Goal: Task Accomplishment & Management: Manage account settings

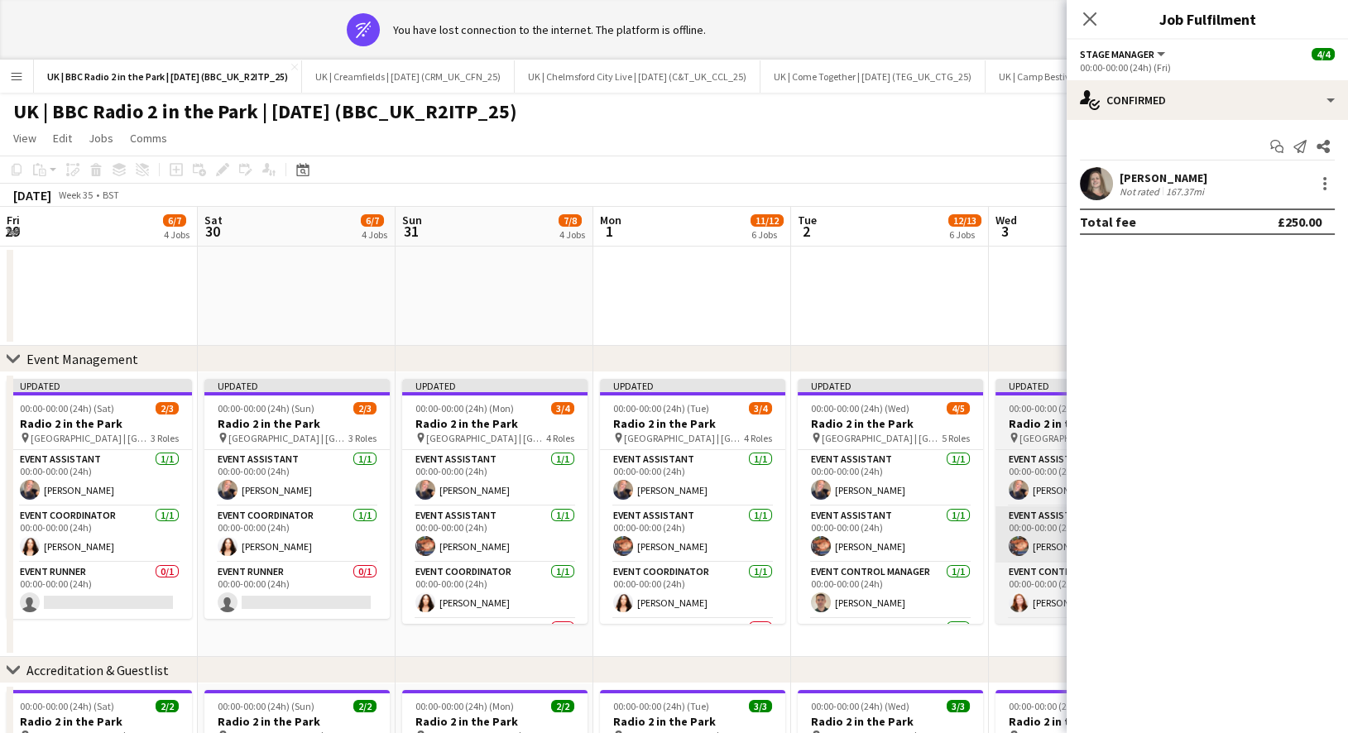
scroll to position [0, 561]
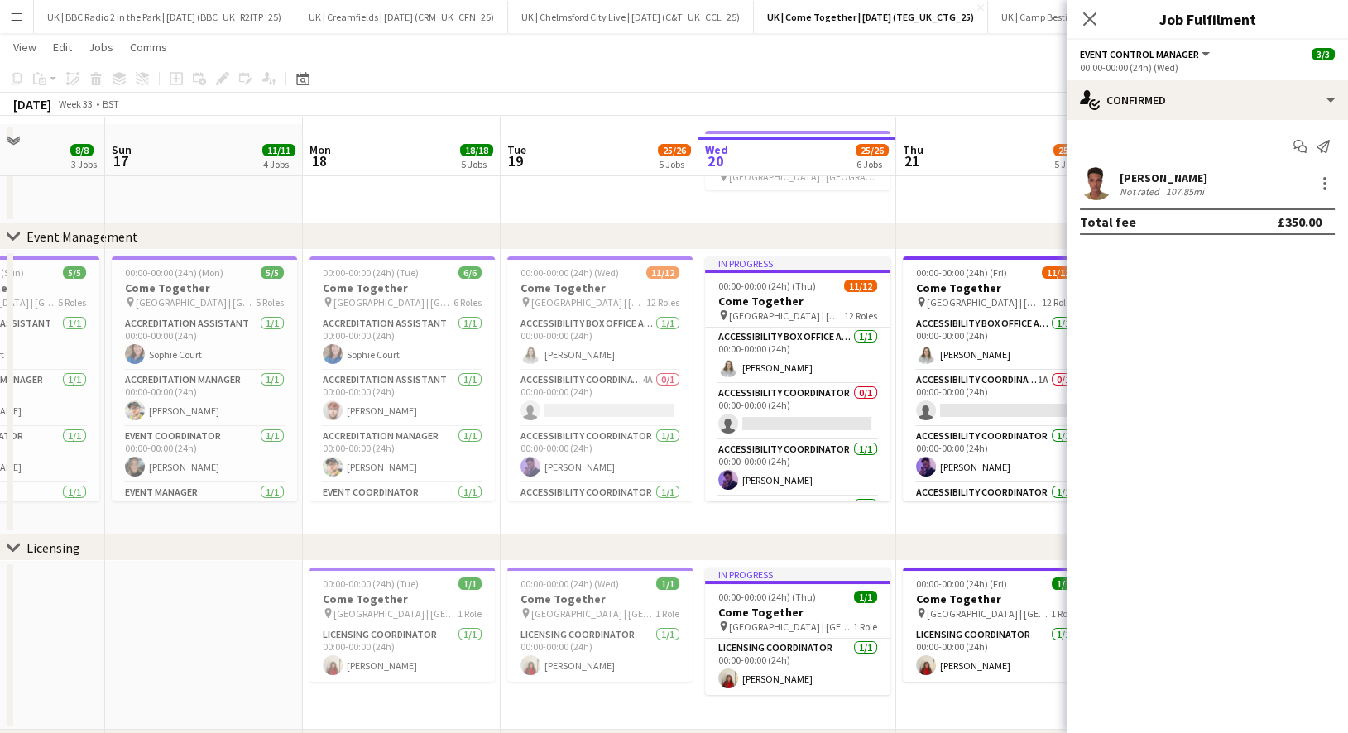
scroll to position [117, 0]
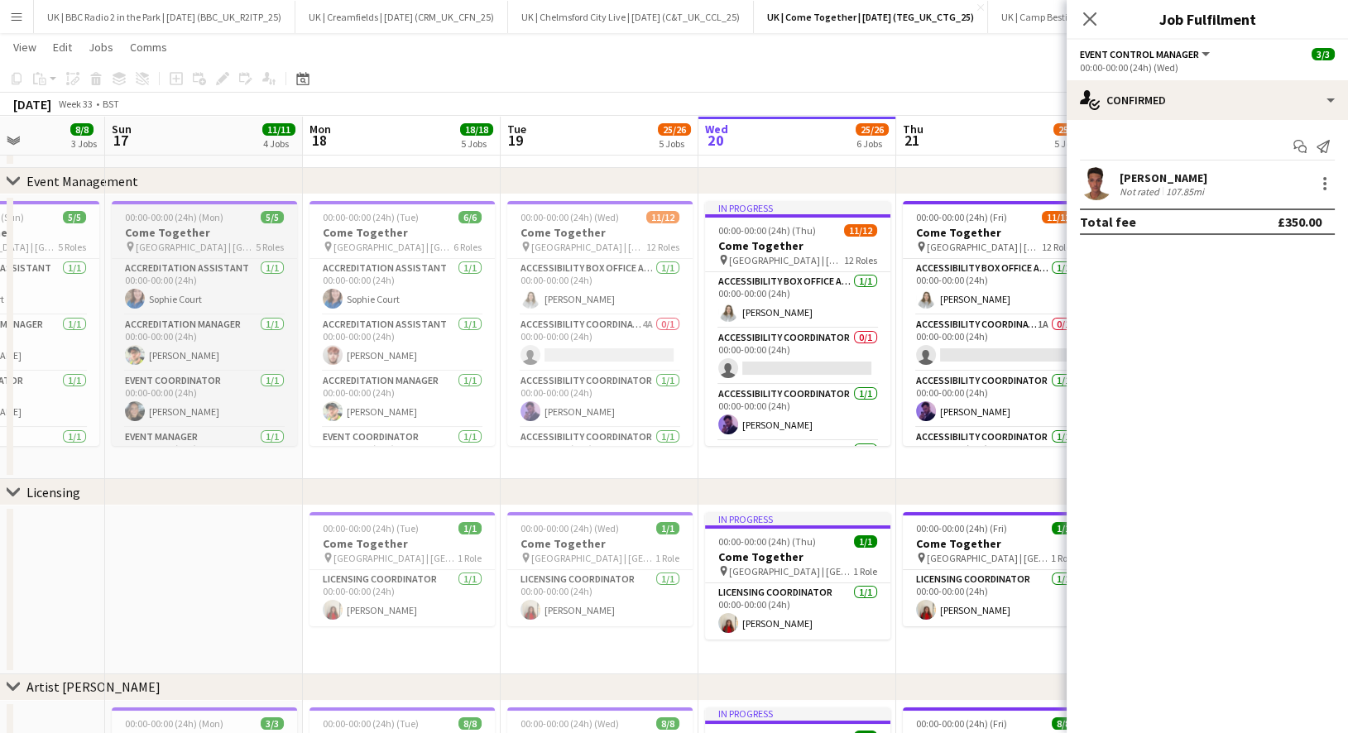
click at [244, 232] on h3 "Come Together" at bounding box center [204, 232] width 185 height 15
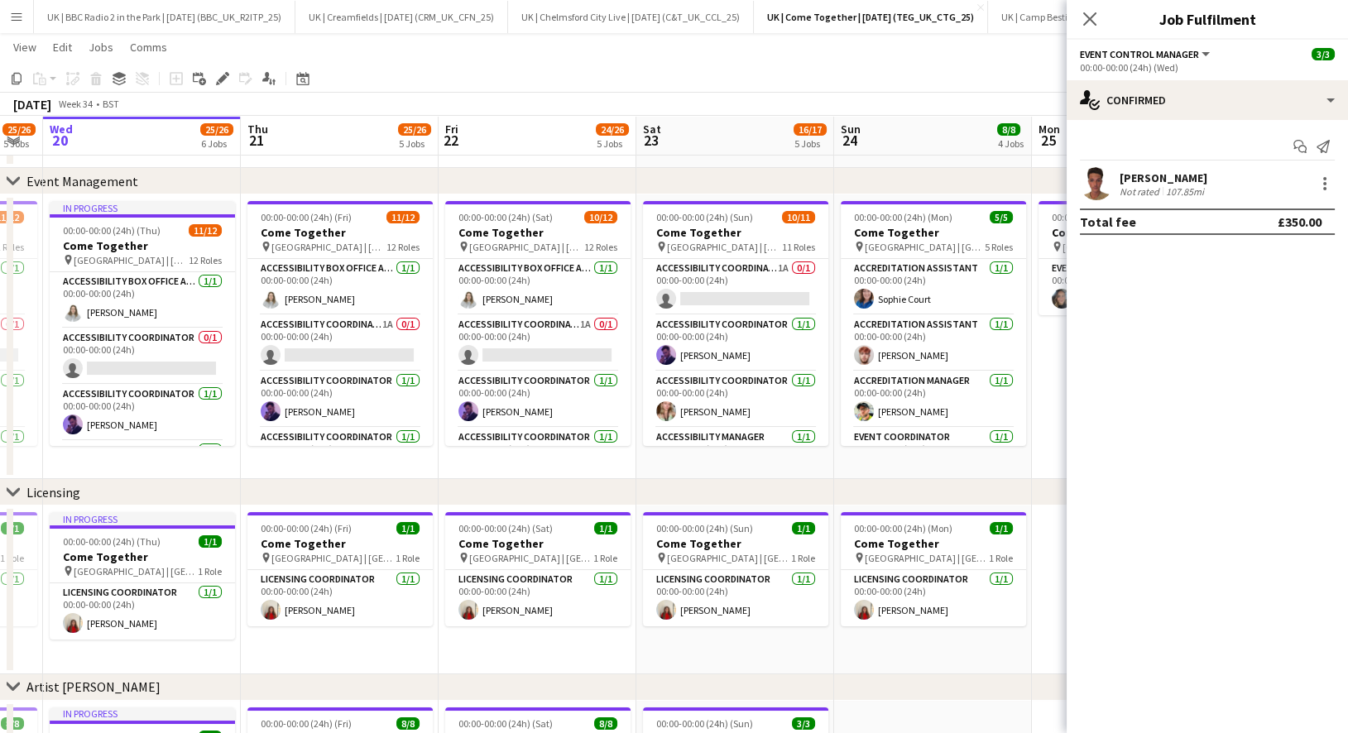
scroll to position [0, 606]
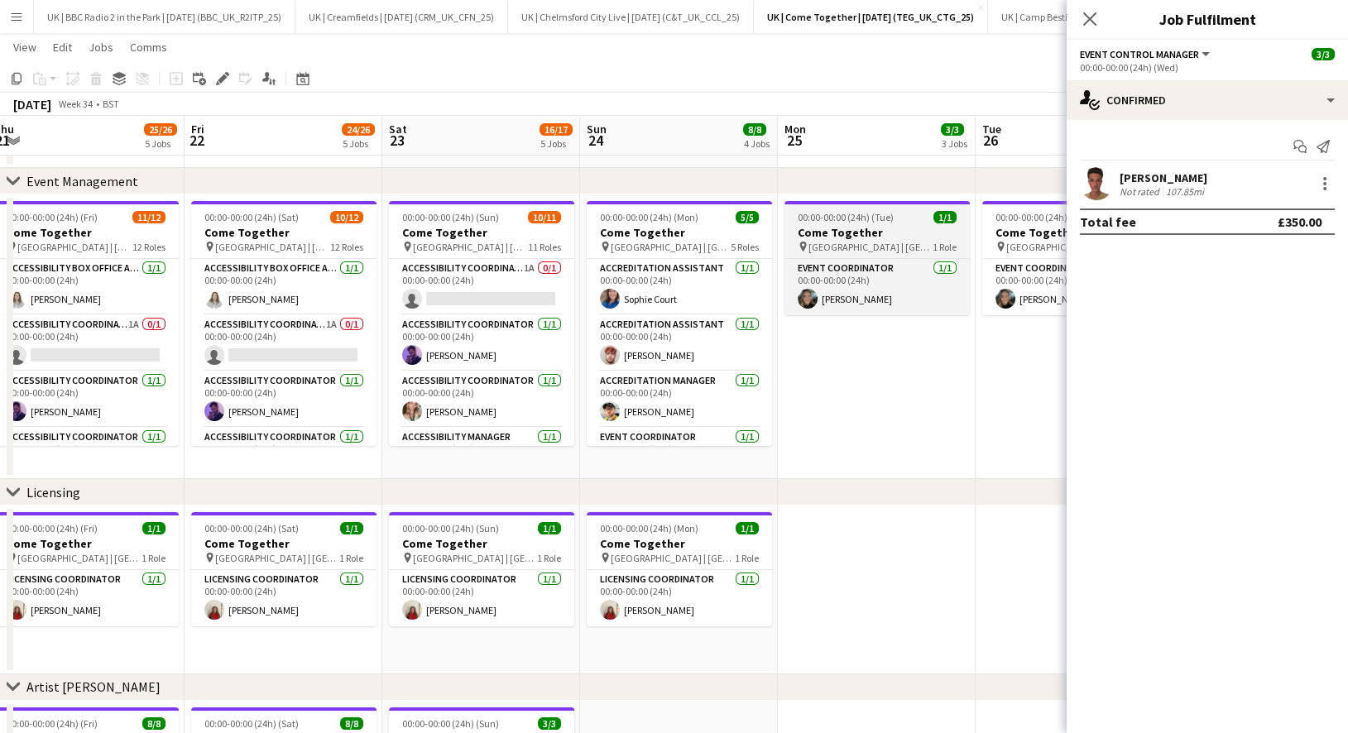
click at [847, 235] on h3 "Come Together" at bounding box center [876, 232] width 185 height 15
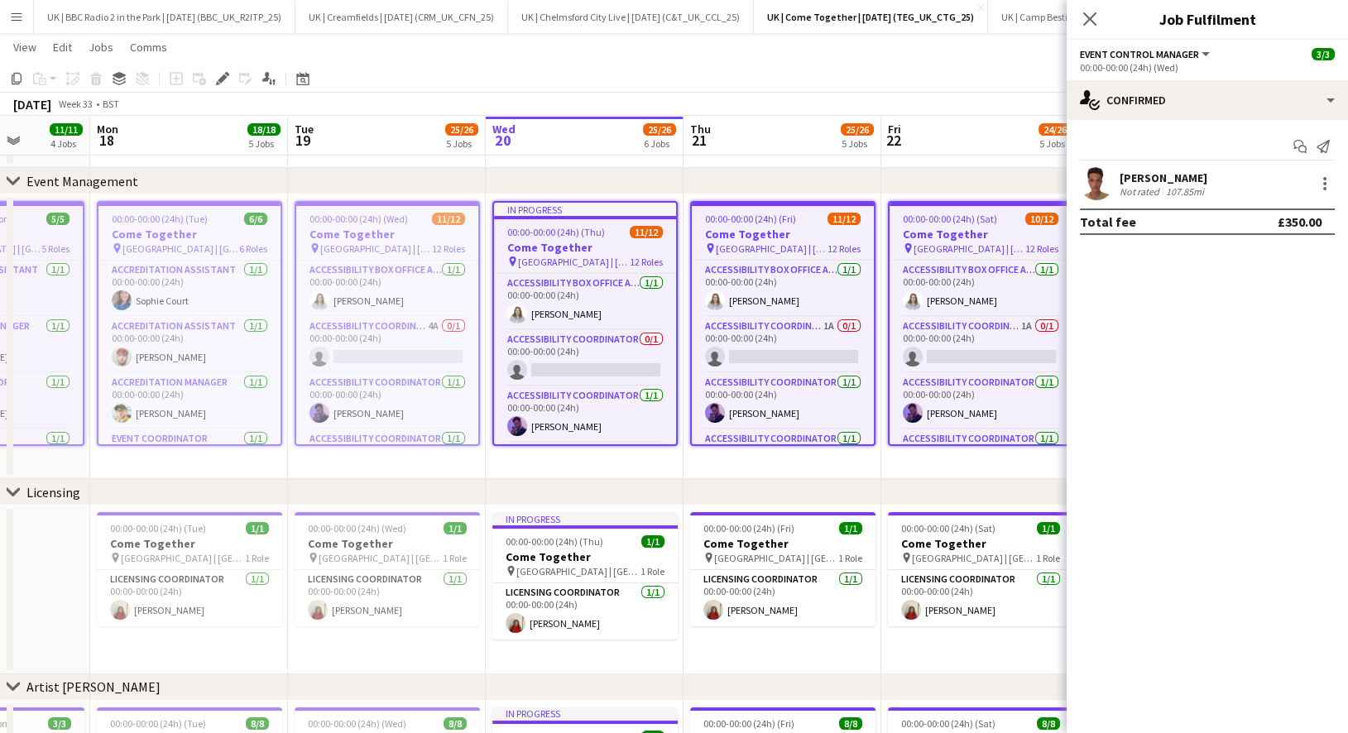
scroll to position [0, 523]
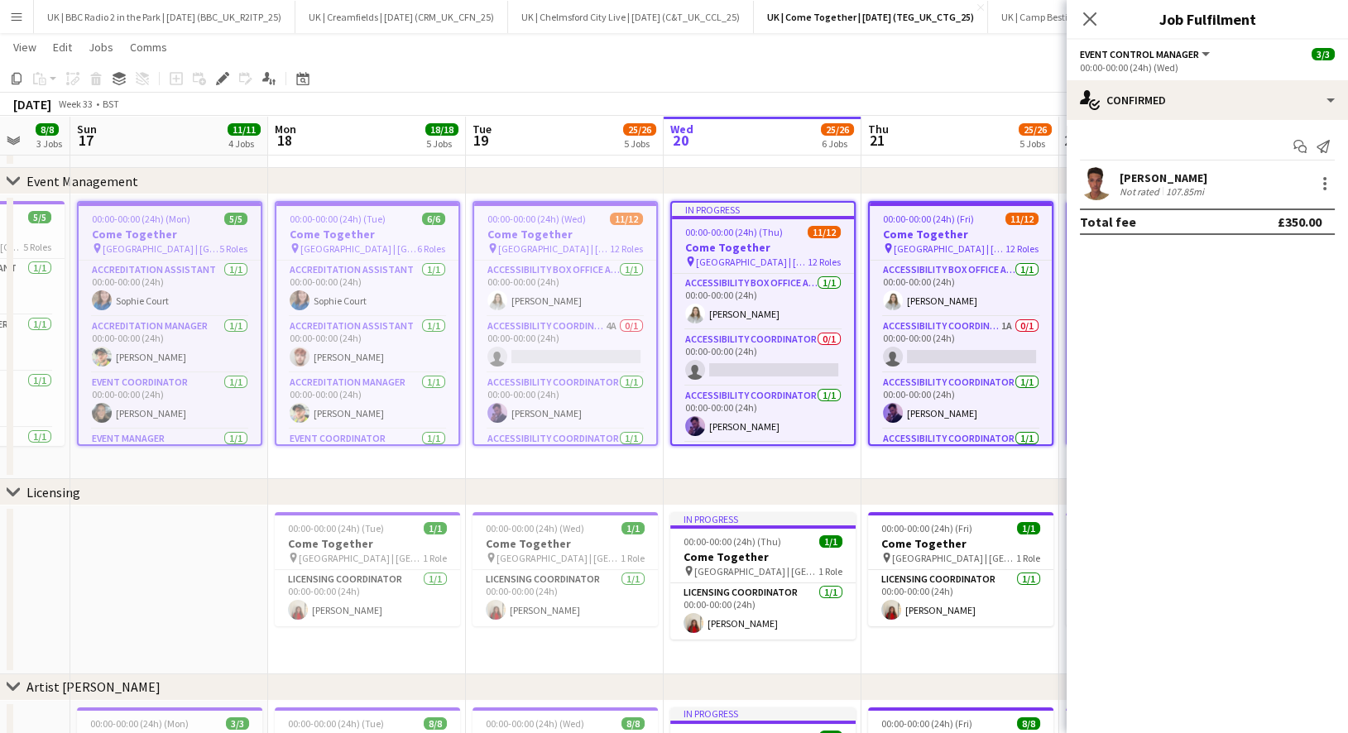
click at [199, 224] on app-job-card "00:00-00:00 (24h) (Mon) 5/5 Come Together pin [GEOGRAPHIC_DATA] | [GEOGRAPHIC_D…" at bounding box center [169, 323] width 185 height 245
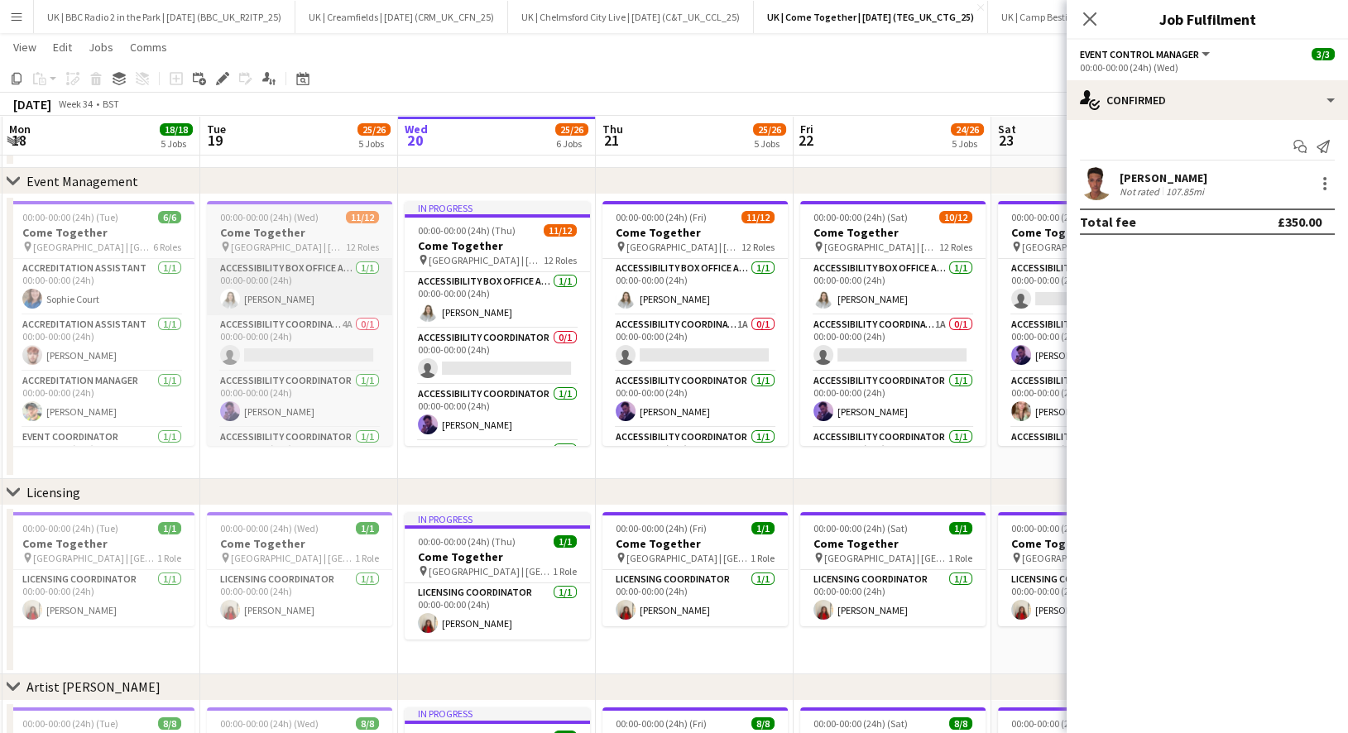
scroll to position [0, 693]
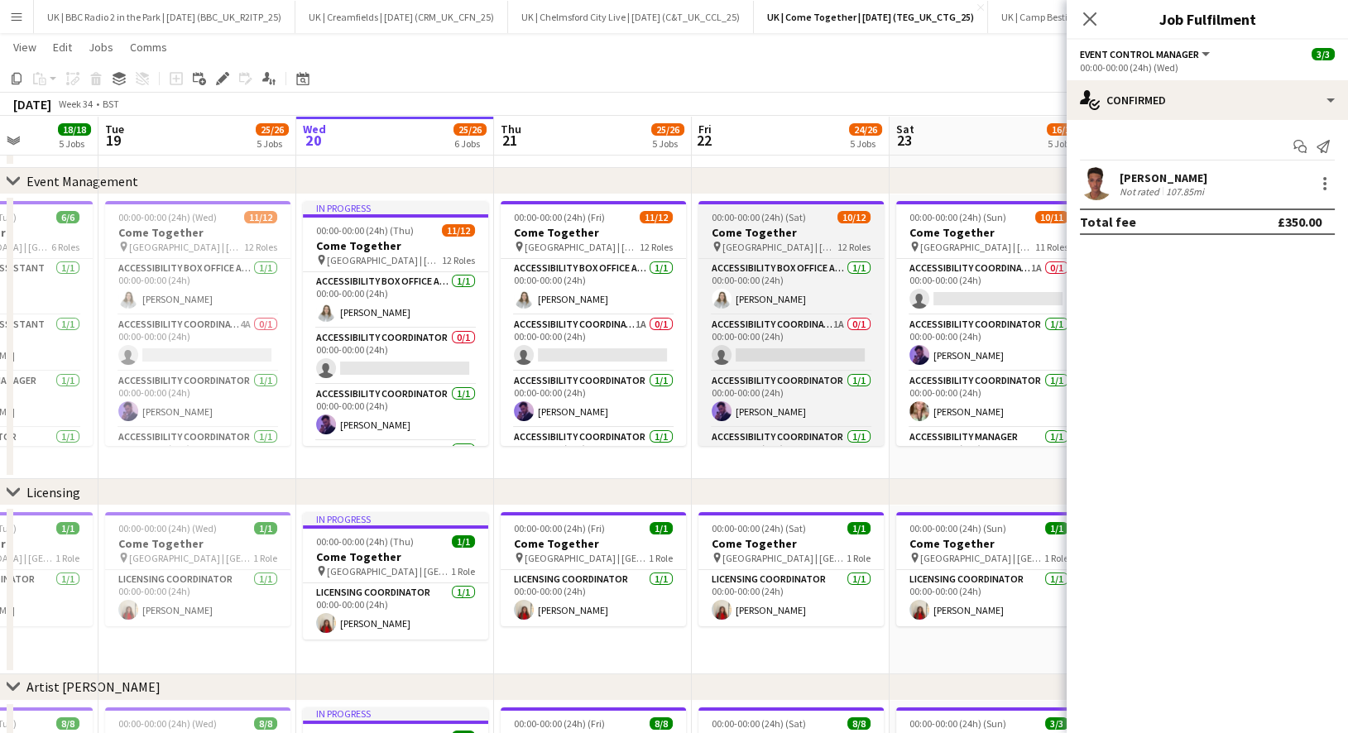
click at [748, 229] on h3 "Come Together" at bounding box center [790, 232] width 185 height 15
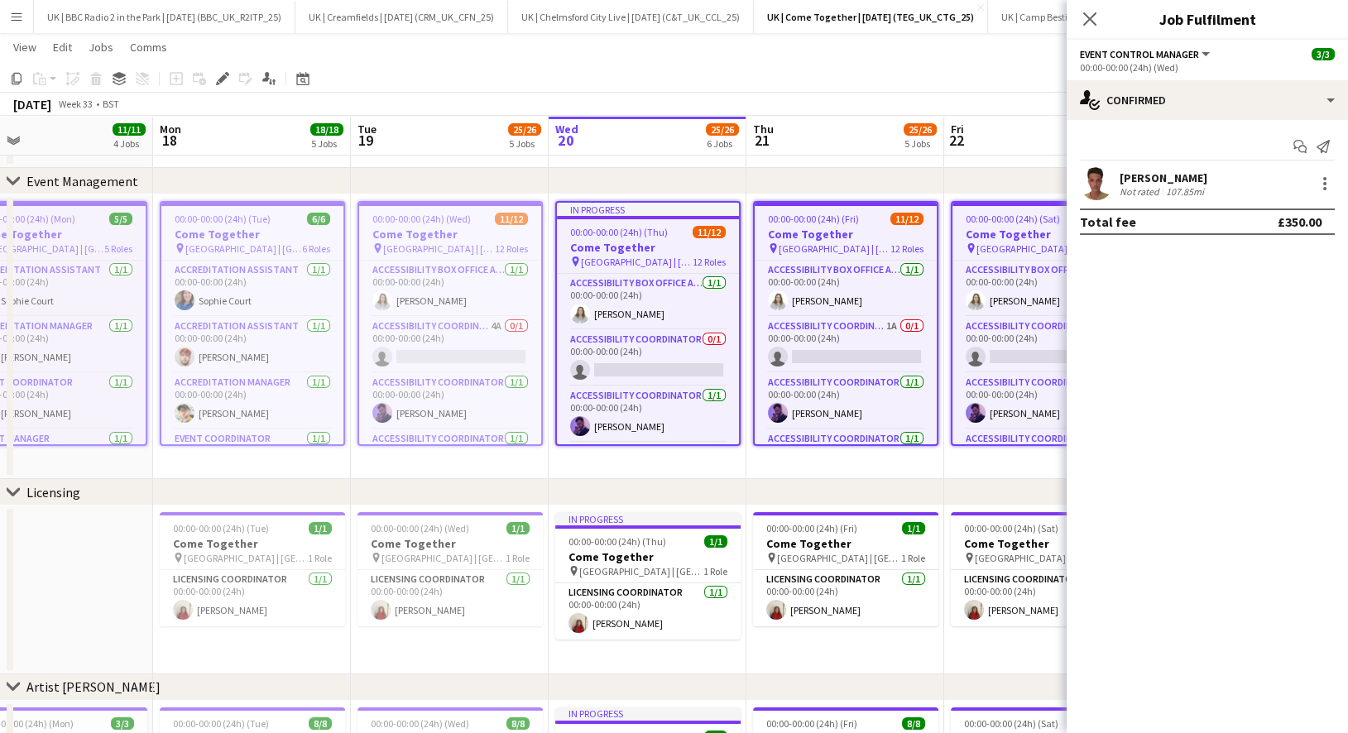
scroll to position [0, 340]
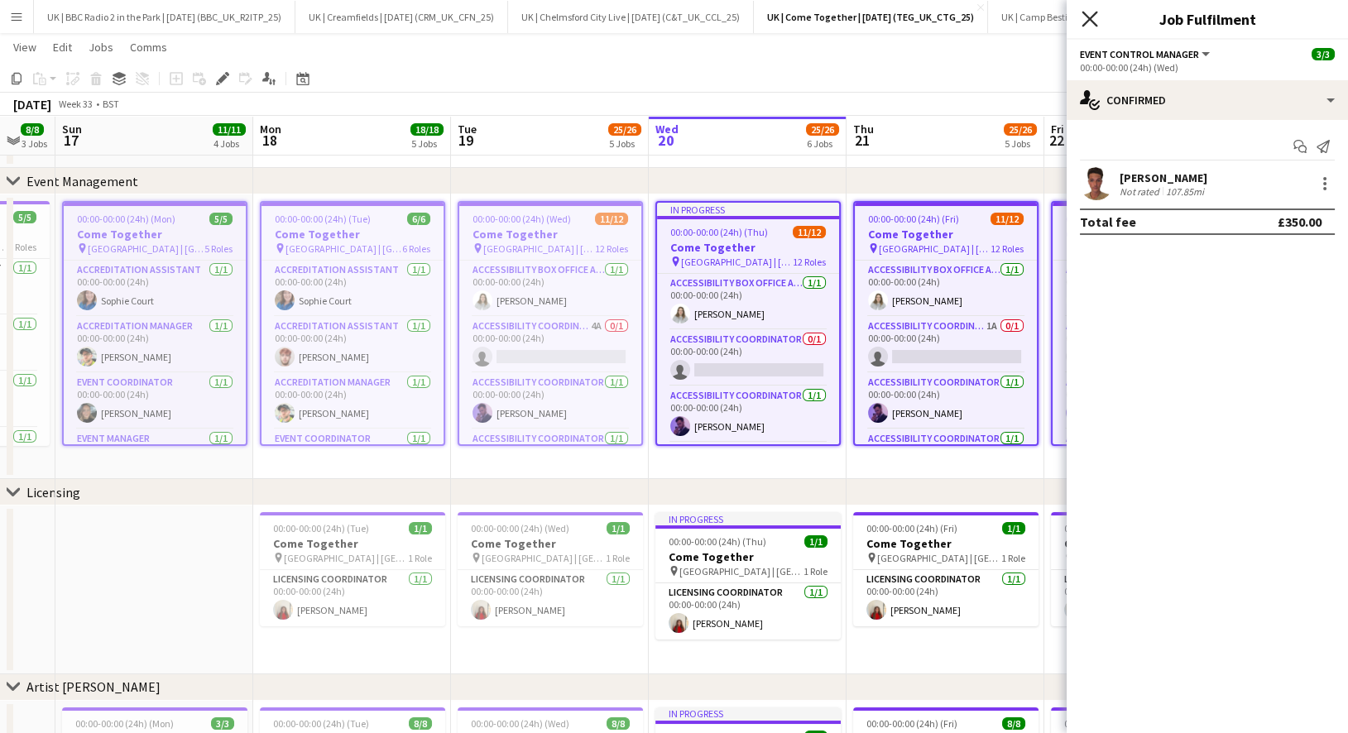
click at [1091, 17] on icon at bounding box center [1089, 19] width 16 height 16
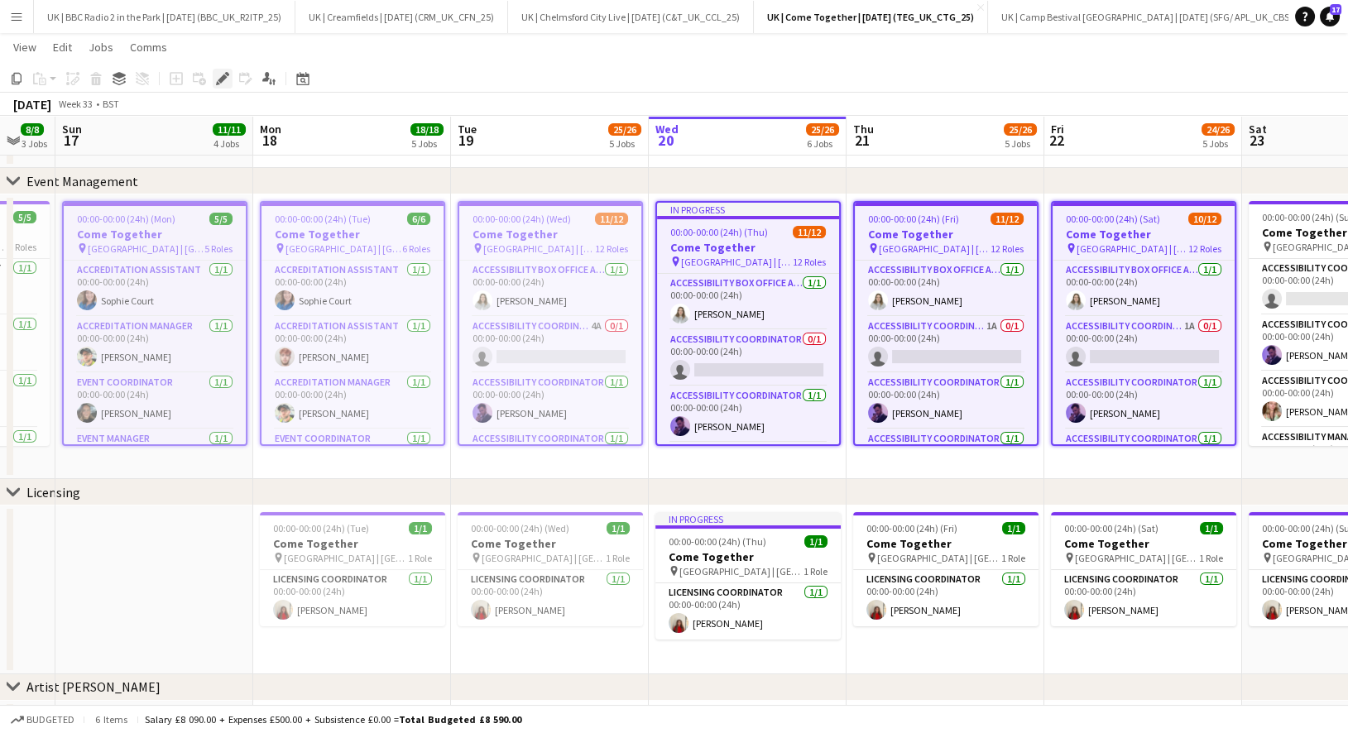
click at [222, 78] on icon at bounding box center [222, 78] width 9 height 9
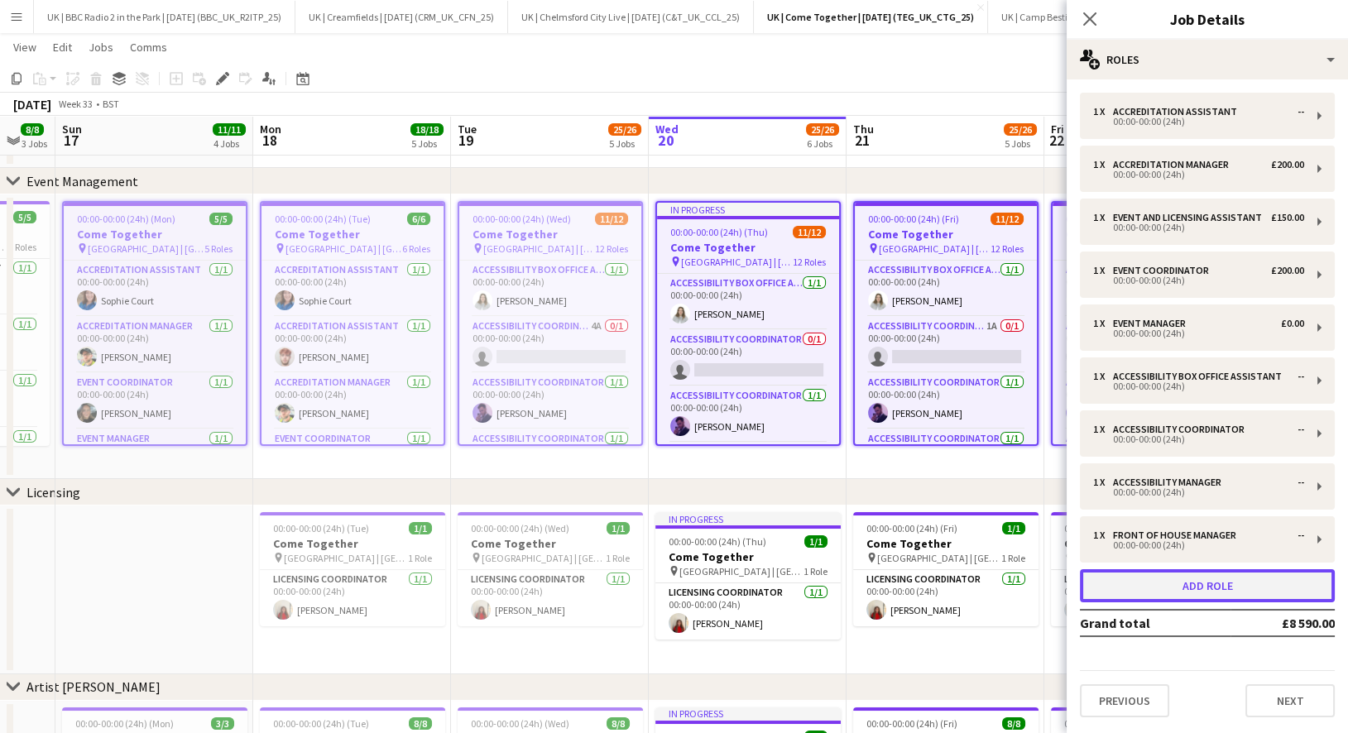
click at [1215, 575] on button "Add role" at bounding box center [1207, 585] width 255 height 33
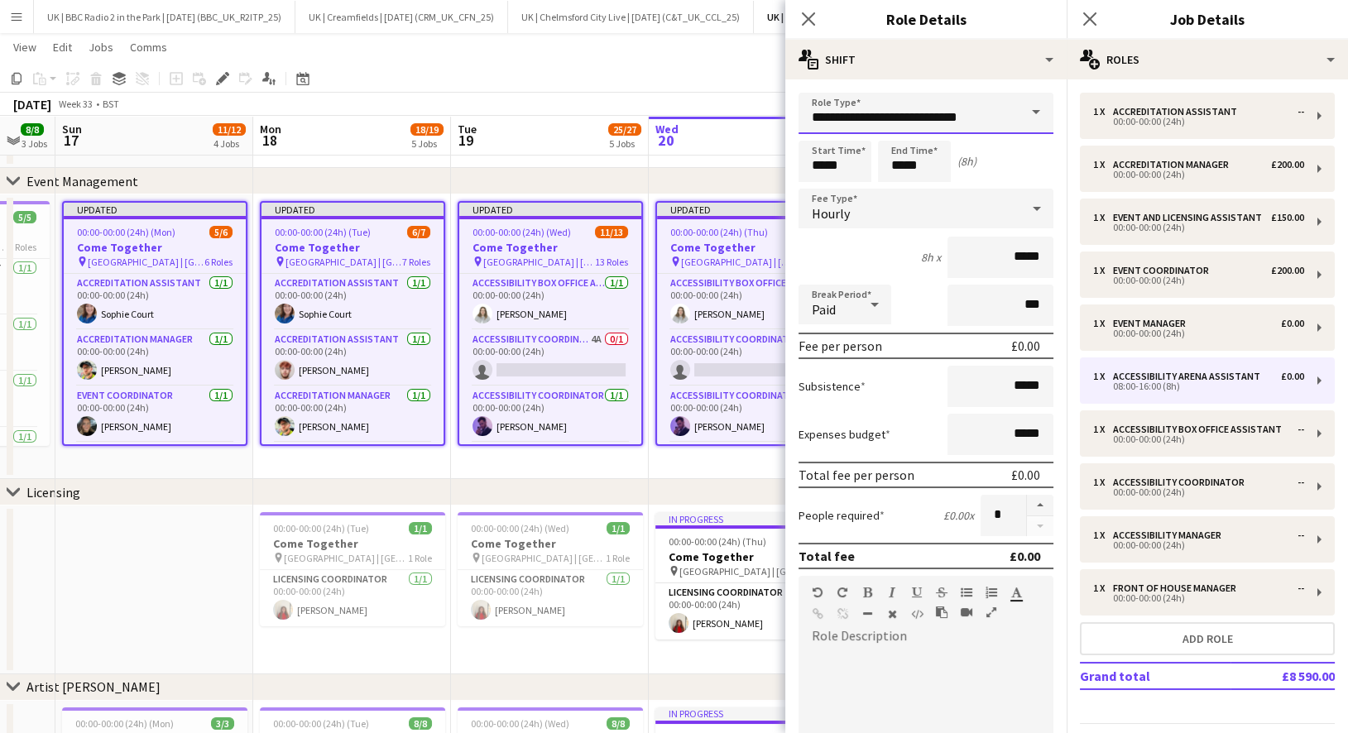
click at [969, 122] on input "**********" at bounding box center [925, 113] width 255 height 41
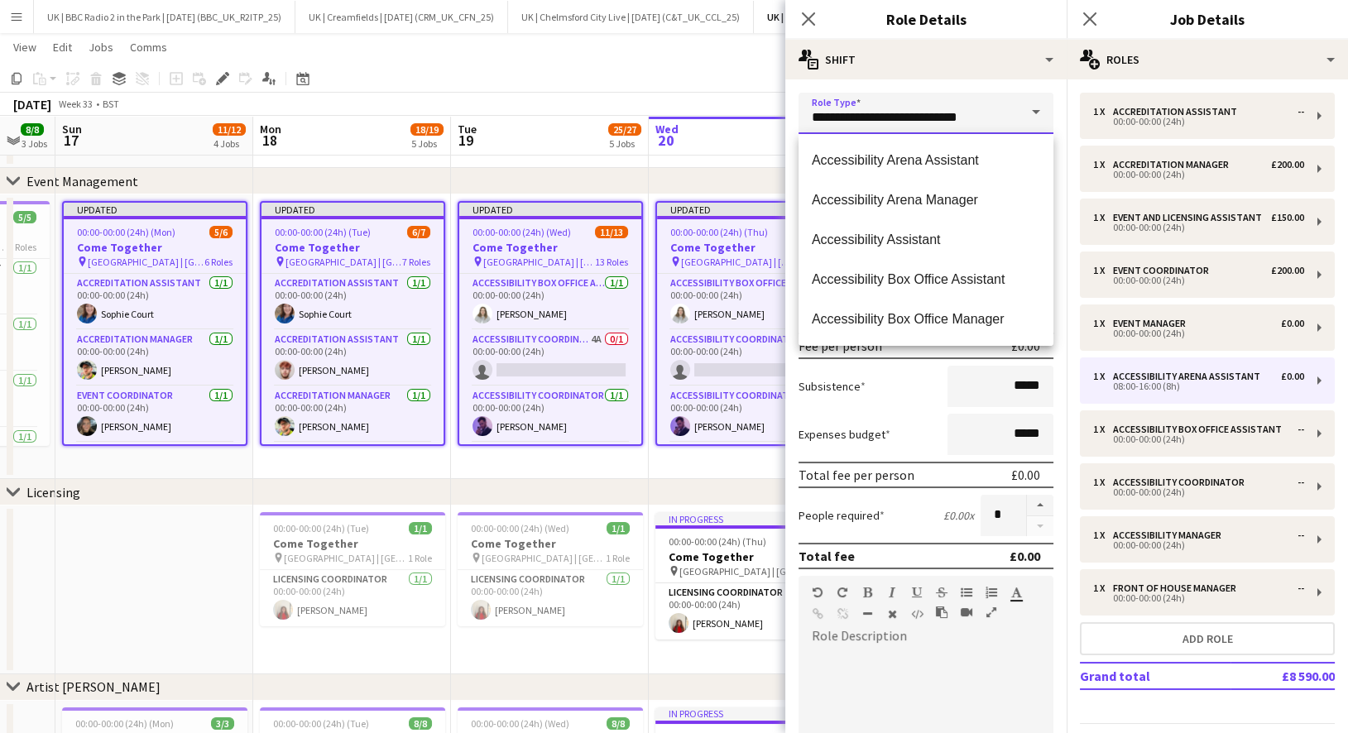
drag, startPoint x: 977, startPoint y: 116, endPoint x: 674, endPoint y: 101, distance: 303.2
click at [674, 101] on body "Menu Boards Boards Boards All jobs Status Workforce Workforce My Workforce Recr…" at bounding box center [674, 727] width 1348 height 1689
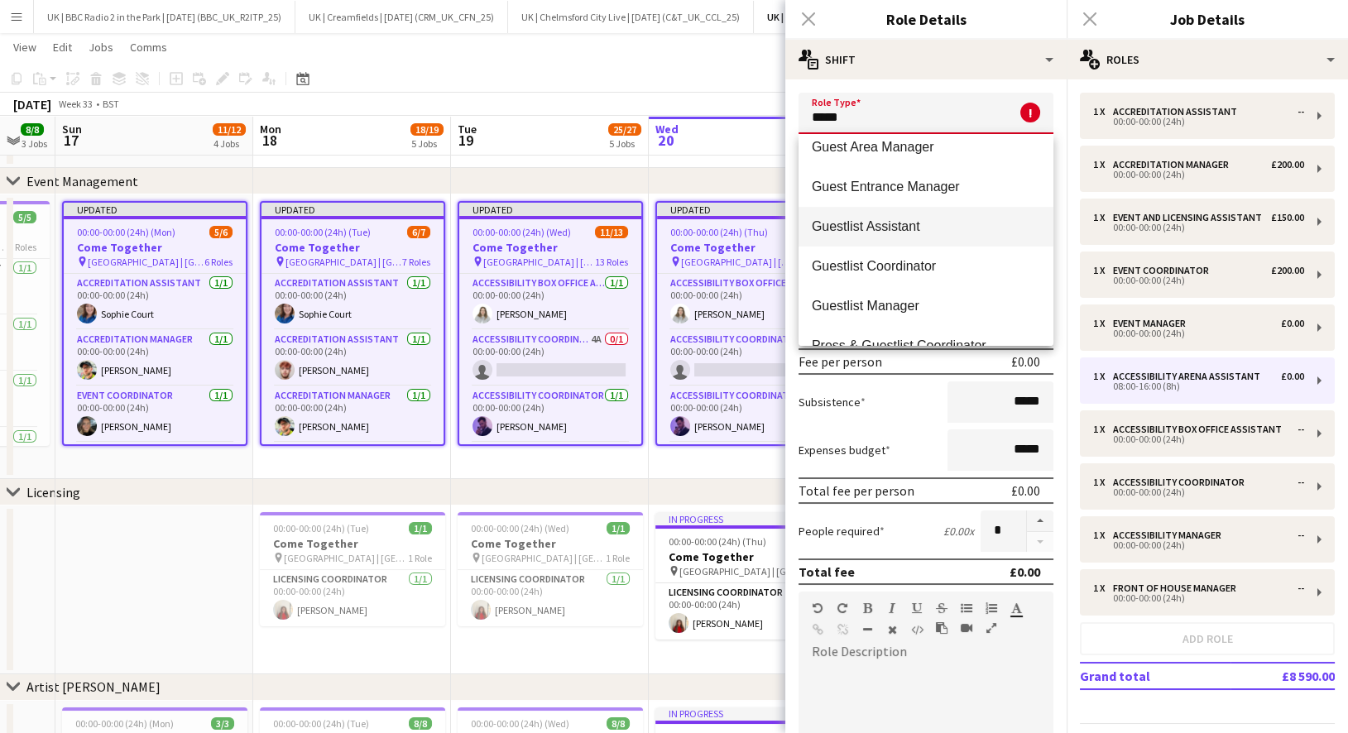
scroll to position [96, 0]
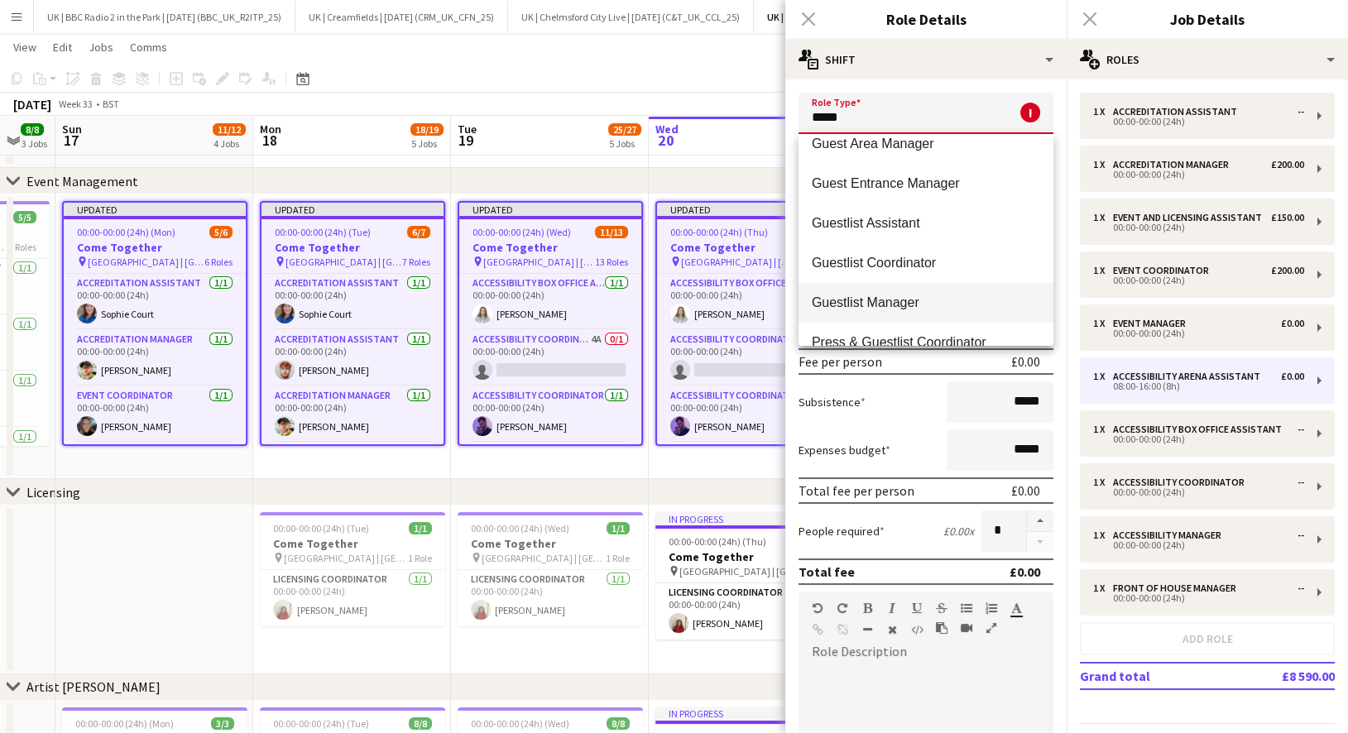
click at [847, 300] on span "Guestlist Manager" at bounding box center [926, 303] width 228 height 16
type input "**********"
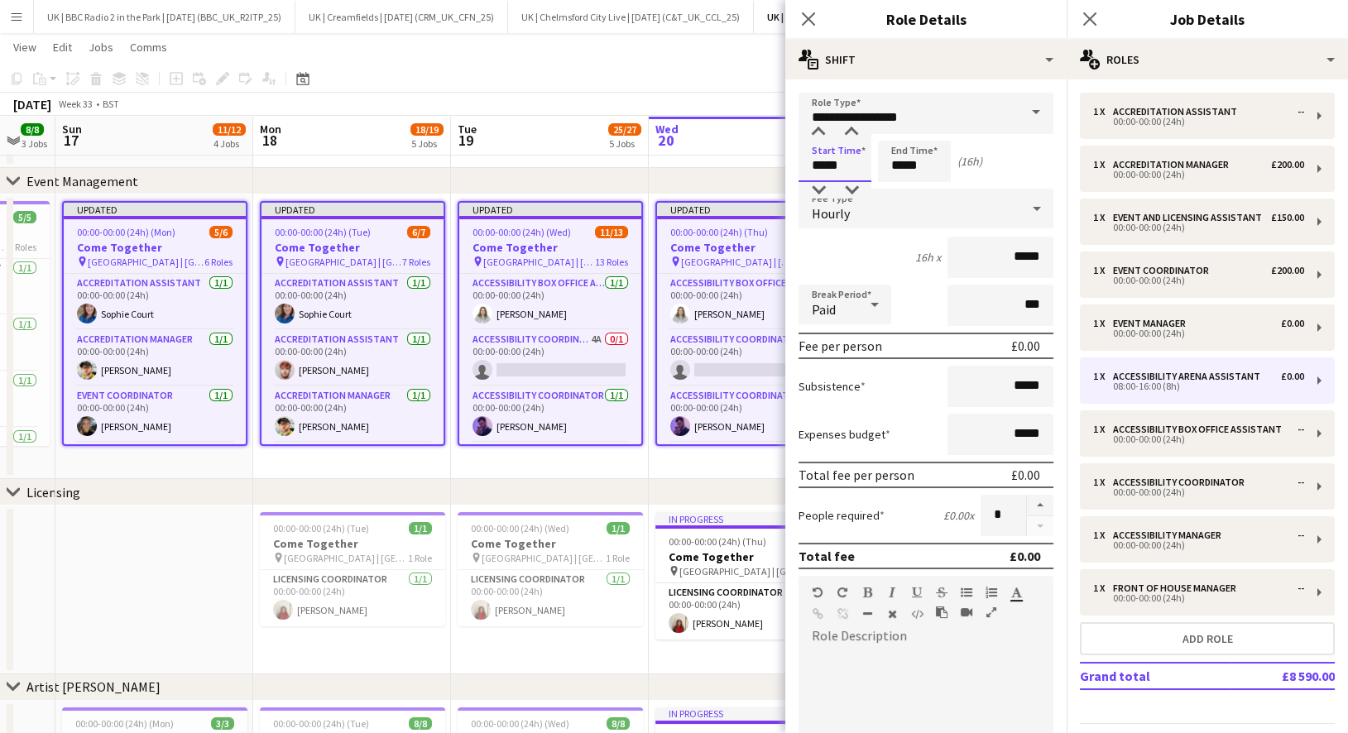
type input "*****"
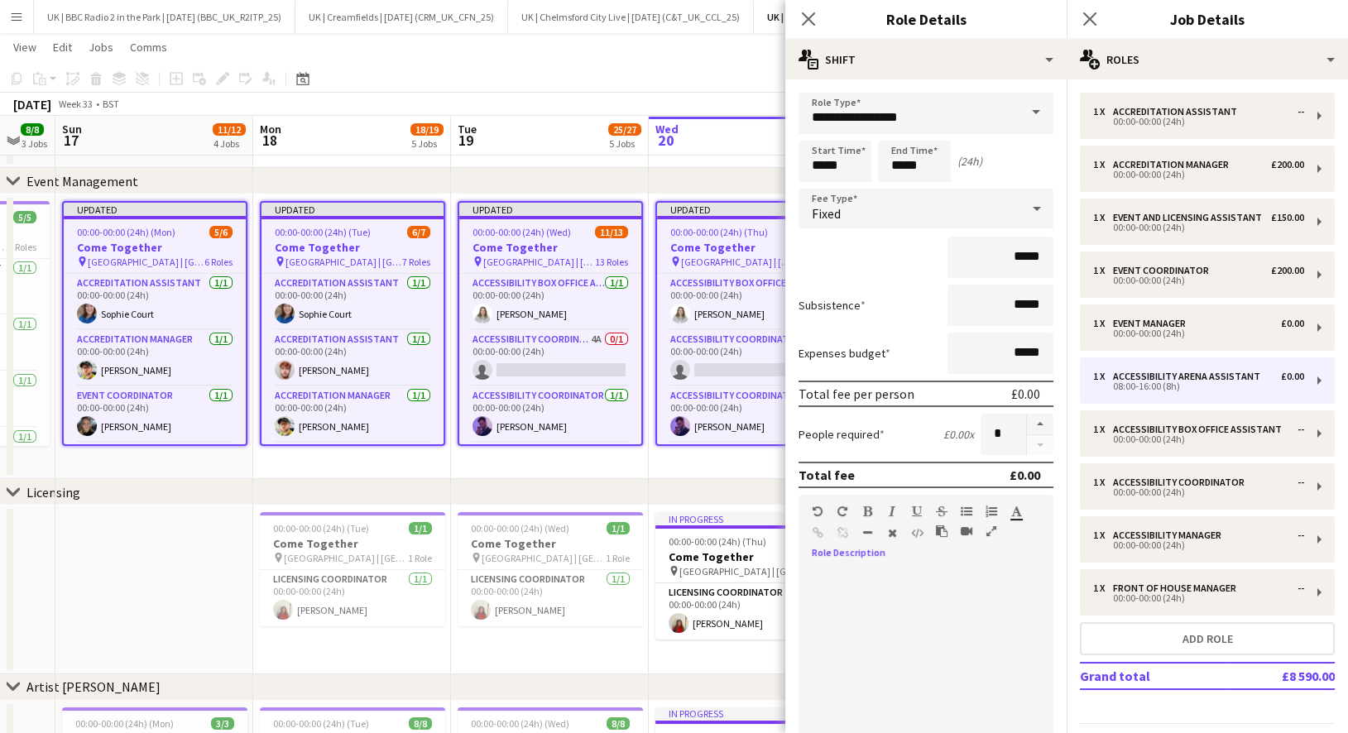
click at [913, 609] on div at bounding box center [925, 667] width 255 height 199
paste div
click at [911, 609] on span "**********" at bounding box center [935, 610] width 199 height 15
click at [884, 630] on div at bounding box center [925, 667] width 255 height 199
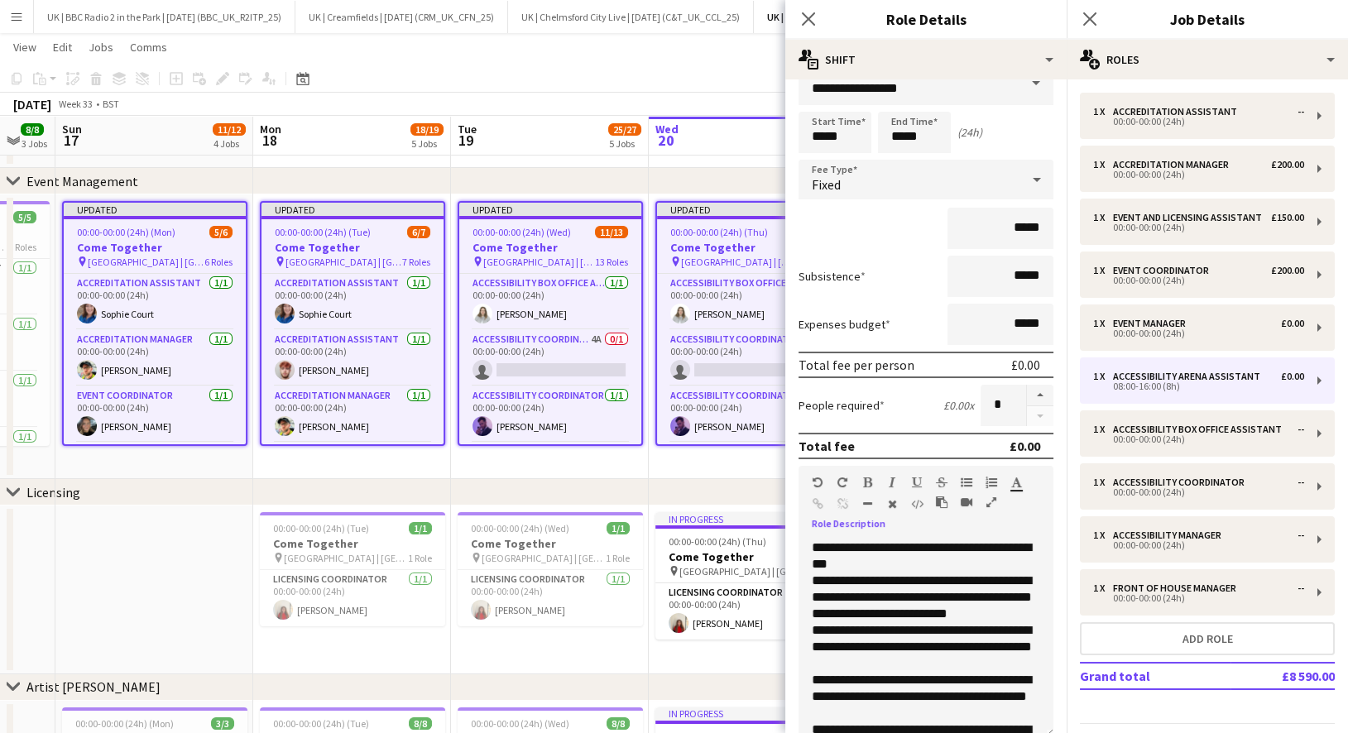
scroll to position [0, 0]
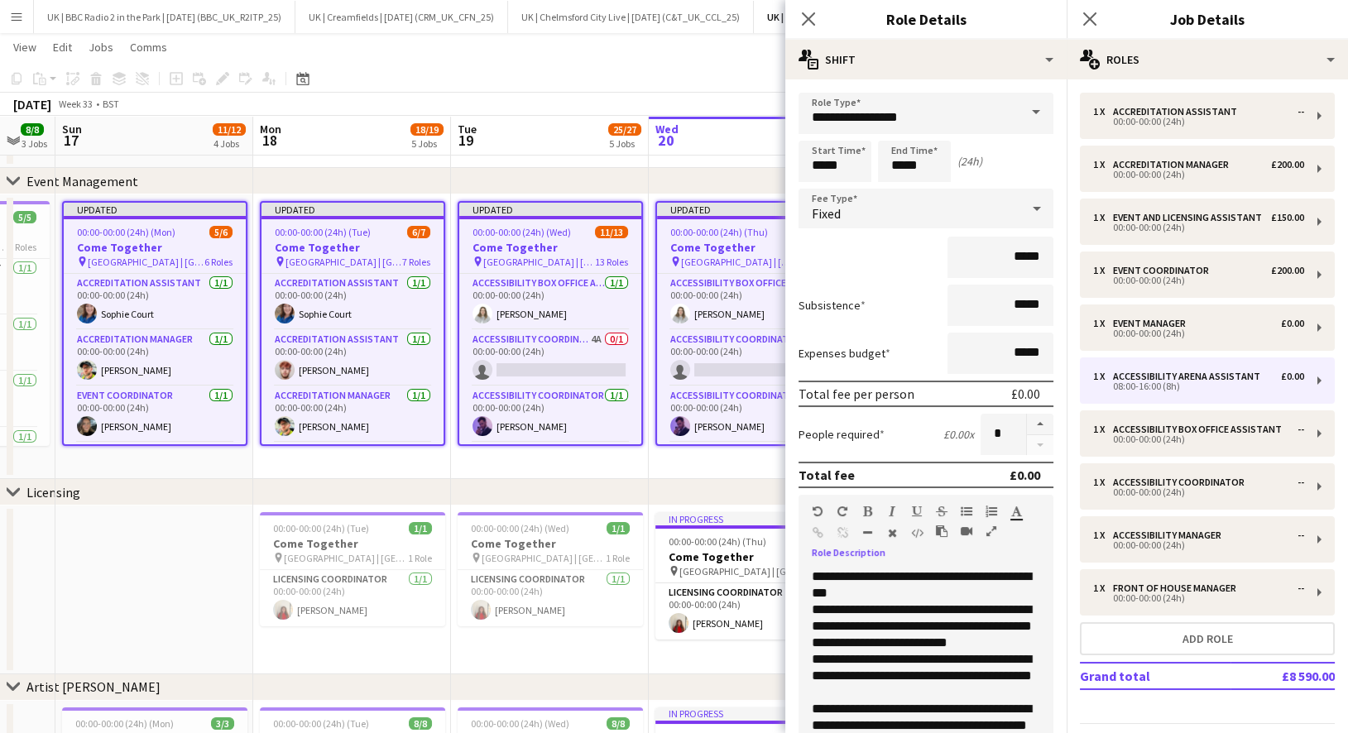
click at [808, 574] on div "**********" at bounding box center [925, 667] width 255 height 199
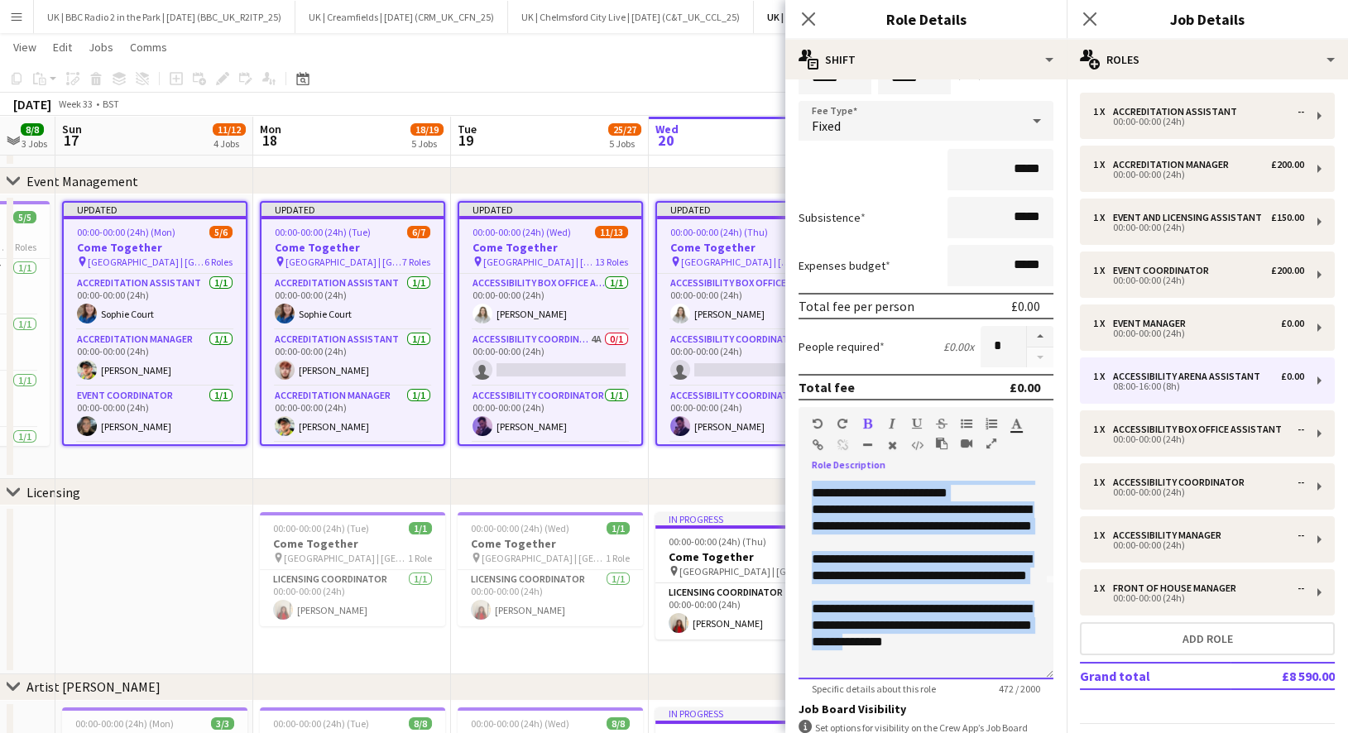
scroll to position [89, 0]
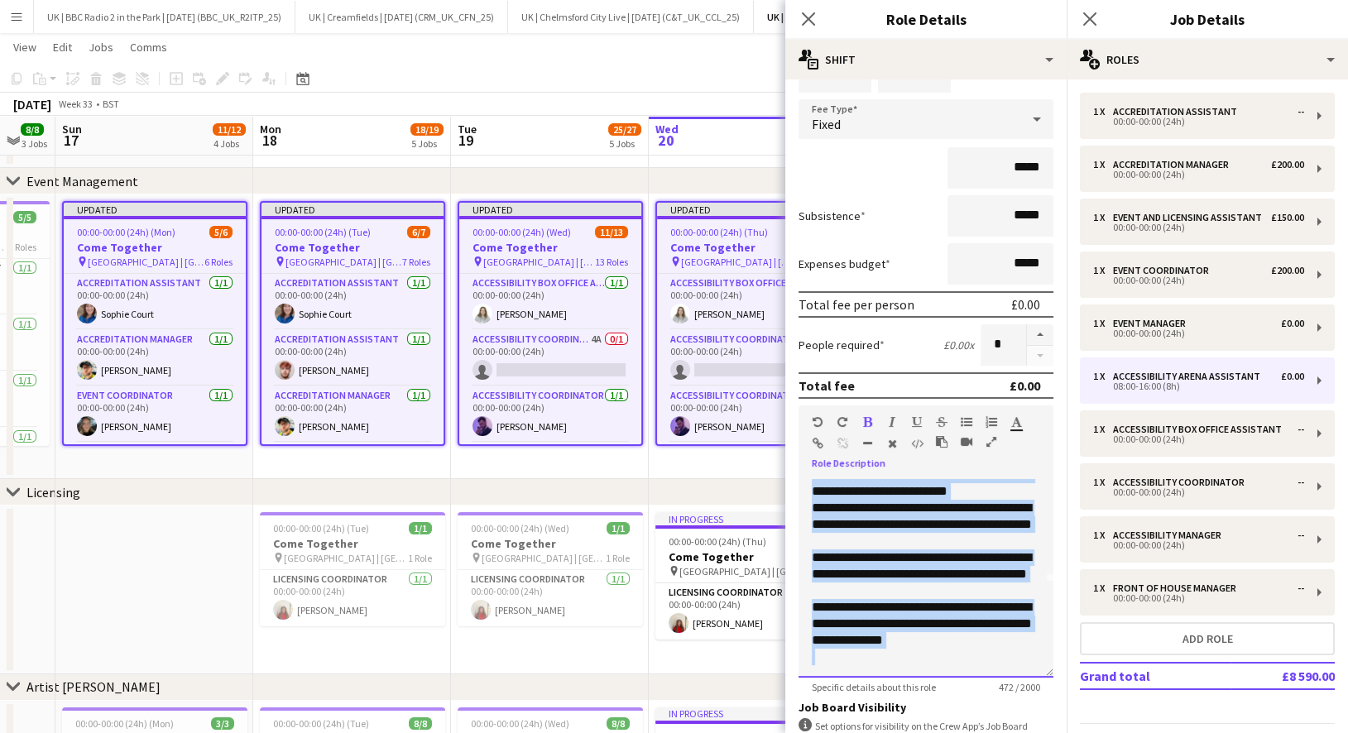
drag, startPoint x: 812, startPoint y: 569, endPoint x: 974, endPoint y: 654, distance: 182.8
click at [974, 654] on div "**********" at bounding box center [925, 578] width 255 height 199
click at [966, 419] on icon "button" at bounding box center [967, 422] width 12 height 12
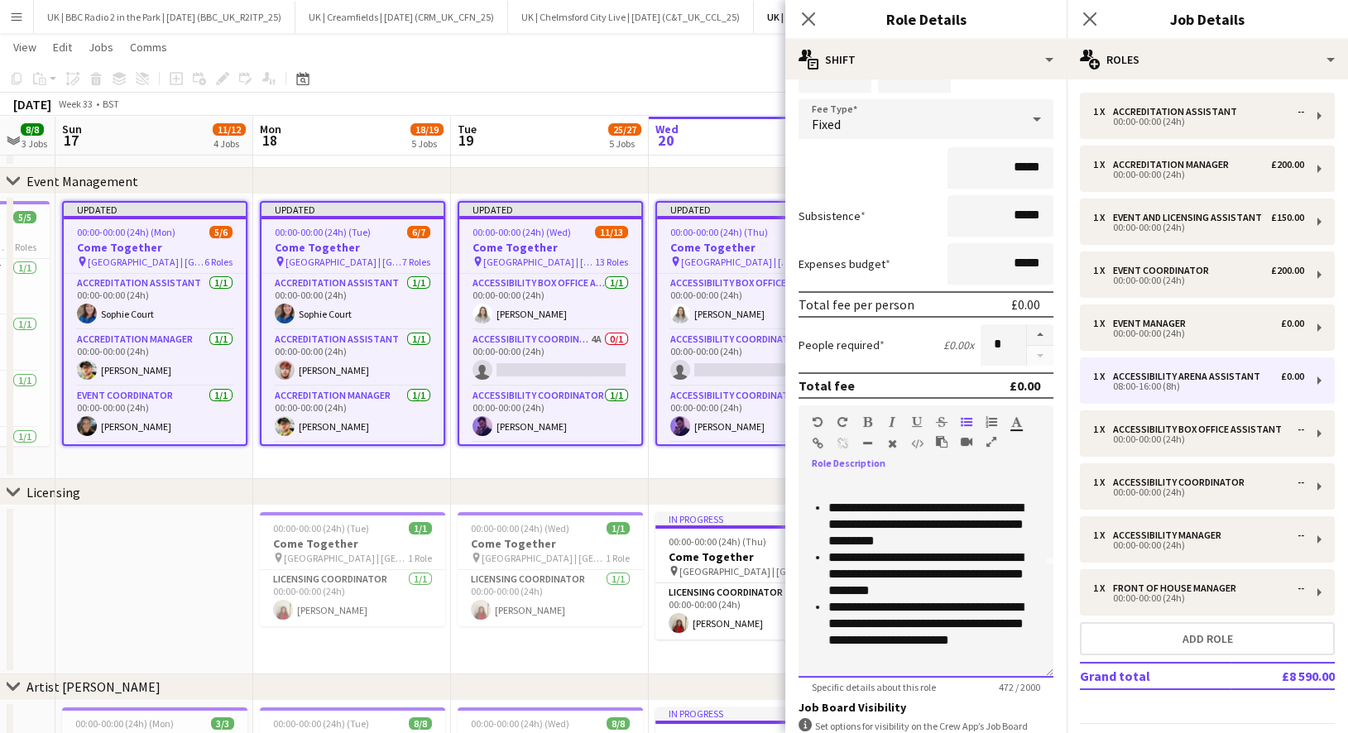
scroll to position [0, 0]
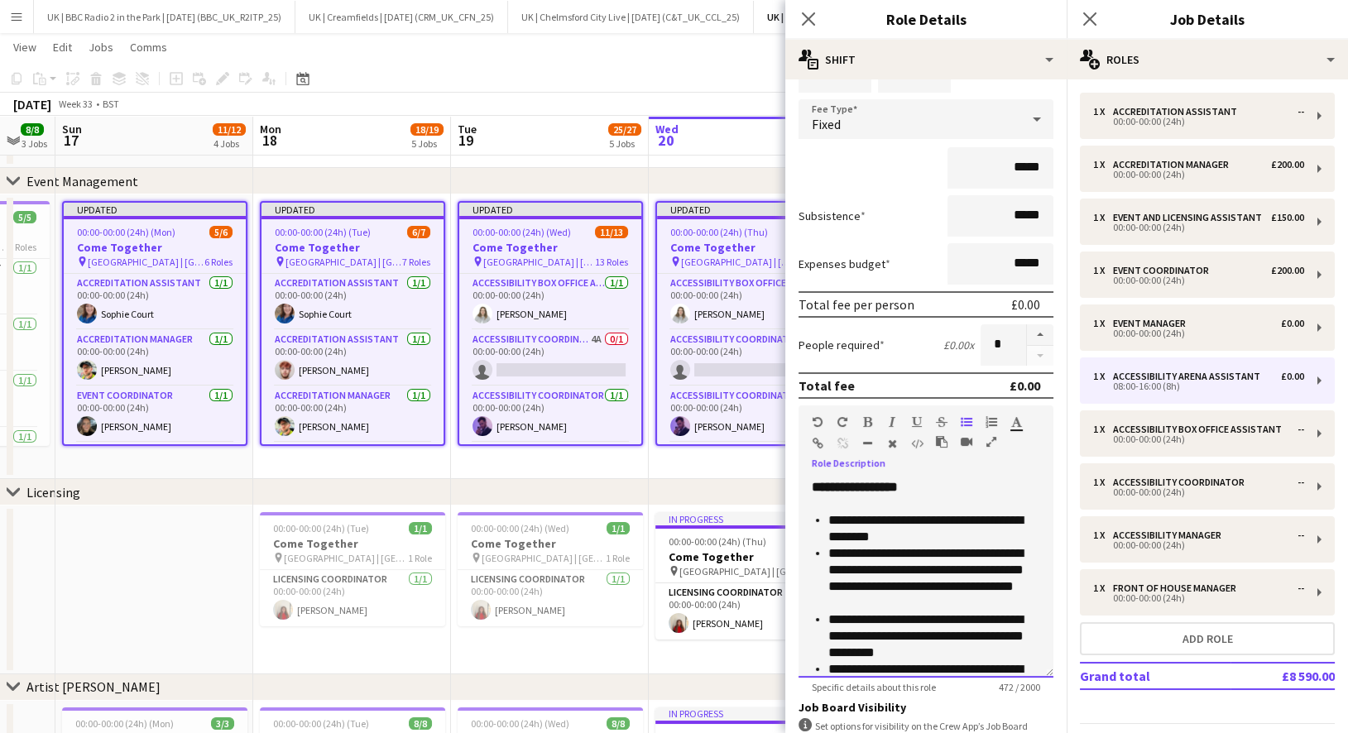
click at [944, 496] on div at bounding box center [926, 504] width 228 height 17
click at [965, 516] on li "**********" at bounding box center [934, 528] width 212 height 33
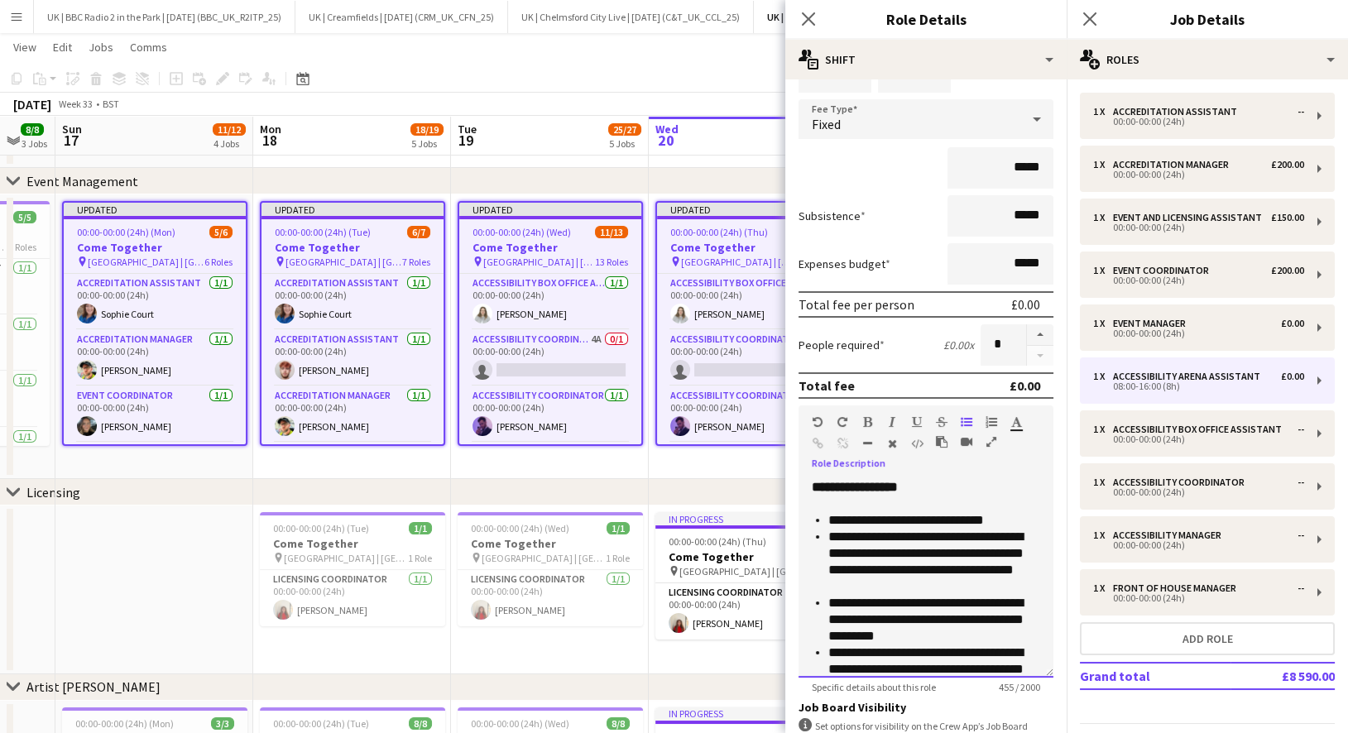
click at [958, 487] on div "**********" at bounding box center [926, 487] width 228 height 17
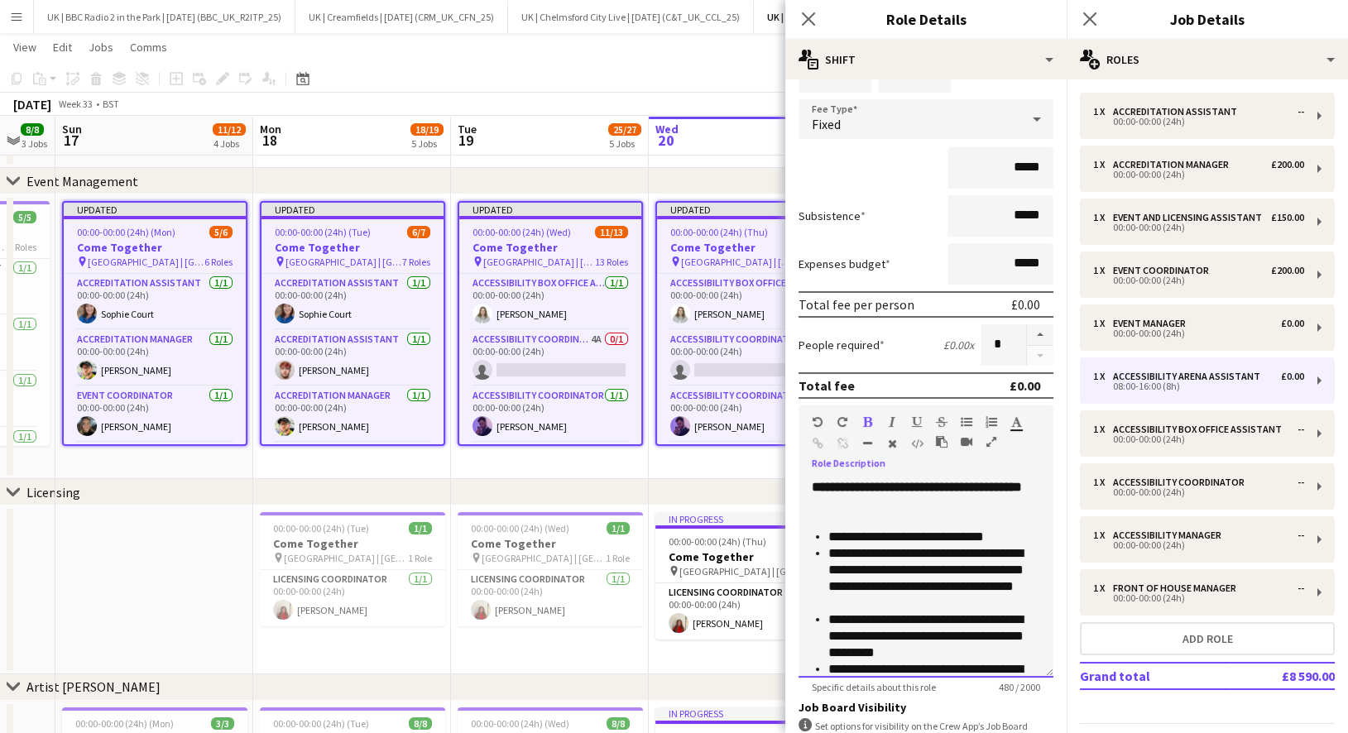
click at [962, 514] on div at bounding box center [926, 520] width 228 height 17
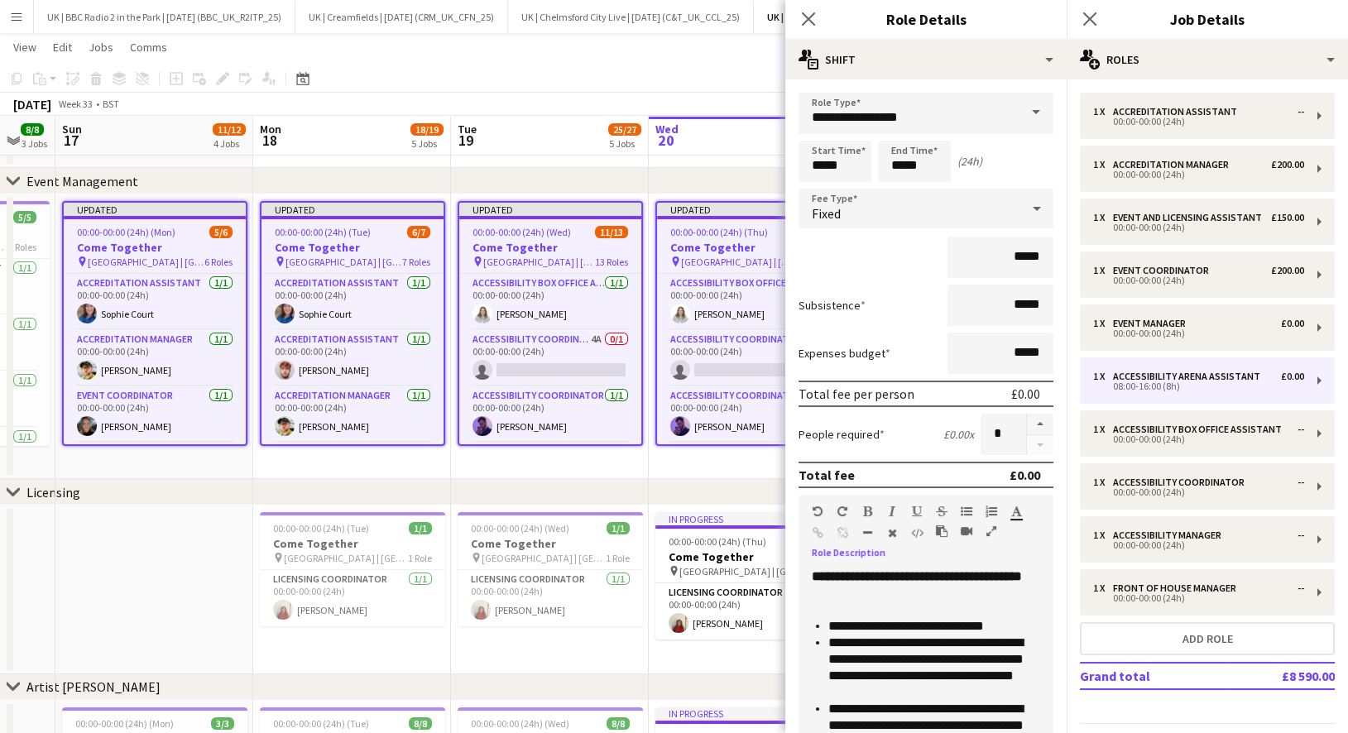
scroll to position [217, 0]
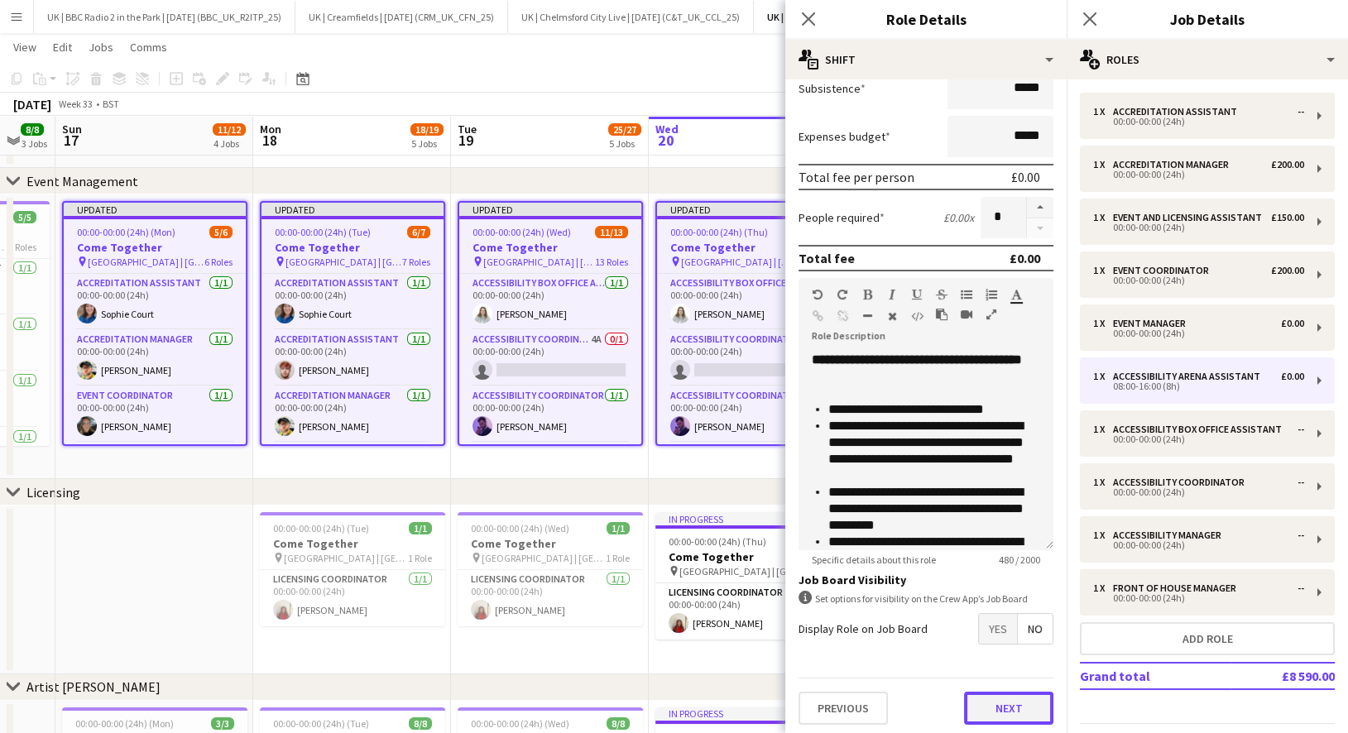
click at [1011, 702] on button "Next" at bounding box center [1008, 708] width 89 height 33
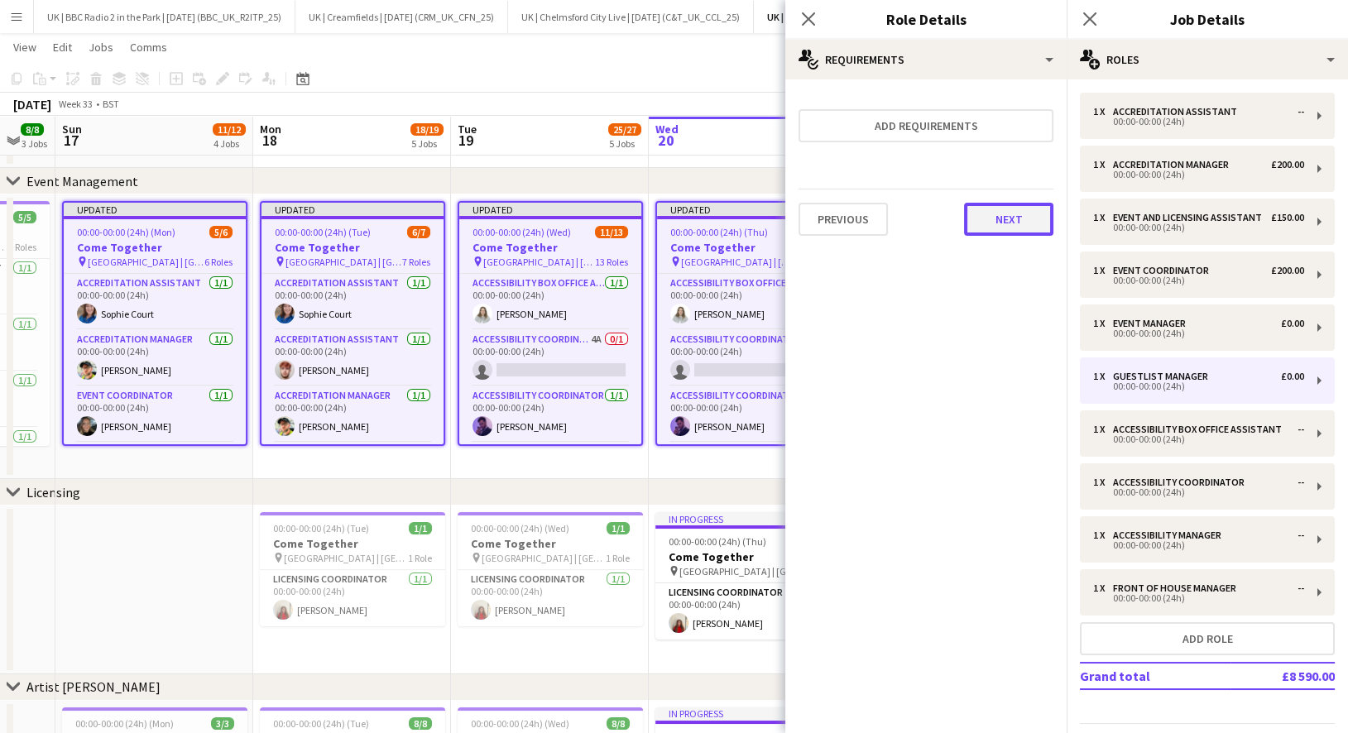
click at [999, 224] on button "Next" at bounding box center [1008, 219] width 89 height 33
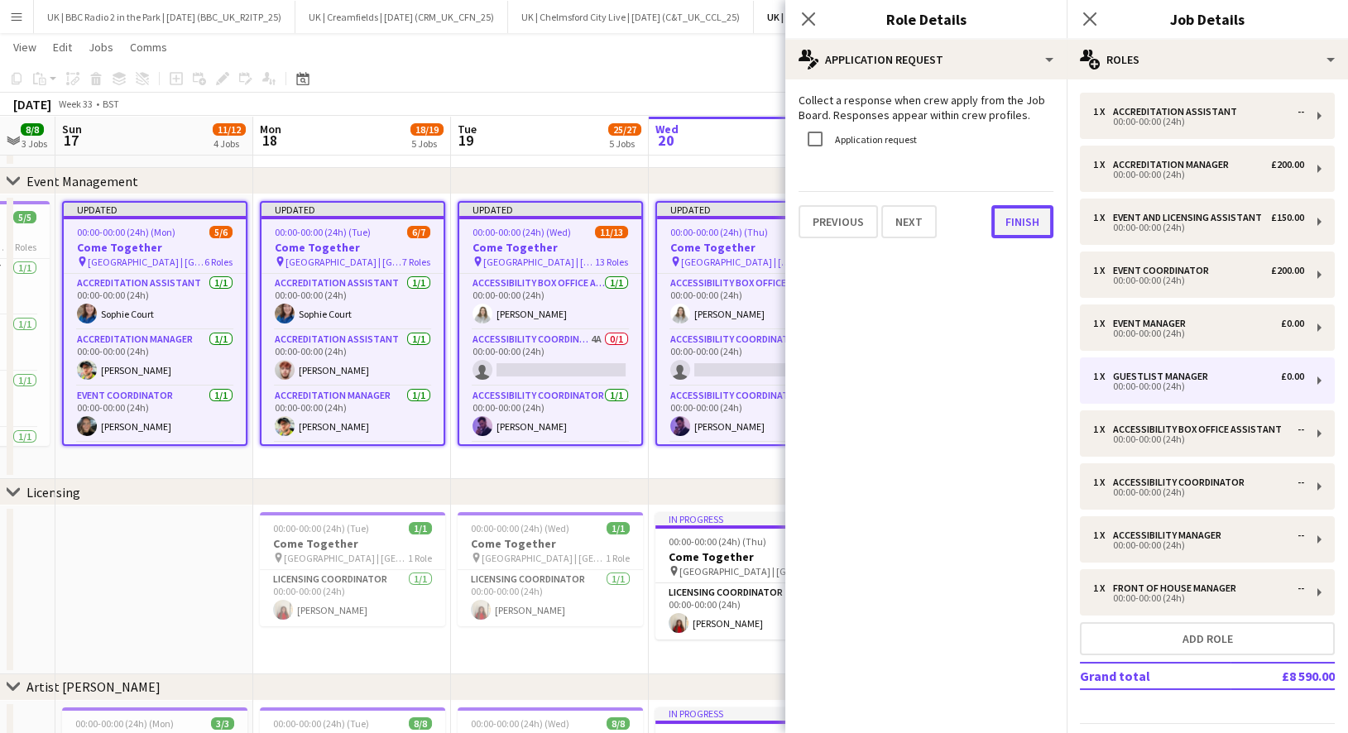
click at [1012, 220] on button "Finish" at bounding box center [1022, 221] width 62 height 33
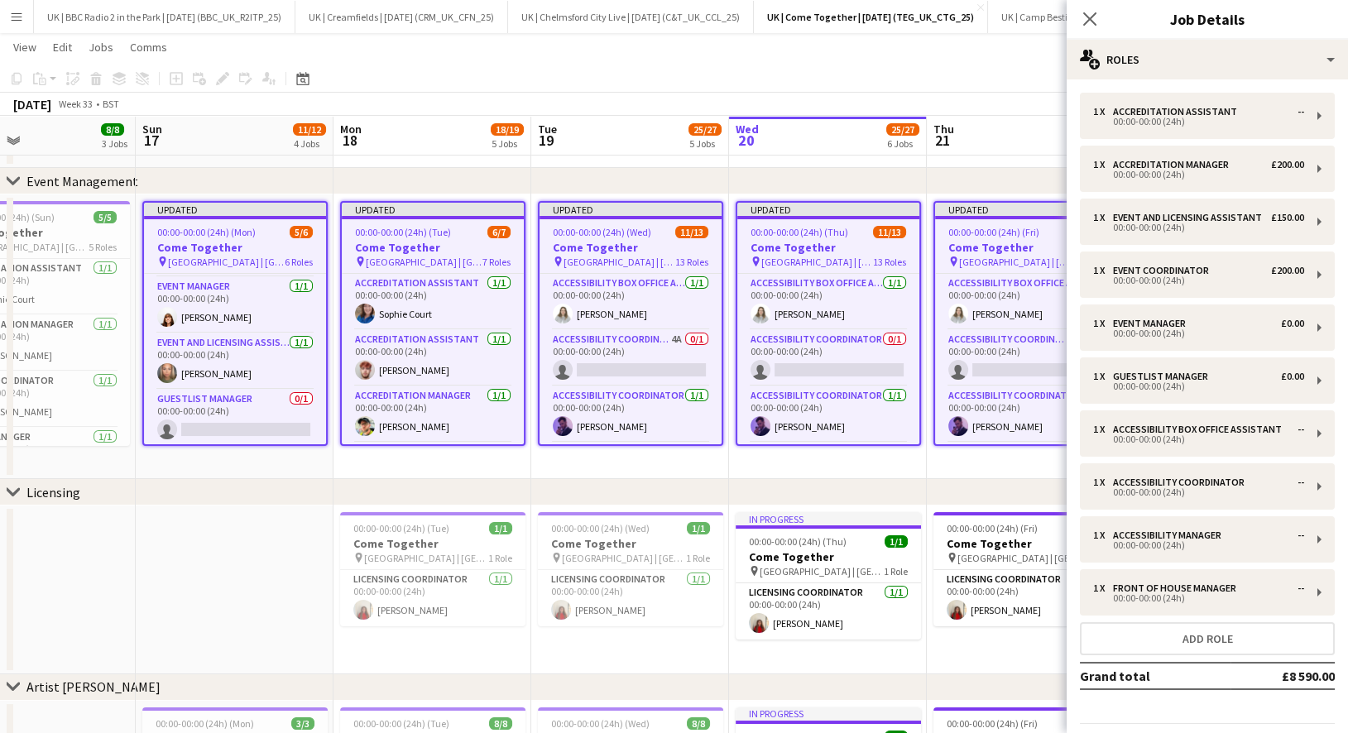
scroll to position [154, 0]
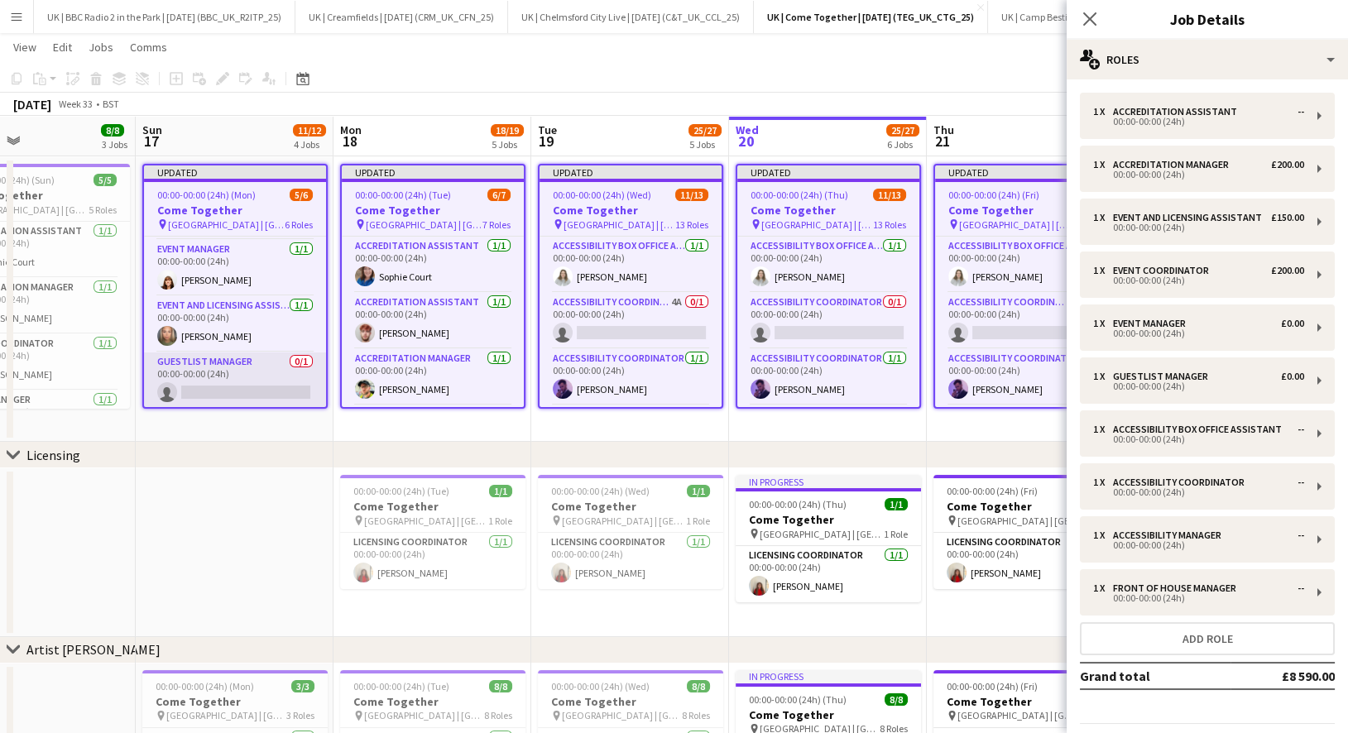
click at [236, 365] on app-card-role "Guestlist Manager 0/1 00:00-00:00 (24h) single-neutral-actions" at bounding box center [235, 380] width 182 height 56
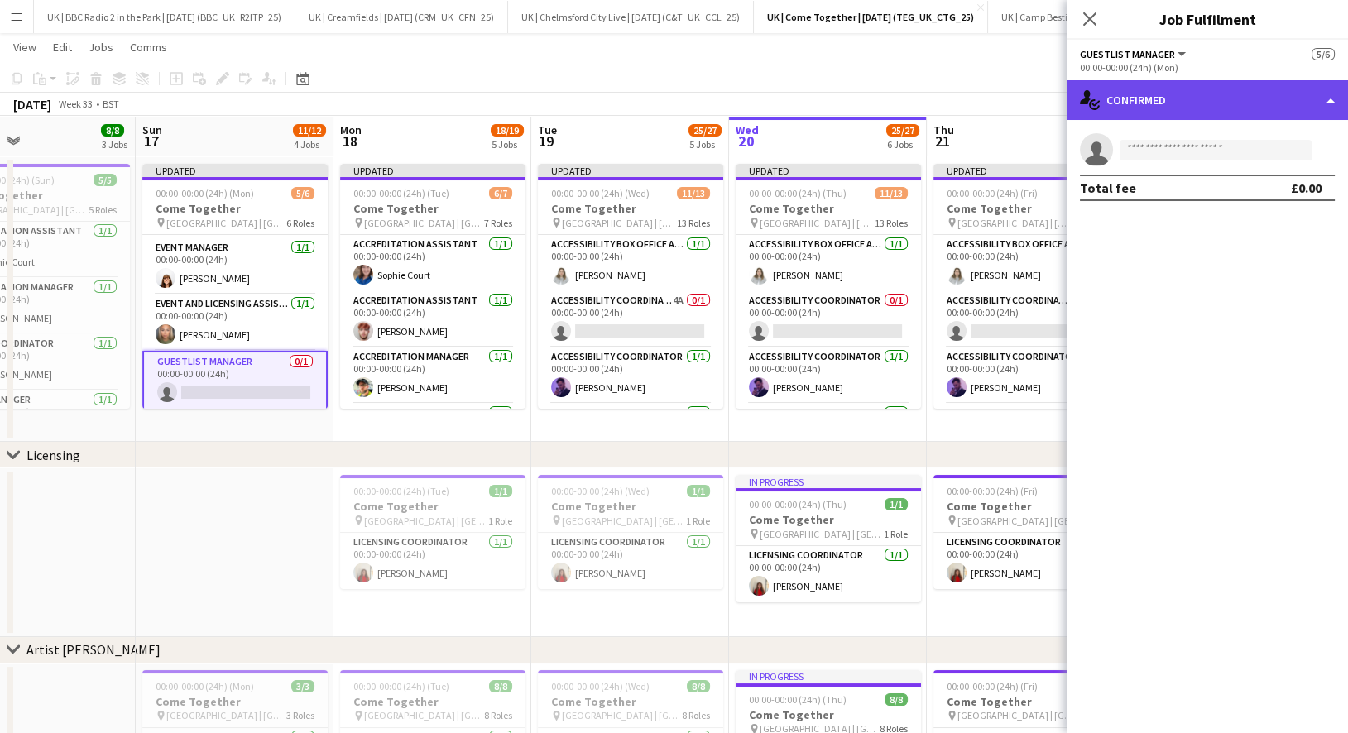
click at [1152, 96] on div "single-neutral-actions-check-2 Confirmed" at bounding box center [1207, 100] width 281 height 40
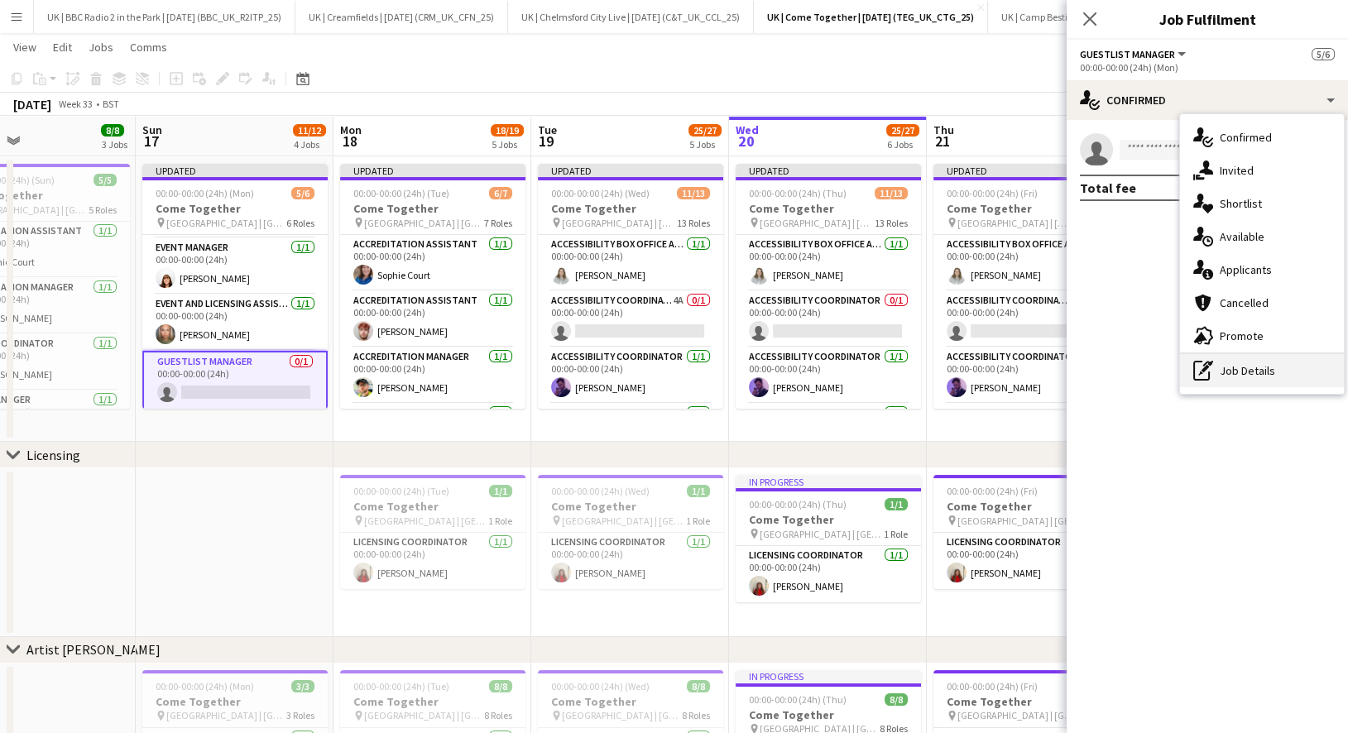
click at [1249, 373] on div "pen-write Job Details" at bounding box center [1262, 370] width 164 height 33
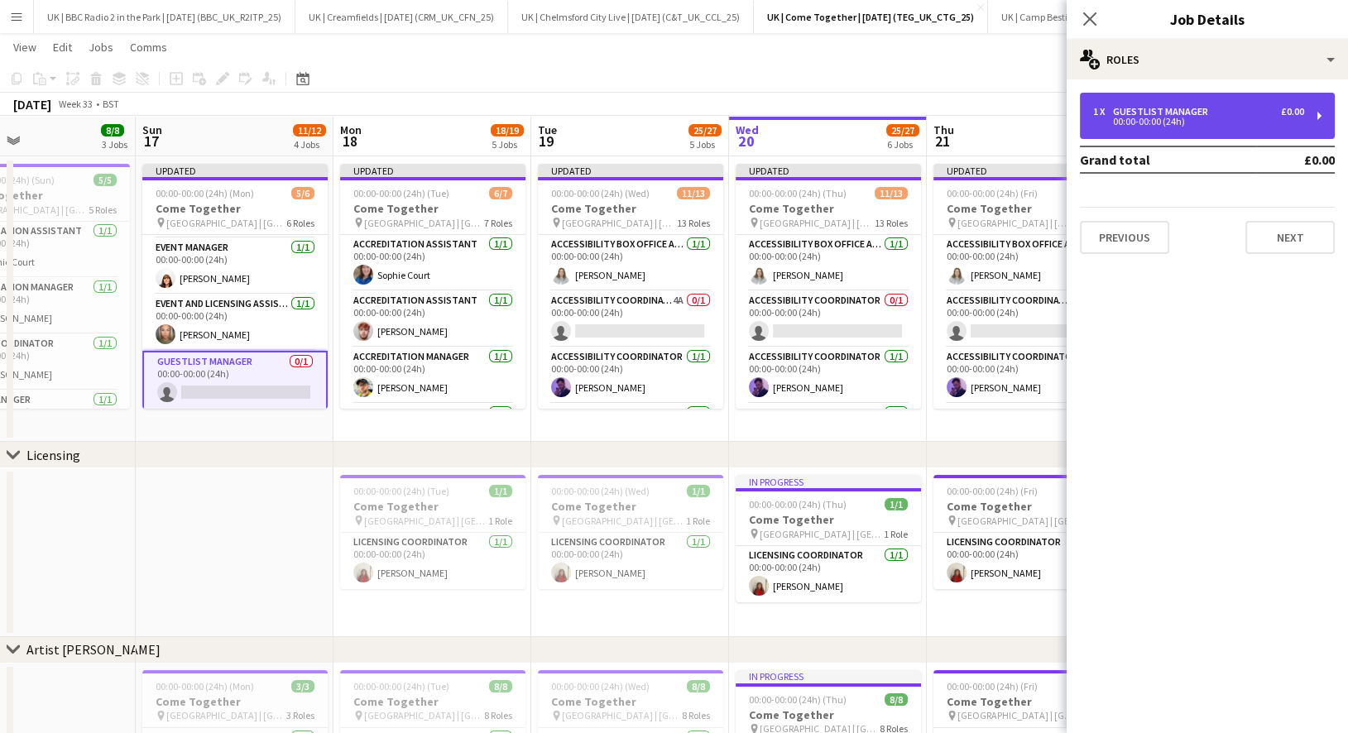
click at [1191, 117] on div "00:00-00:00 (24h)" at bounding box center [1198, 121] width 211 height 8
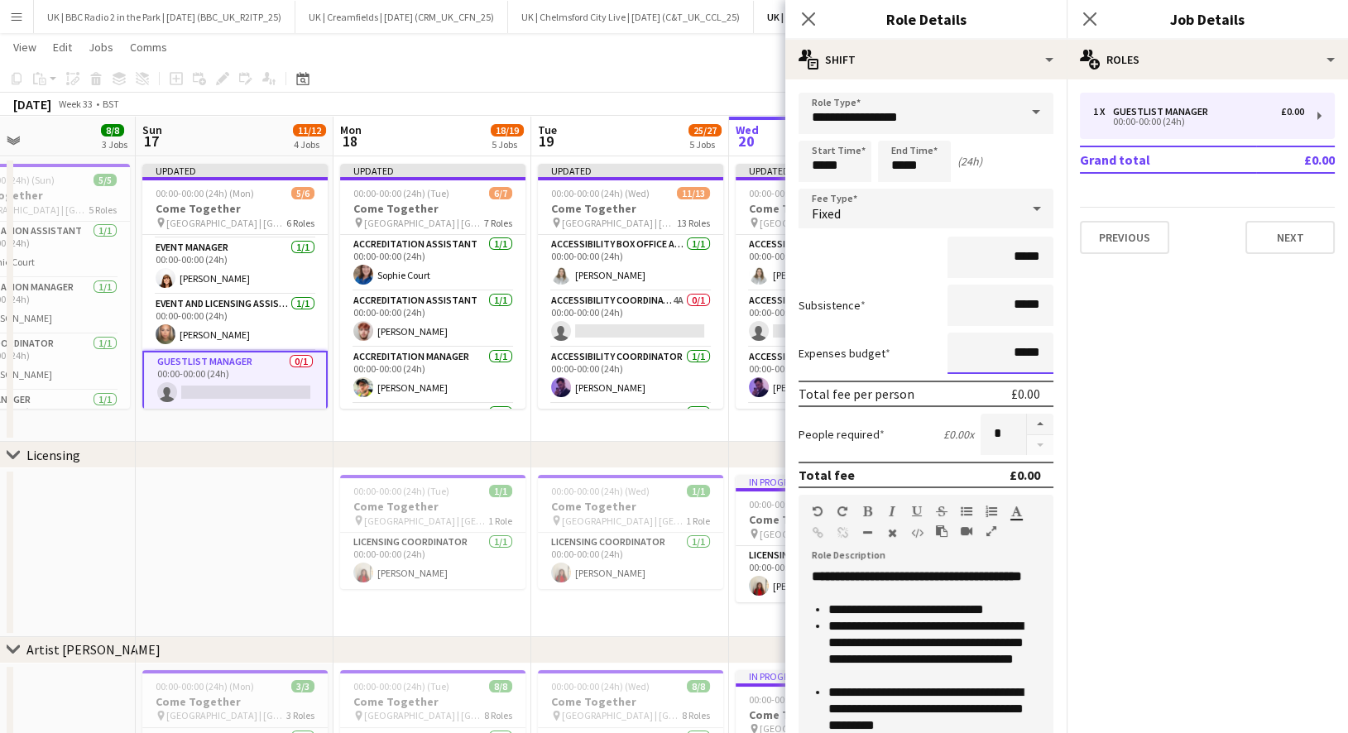
click at [1019, 350] on input "*****" at bounding box center [1000, 353] width 106 height 41
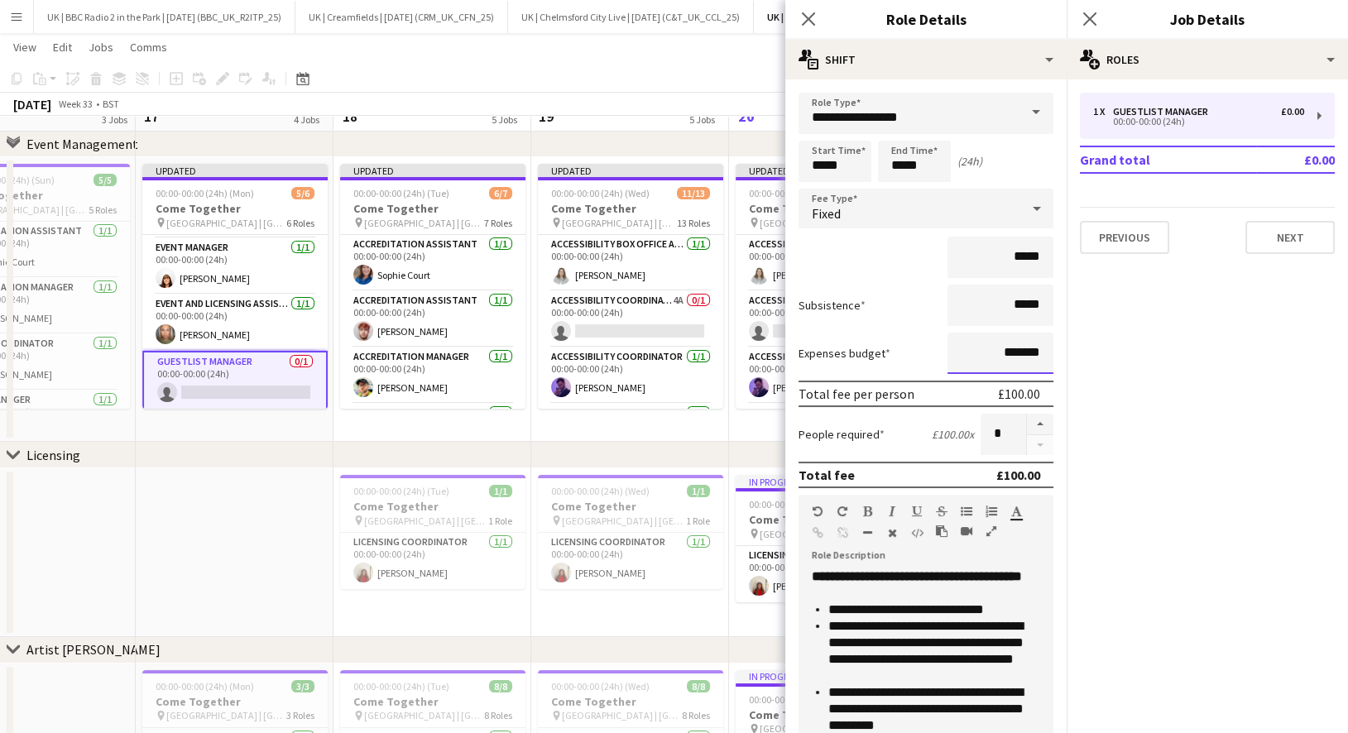
scroll to position [121, 0]
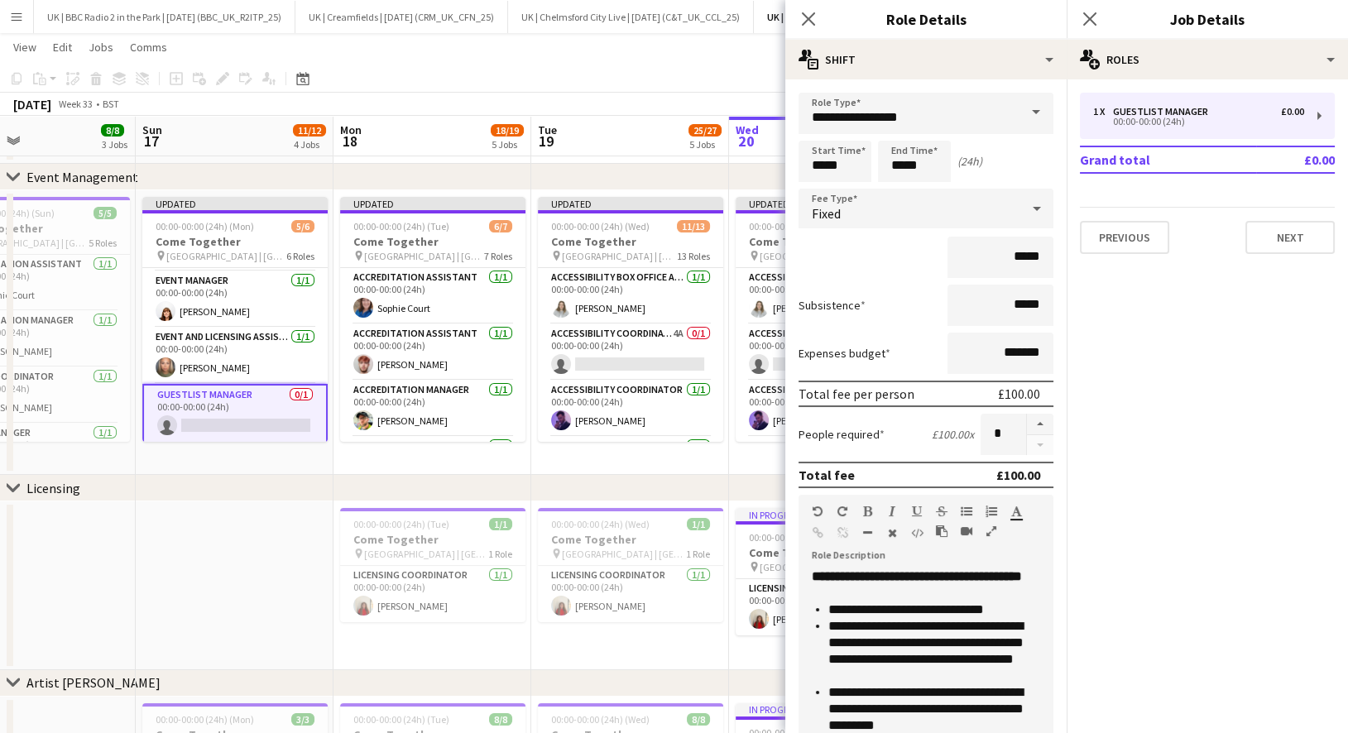
click at [1132, 375] on mat-expansion-panel "pencil3 General details 1 x Guestlist Manager £0.00 00:00-00:00 (24h) Grand tot…" at bounding box center [1207, 406] width 281 height 654
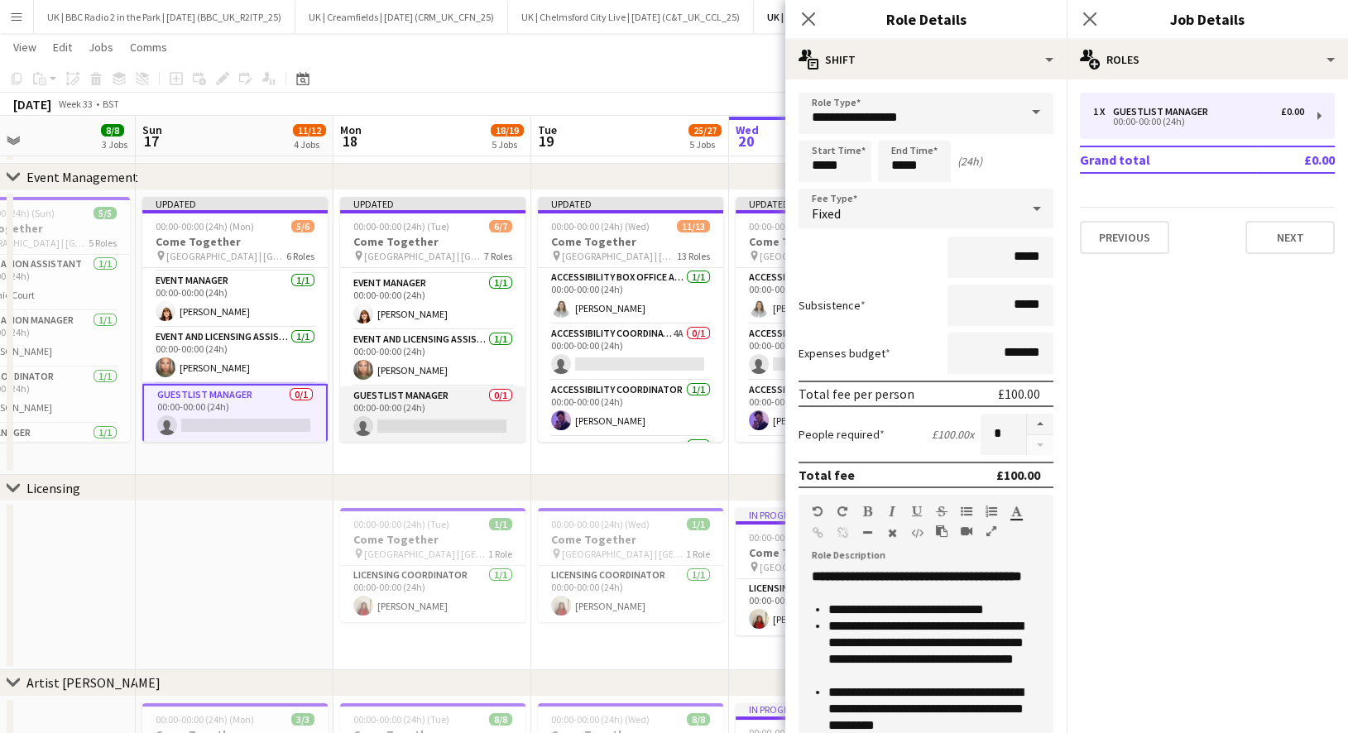
click at [411, 390] on app-card-role "Guestlist Manager 0/1 00:00-00:00 (24h) single-neutral-actions" at bounding box center [432, 414] width 185 height 56
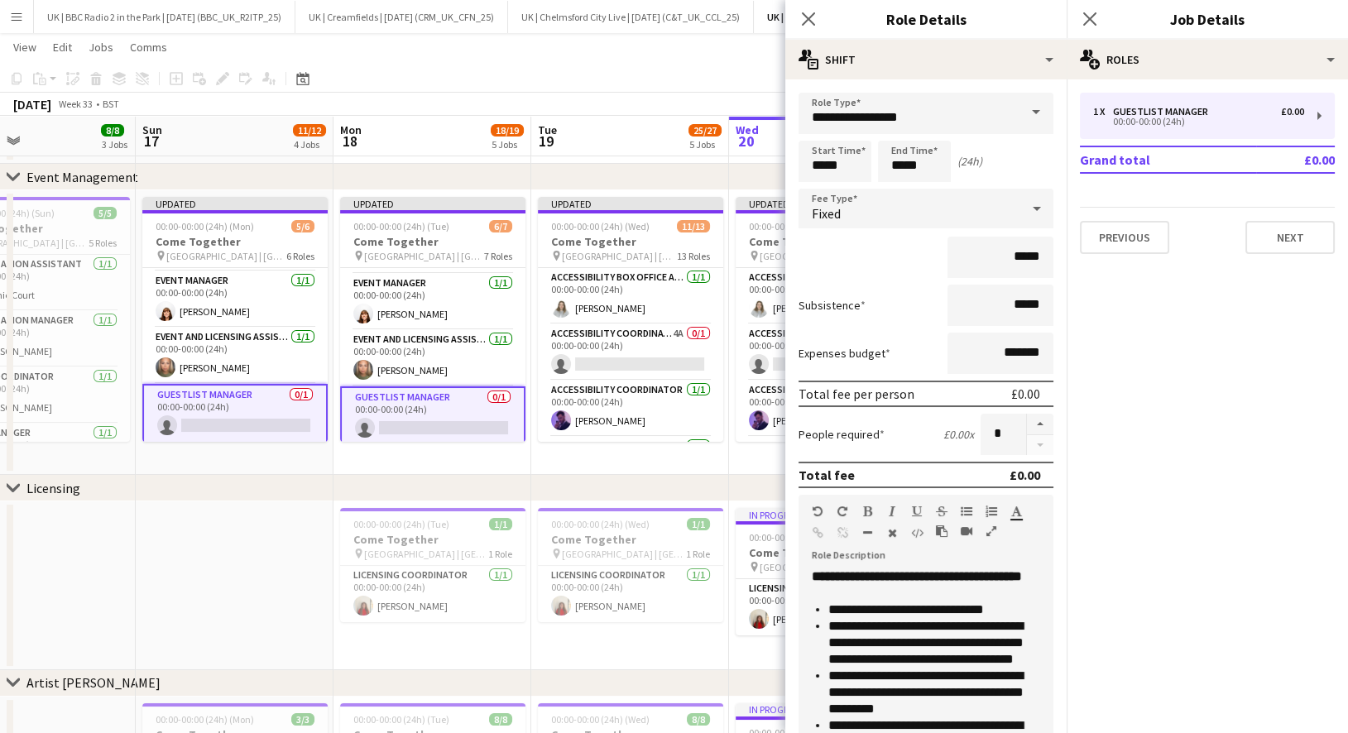
type input "*****"
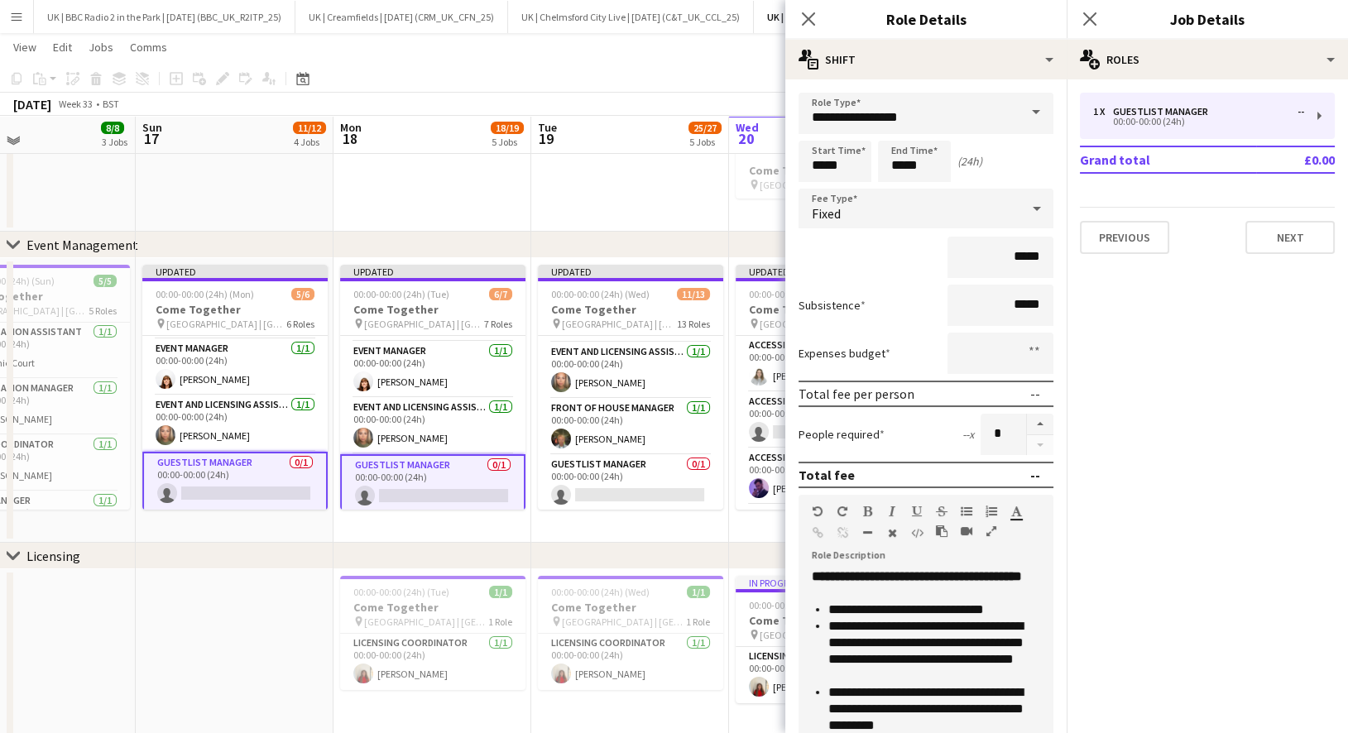
scroll to position [51, 0]
click at [237, 465] on app-card-role "Guestlist Manager 0/1 00:00-00:00 (24h) single-neutral-actions" at bounding box center [234, 483] width 185 height 60
type input "*******"
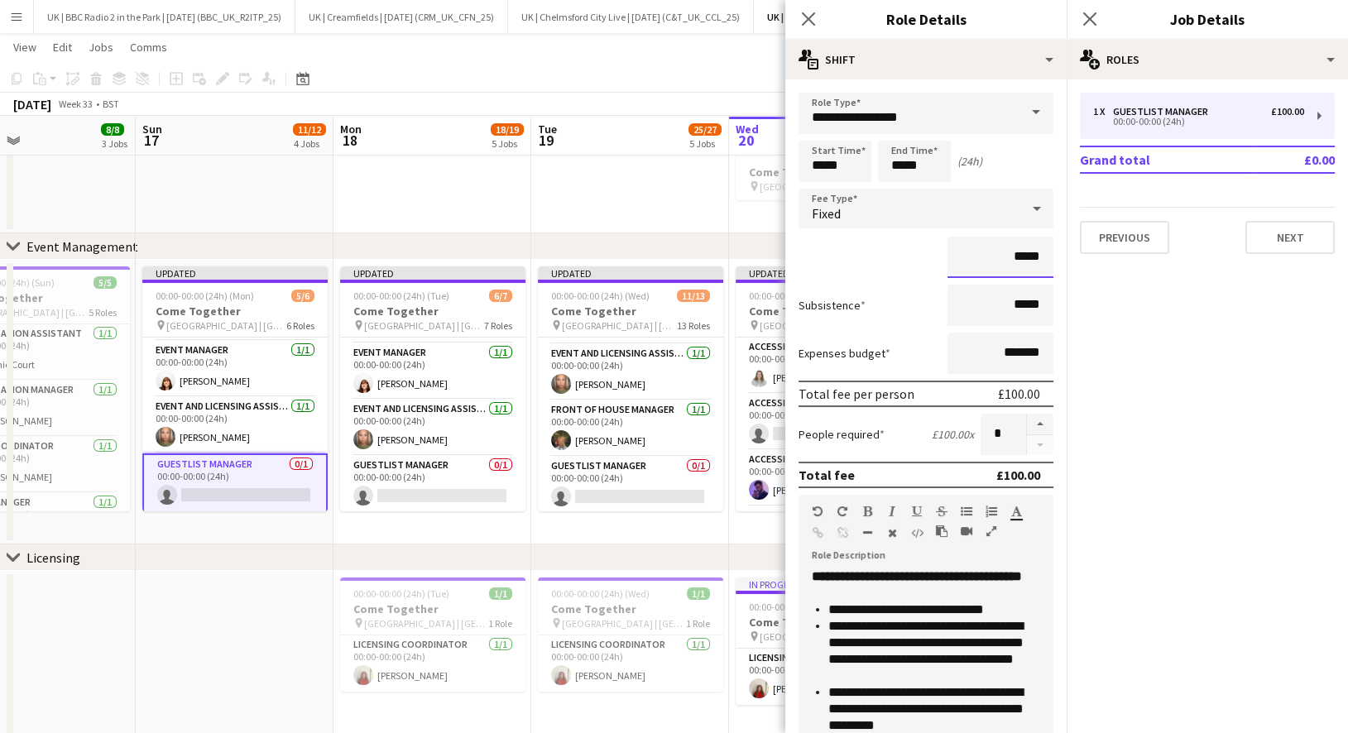
click at [1023, 250] on input "*****" at bounding box center [1000, 257] width 106 height 41
type input "**"
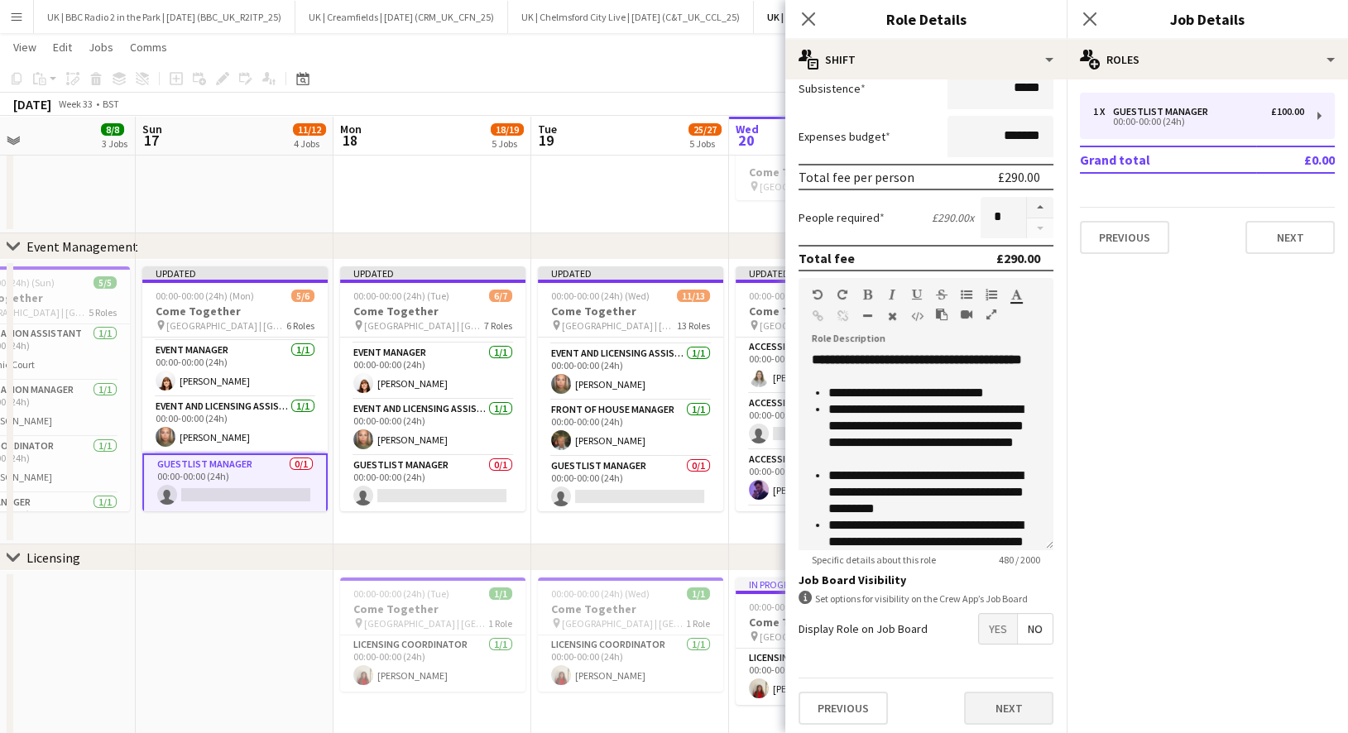
type input "*******"
click at [994, 707] on button "Next" at bounding box center [1008, 708] width 89 height 33
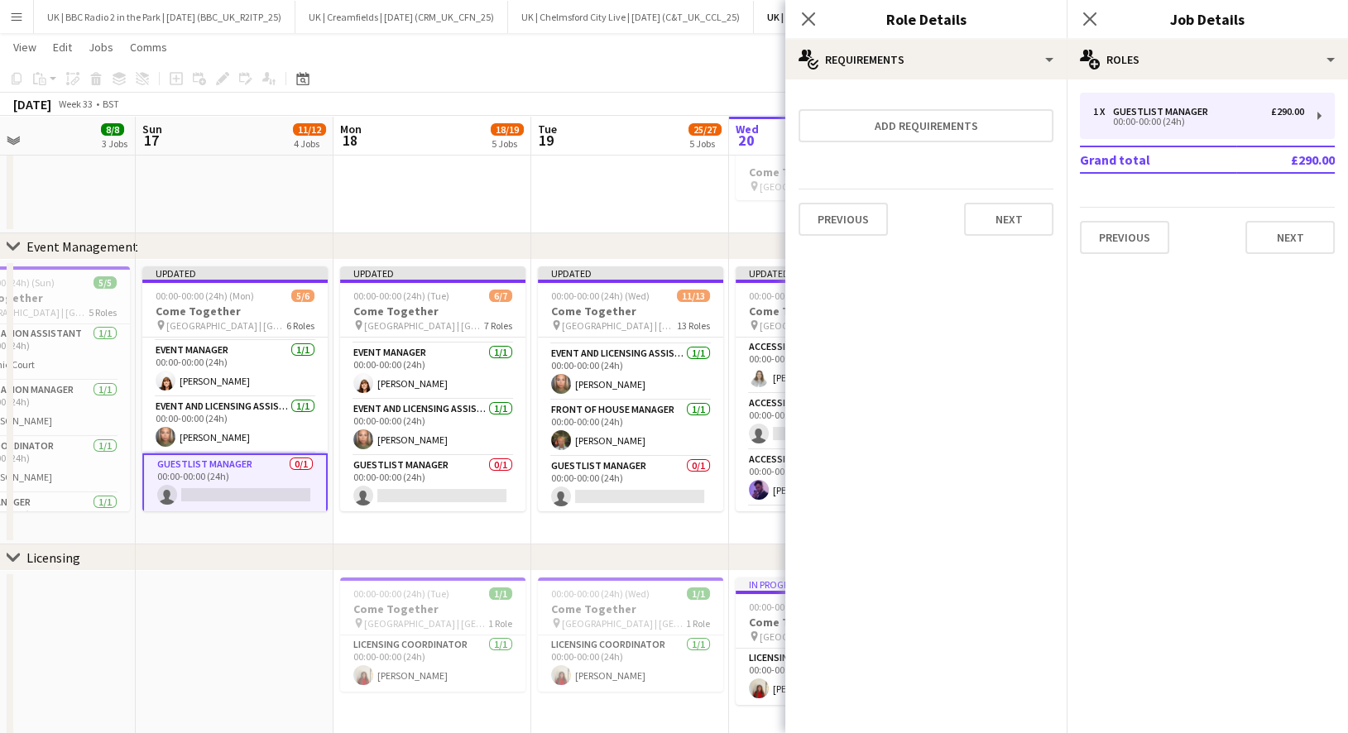
scroll to position [0, 0]
click at [1011, 209] on button "Next" at bounding box center [1008, 219] width 89 height 33
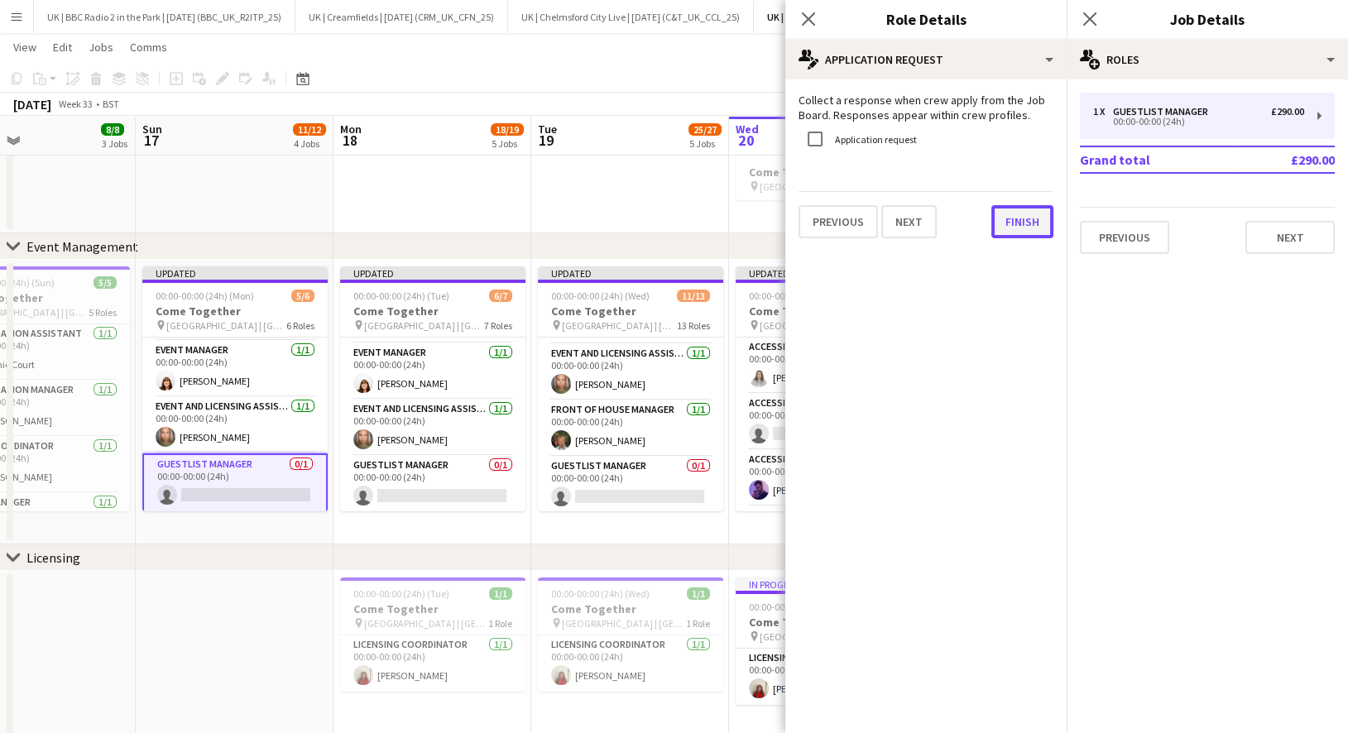
click at [1014, 205] on button "Finish" at bounding box center [1022, 221] width 62 height 33
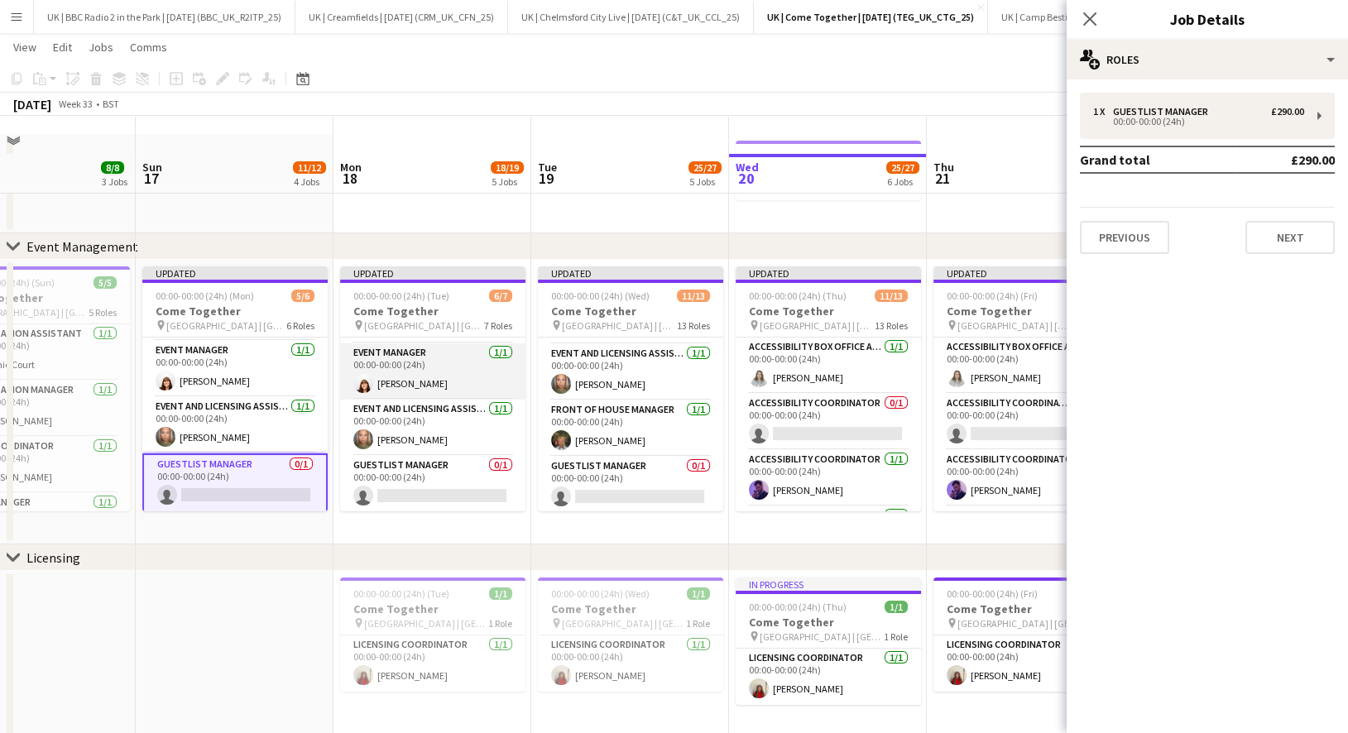
scroll to position [93, 0]
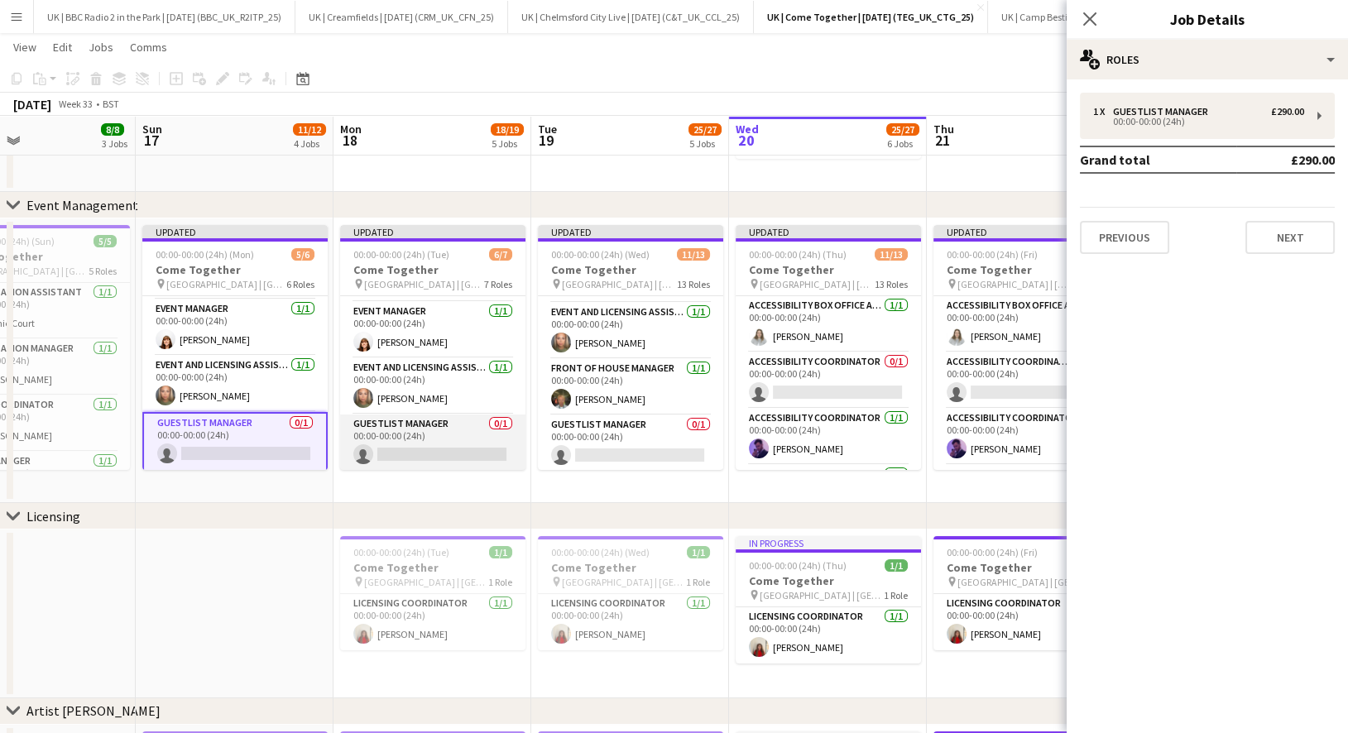
click at [443, 426] on app-card-role "Guestlist Manager 0/1 00:00-00:00 (24h) single-neutral-actions" at bounding box center [432, 443] width 185 height 56
click at [276, 433] on app-card-role "Guestlist Manager 0/1 00:00-00:00 (24h) single-neutral-actions" at bounding box center [234, 442] width 185 height 60
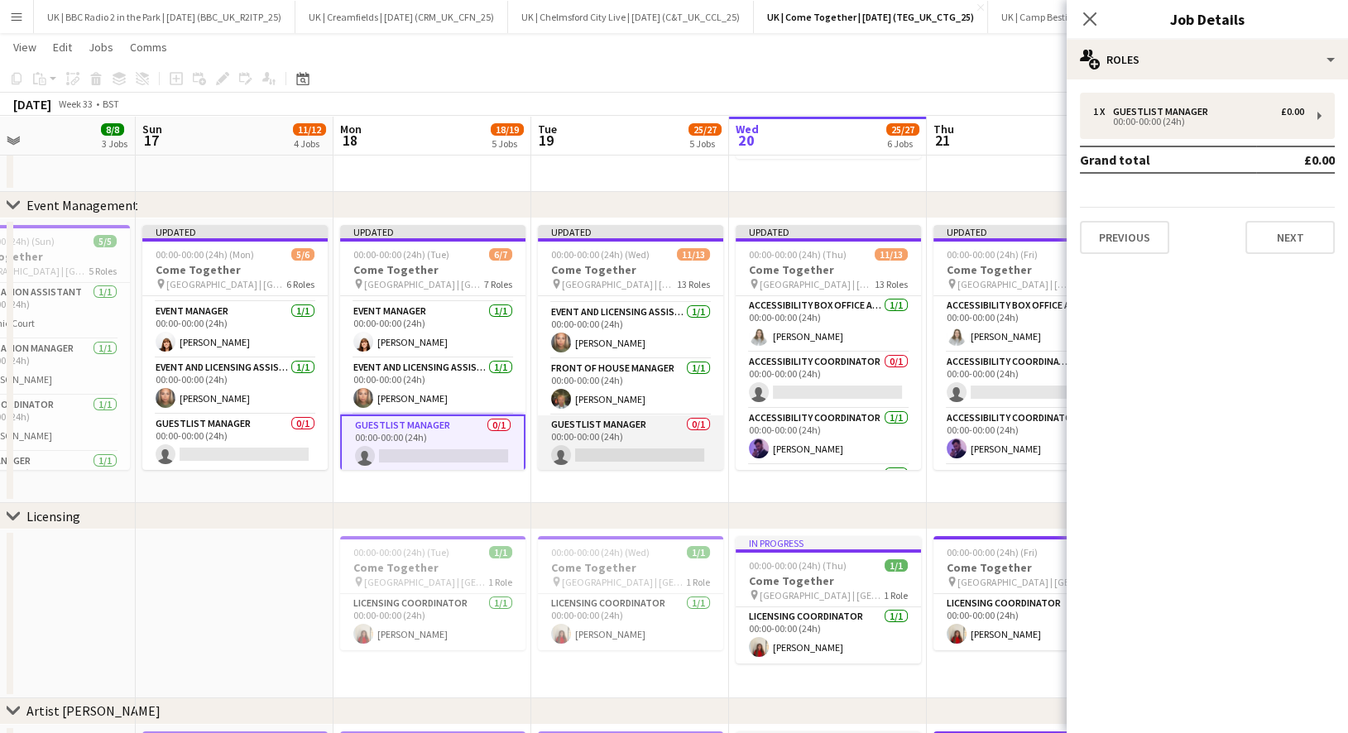
click at [639, 425] on app-card-role "Guestlist Manager 0/1 00:00-00:00 (24h) single-neutral-actions" at bounding box center [630, 443] width 185 height 56
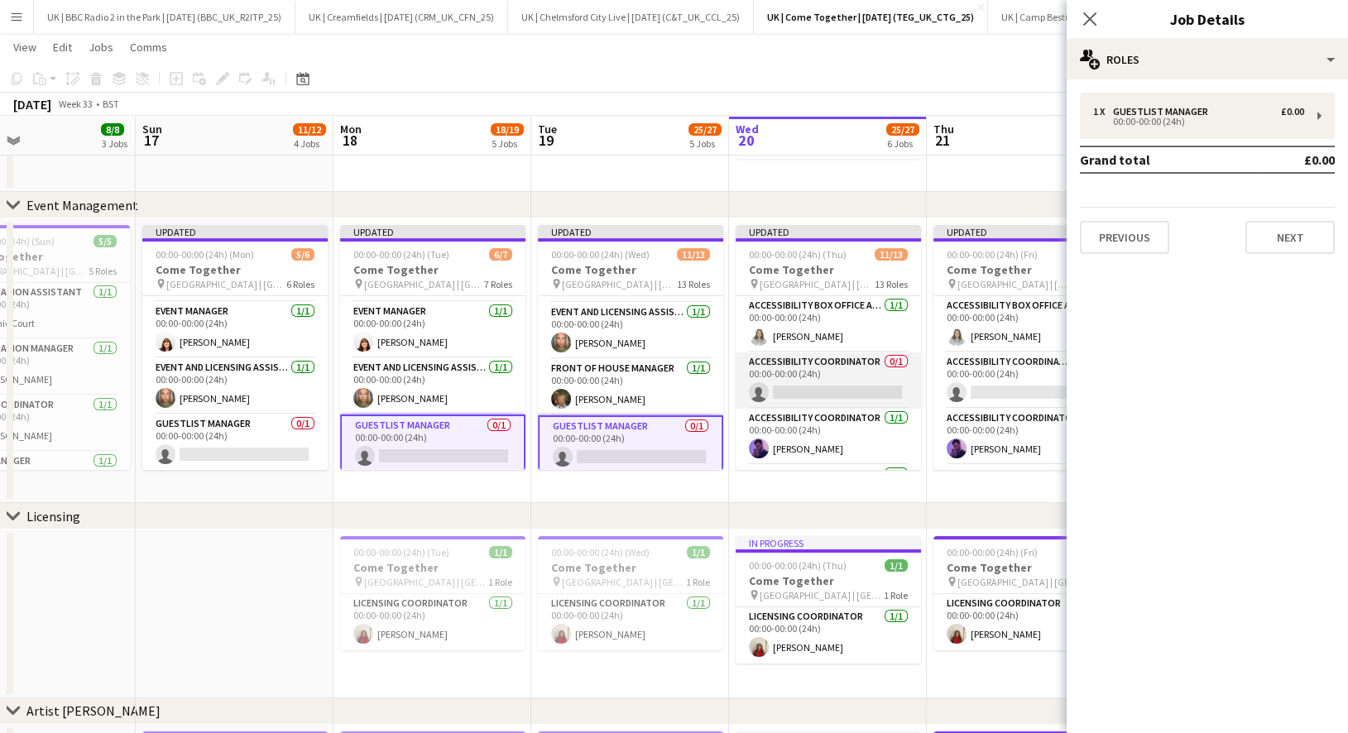
scroll to position [556, 0]
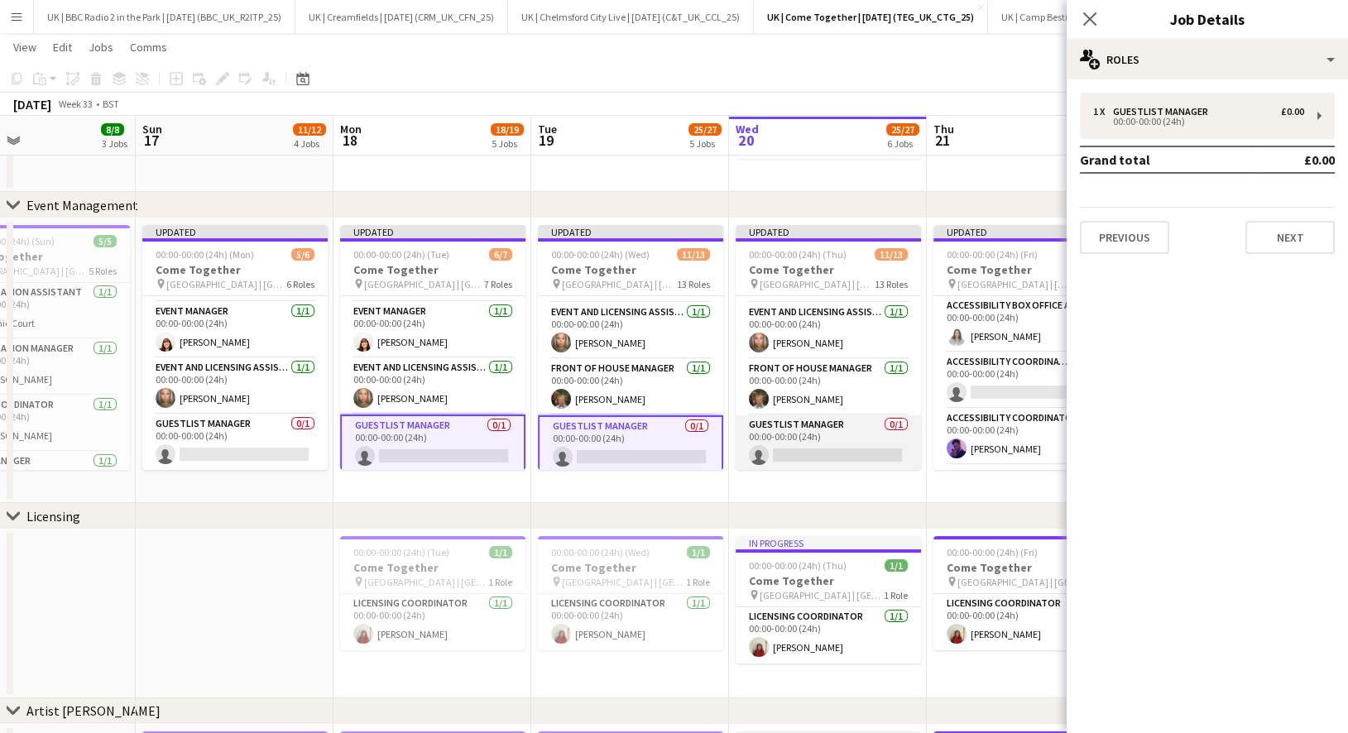
click at [807, 434] on app-card-role "Guestlist Manager 0/1 00:00-00:00 (24h) single-neutral-actions" at bounding box center [828, 443] width 185 height 56
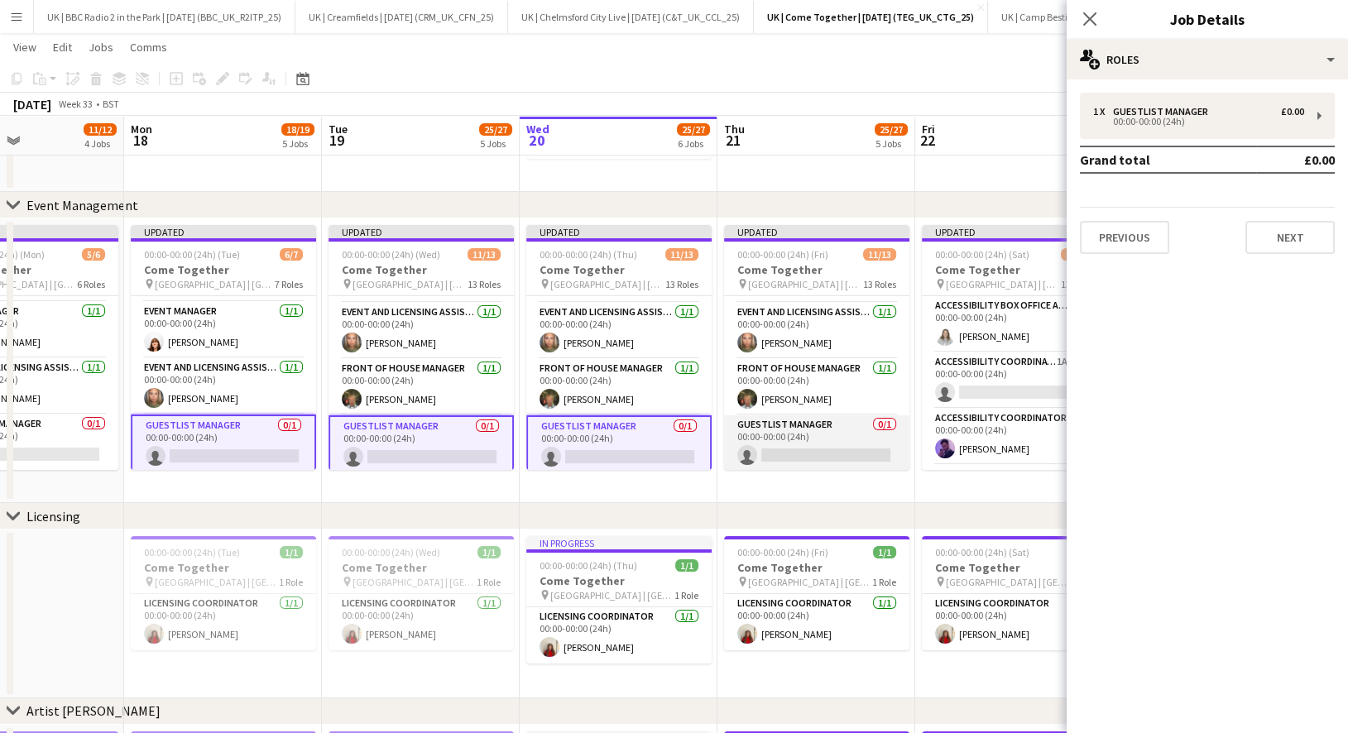
click at [823, 417] on app-card-role "Guestlist Manager 0/1 00:00-00:00 (24h) single-neutral-actions" at bounding box center [816, 443] width 185 height 56
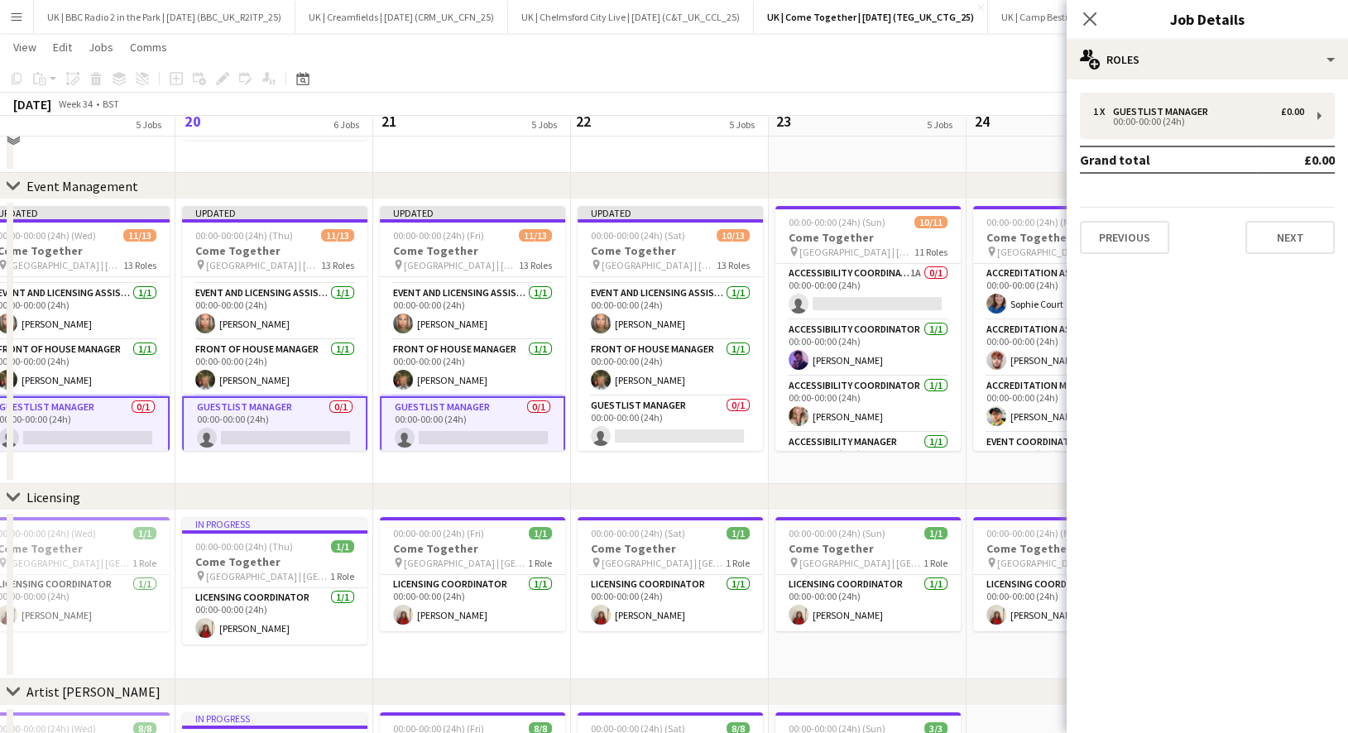
scroll to position [130, 0]
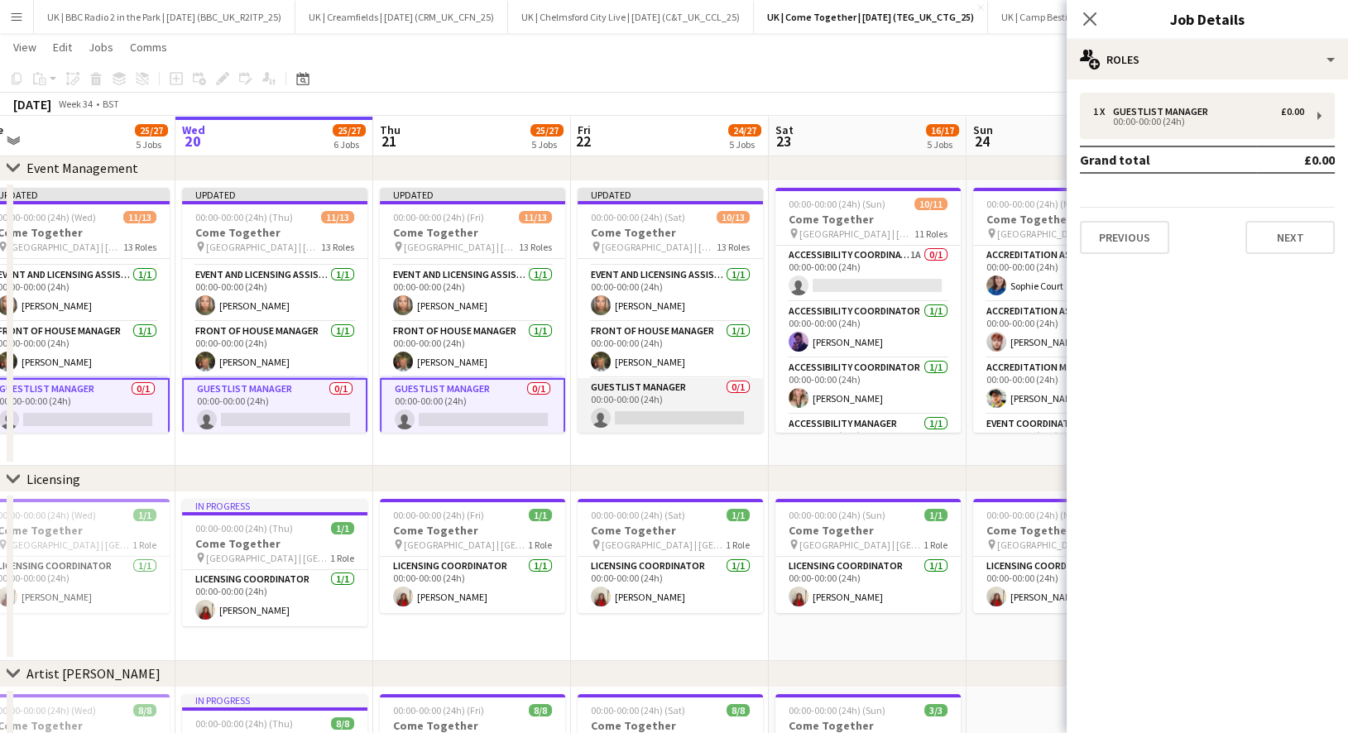
click at [676, 391] on app-card-role "Guestlist Manager 0/1 00:00-00:00 (24h) single-neutral-actions" at bounding box center [670, 406] width 185 height 56
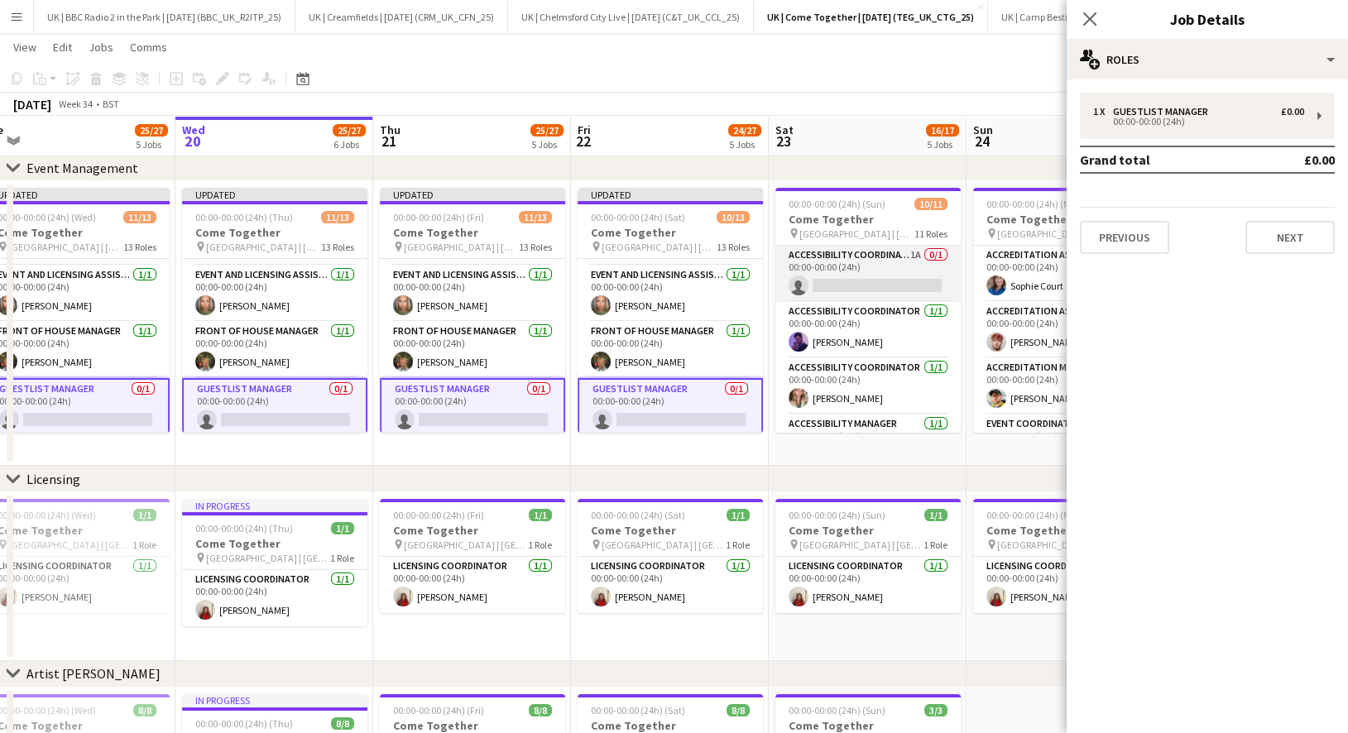
scroll to position [431, 0]
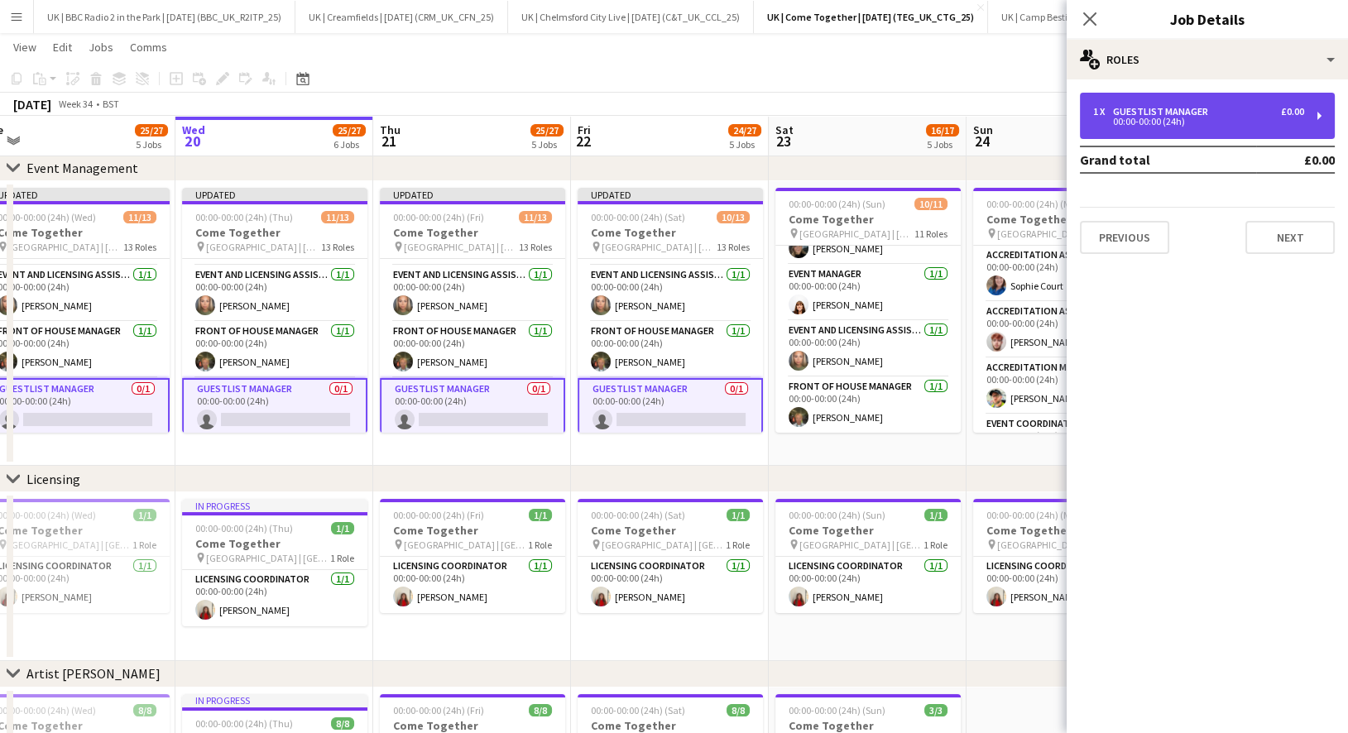
click at [1167, 122] on div "00:00-00:00 (24h)" at bounding box center [1198, 121] width 211 height 8
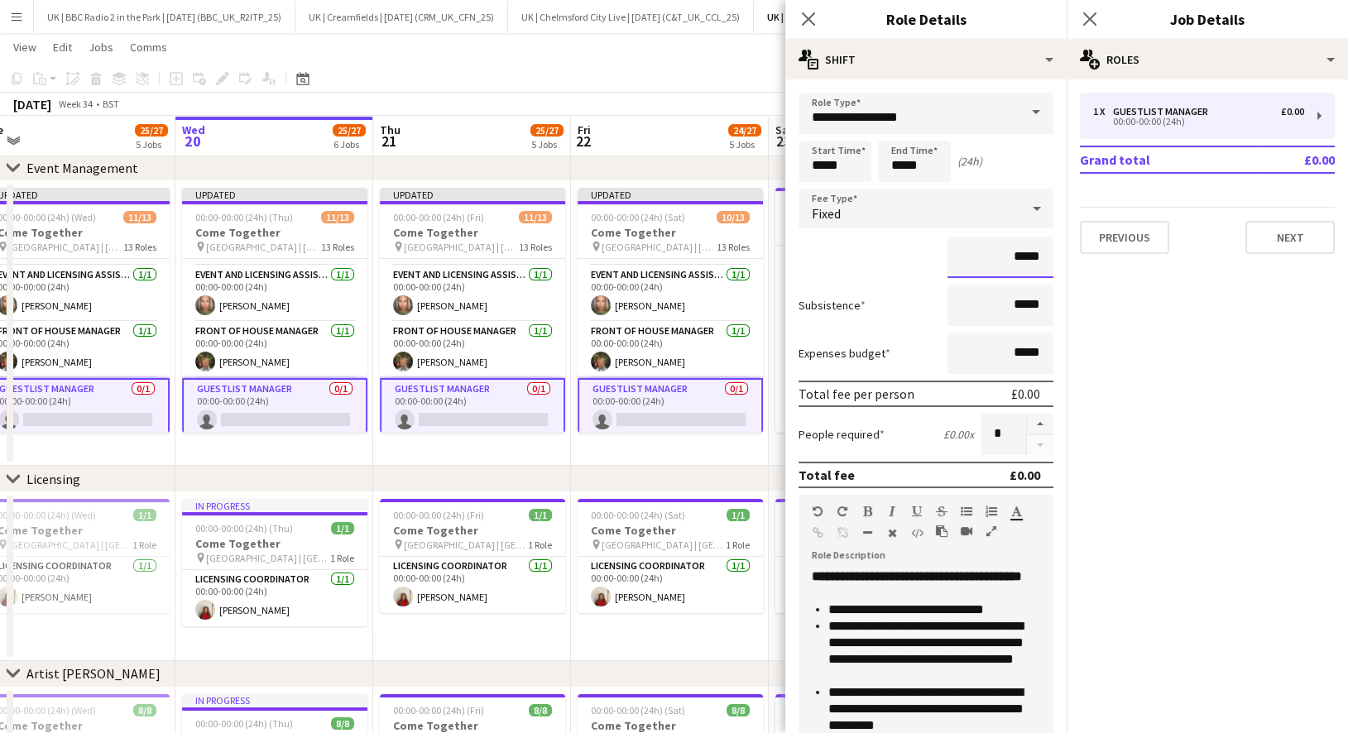
click at [1023, 262] on input "*****" at bounding box center [1000, 257] width 106 height 41
type input "**"
type input "*******"
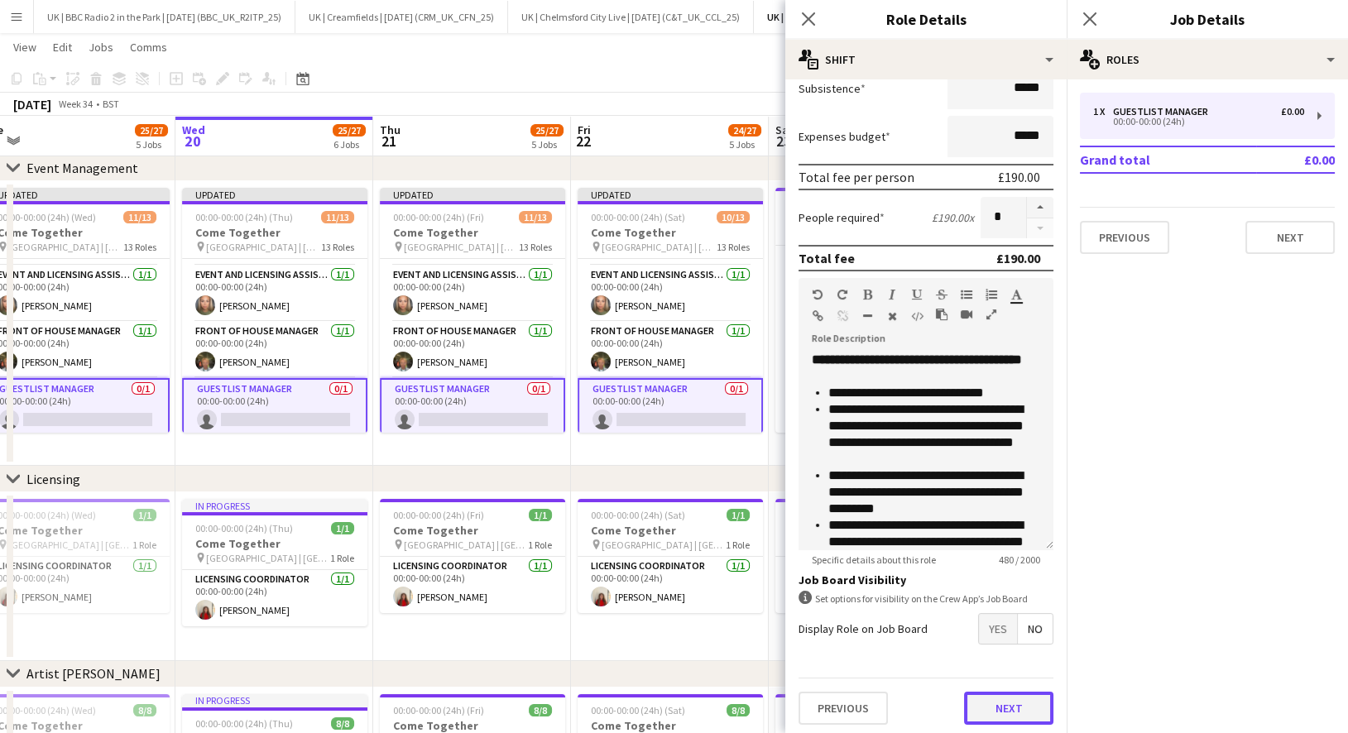
click at [1004, 706] on button "Next" at bounding box center [1008, 708] width 89 height 33
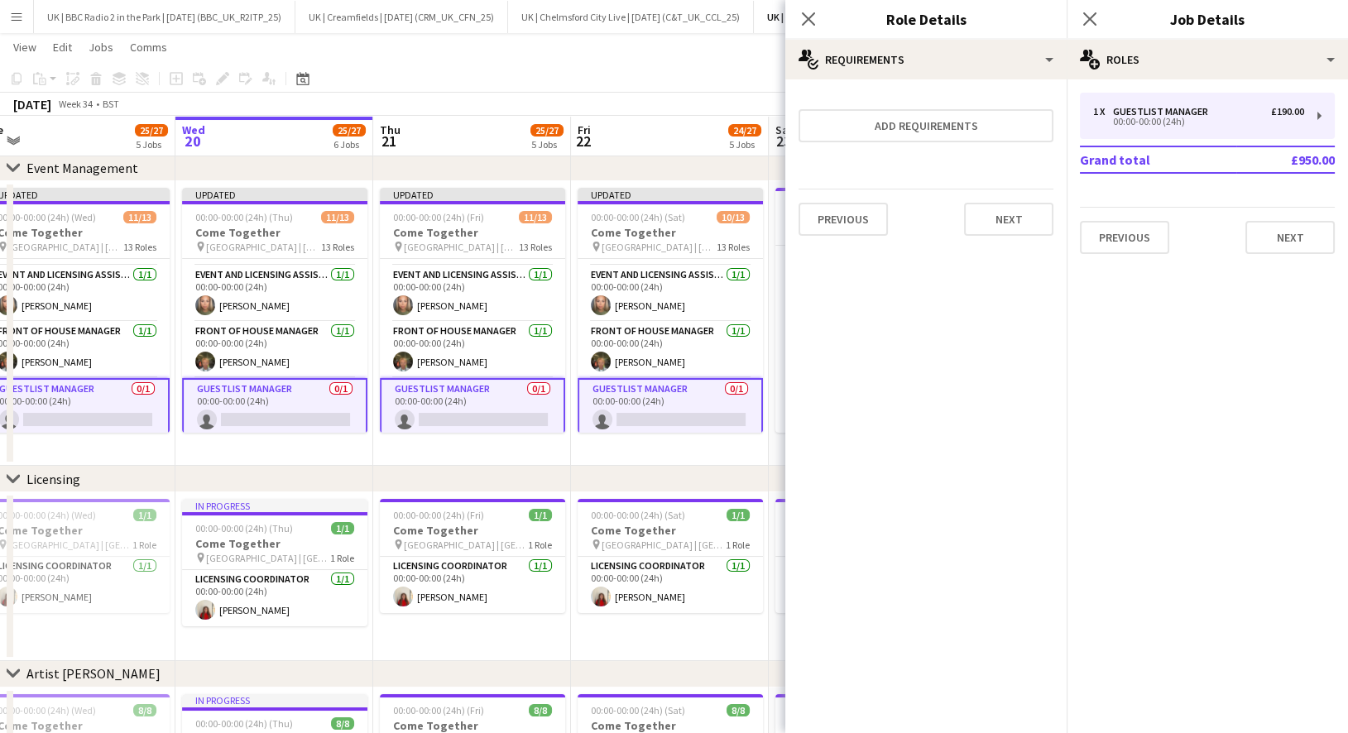
scroll to position [0, 0]
click at [1017, 213] on button "Next" at bounding box center [1008, 219] width 89 height 33
click at [1035, 237] on div "Collect a response when crew apply from the Job Board. Responses appear within …" at bounding box center [925, 165] width 281 height 172
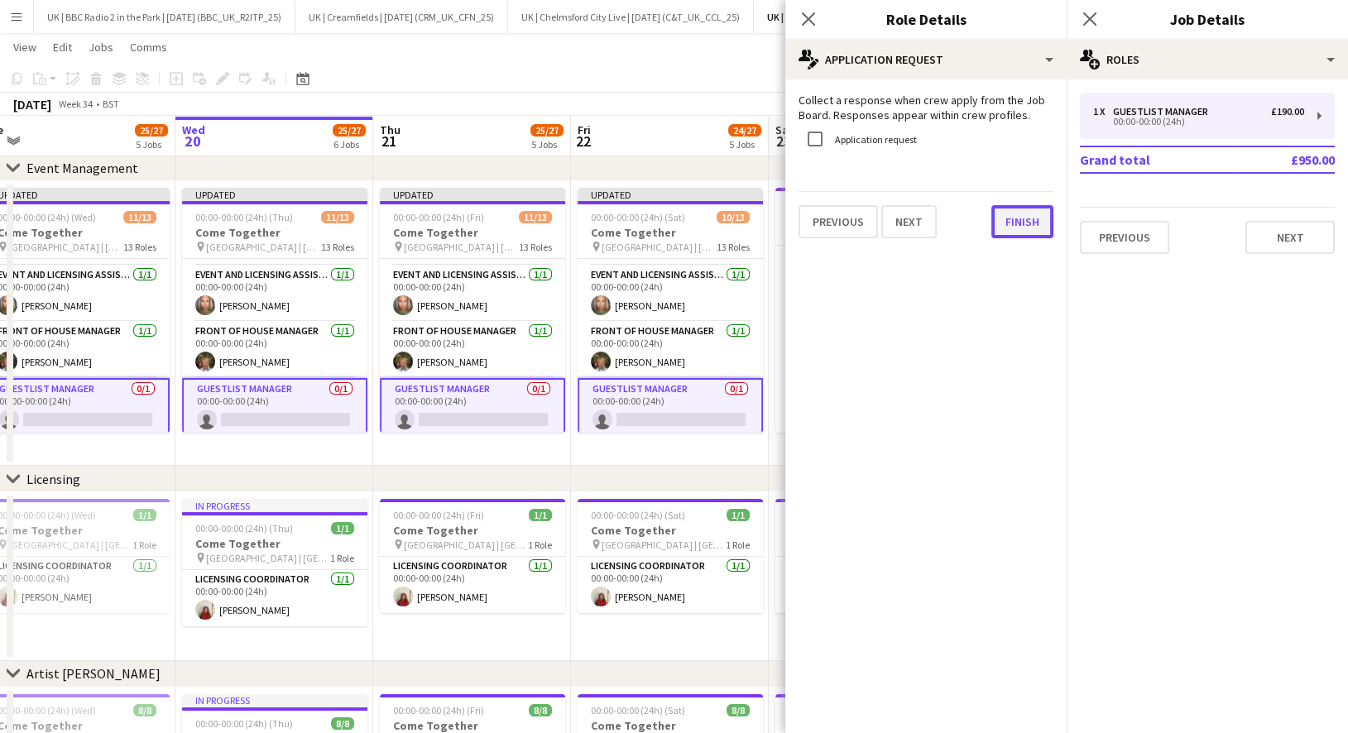
click at [1020, 215] on button "Finish" at bounding box center [1022, 221] width 62 height 33
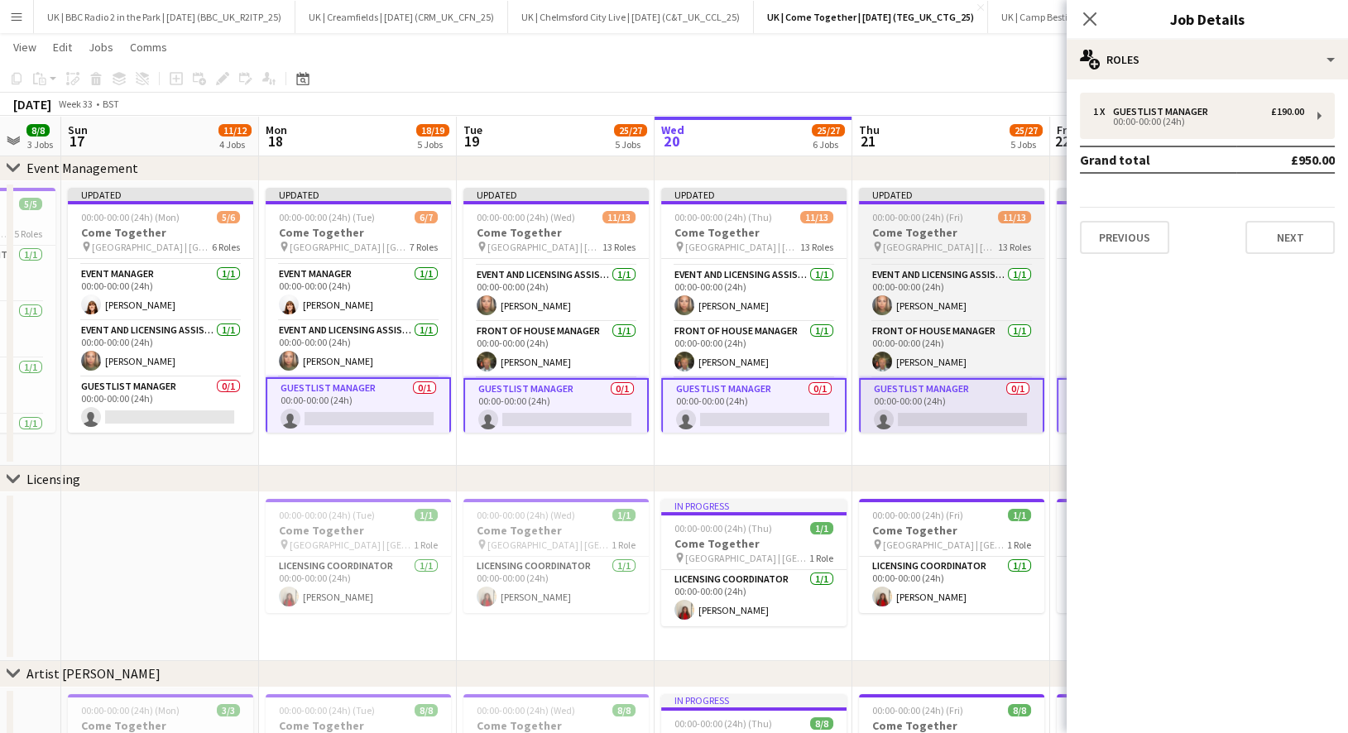
scroll to position [0, 333]
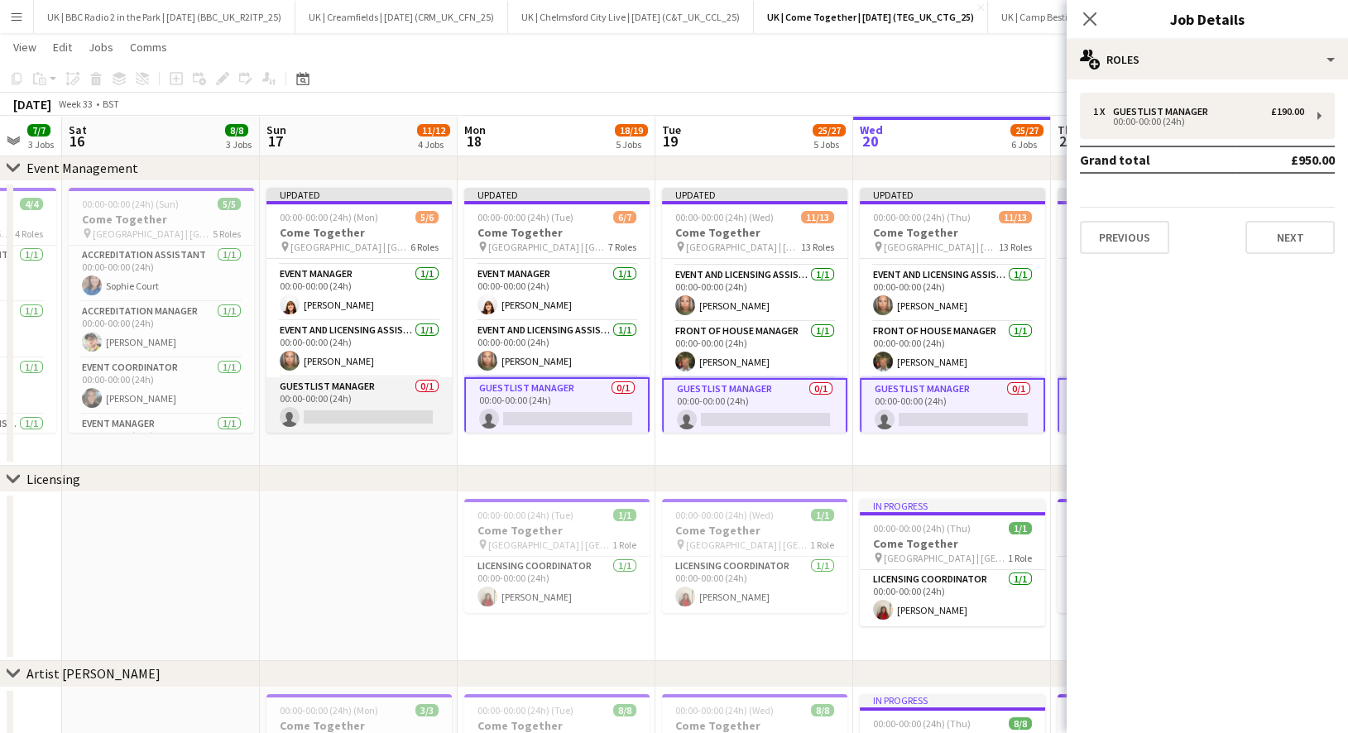
click at [405, 386] on app-card-role "Guestlist Manager 0/1 00:00-00:00 (24h) single-neutral-actions" at bounding box center [358, 405] width 185 height 56
click at [1088, 19] on icon "Close pop-in" at bounding box center [1089, 19] width 16 height 16
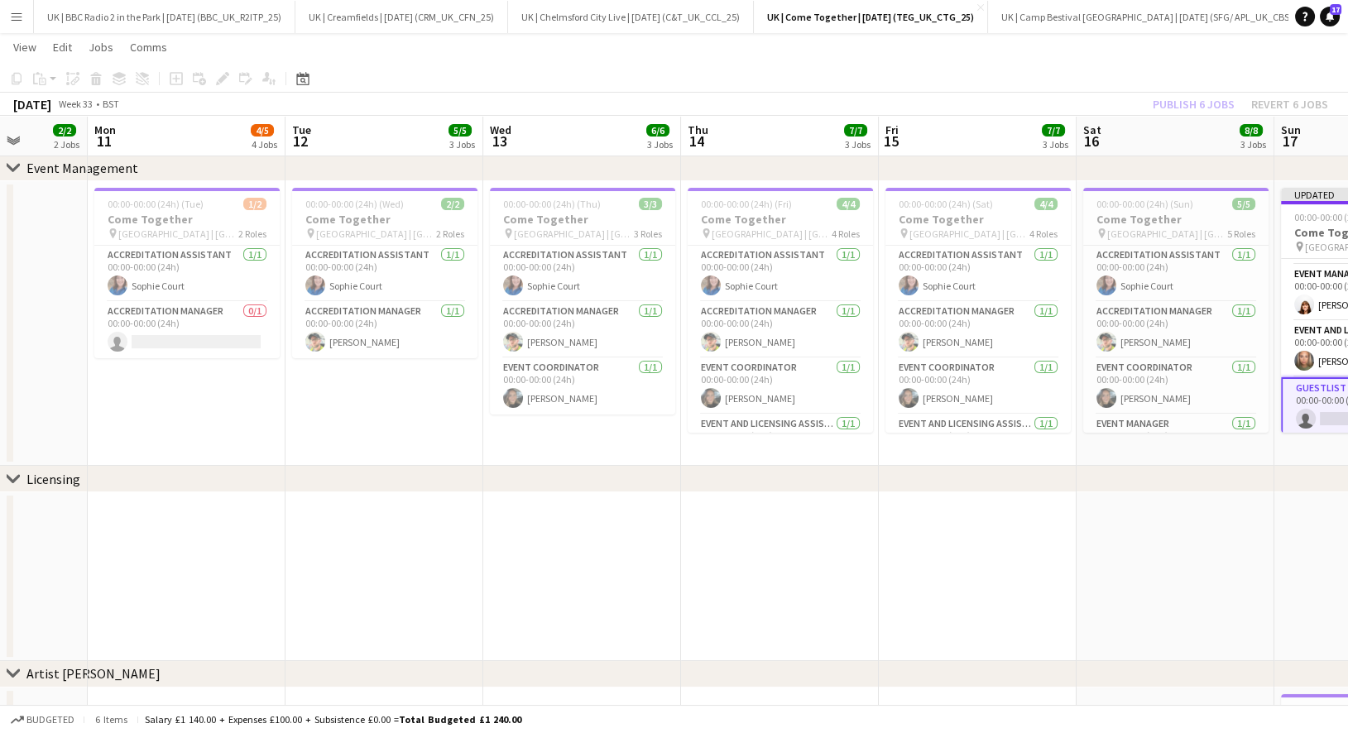
scroll to position [0, 352]
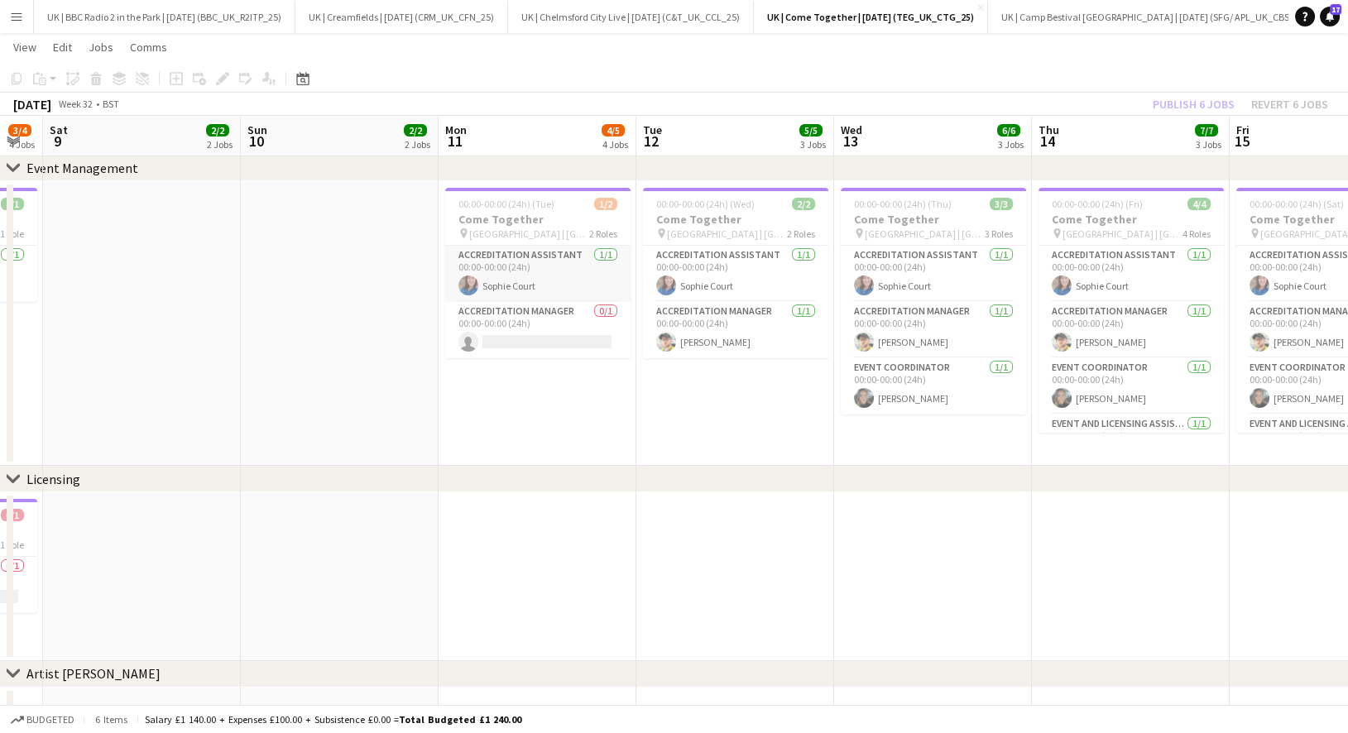
click at [515, 289] on app-card-role "Accreditation Assistant [DATE] 00:00-00:00 (24h) [PERSON_NAME]" at bounding box center [537, 274] width 185 height 56
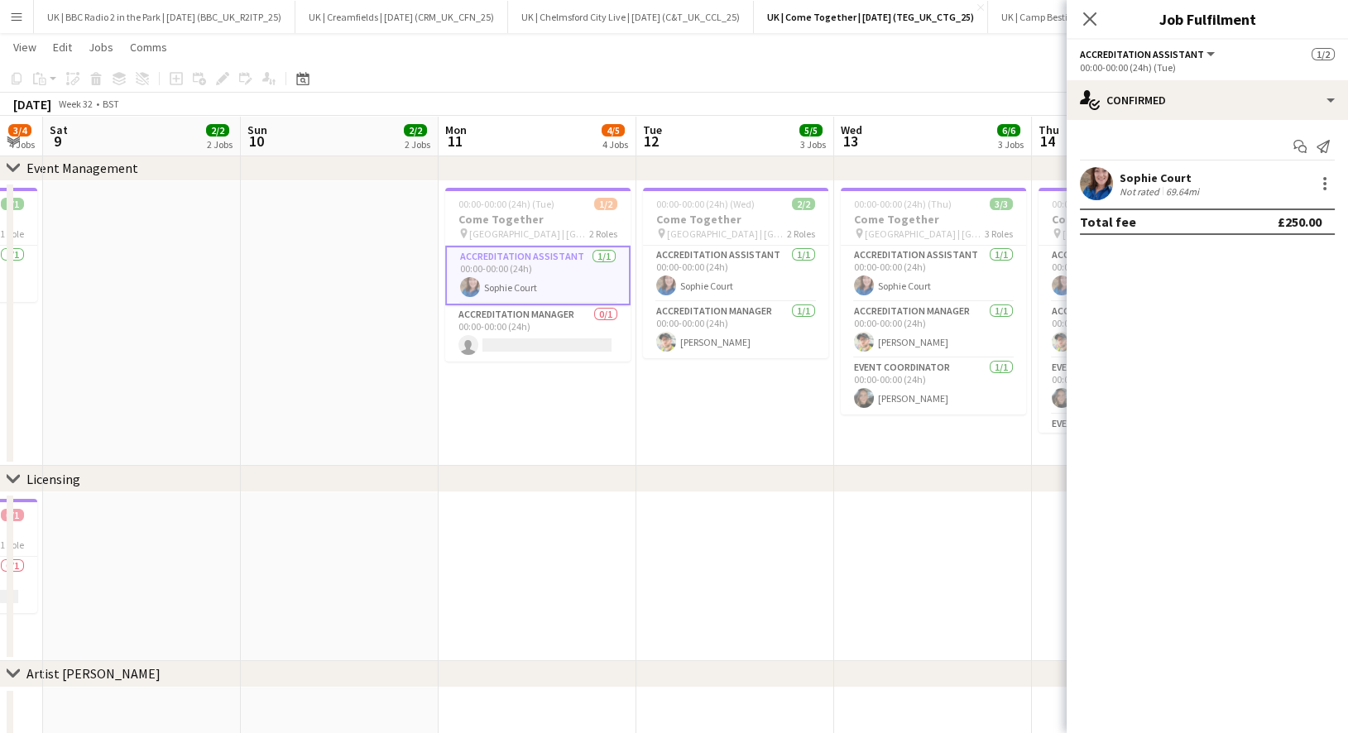
click at [1170, 201] on app-confirmed-crew "Sophie Court Not rated 69.64mi Total fee £250.00" at bounding box center [1207, 201] width 281 height 68
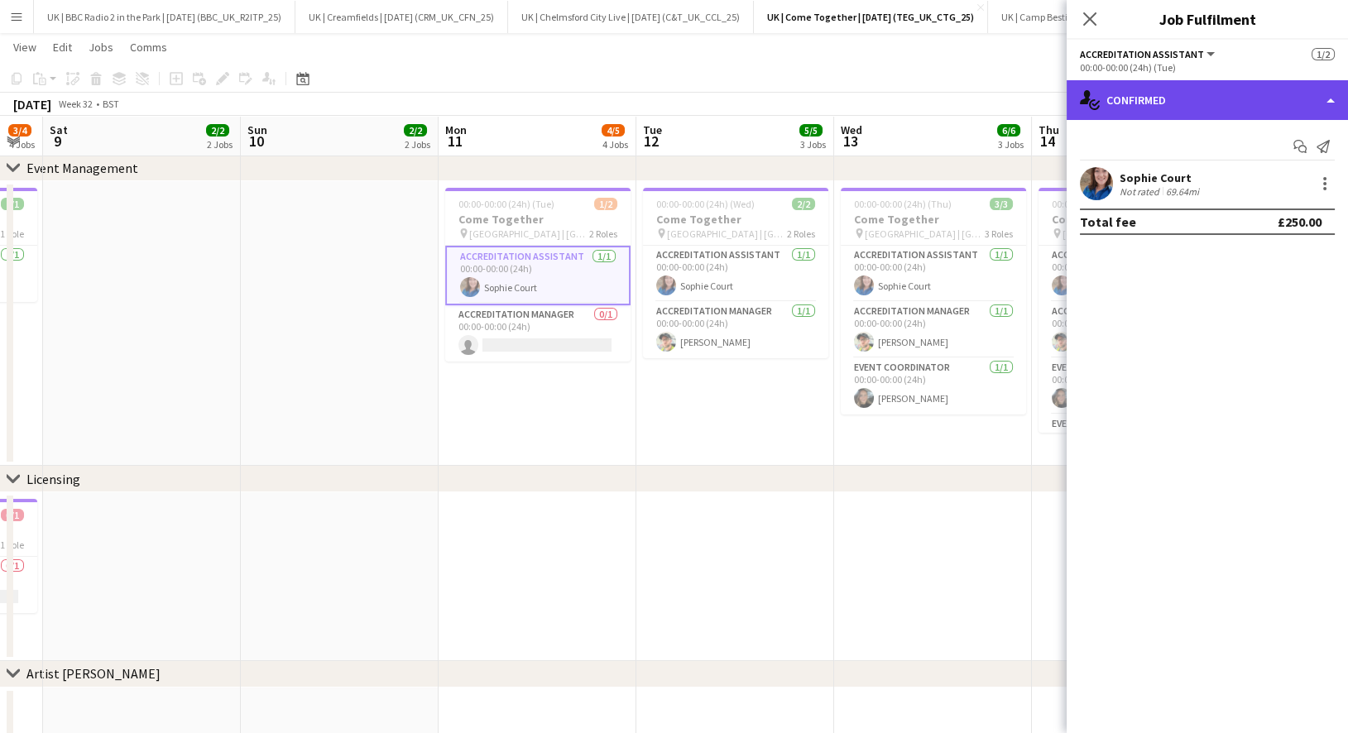
click at [1172, 94] on div "single-neutral-actions-check-2 Confirmed" at bounding box center [1207, 100] width 281 height 40
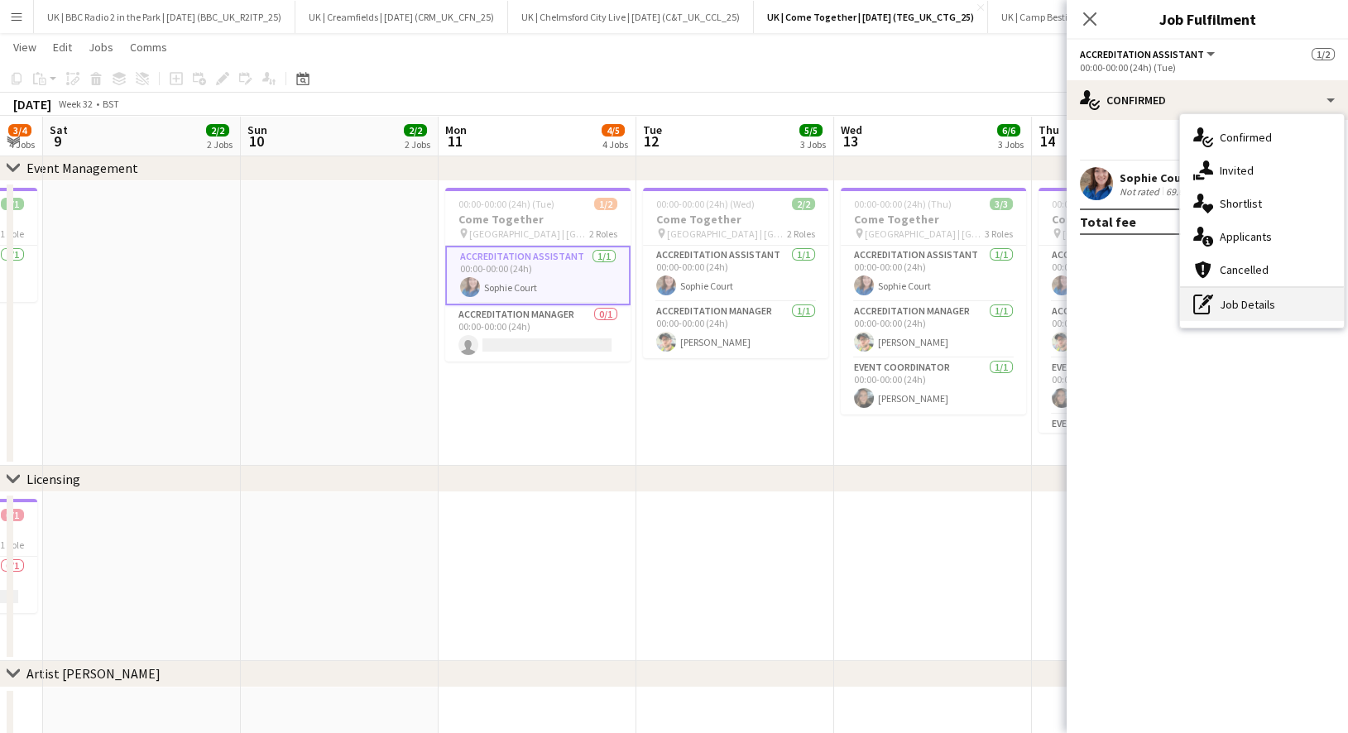
click at [1223, 290] on div "pen-write Job Details" at bounding box center [1262, 304] width 164 height 33
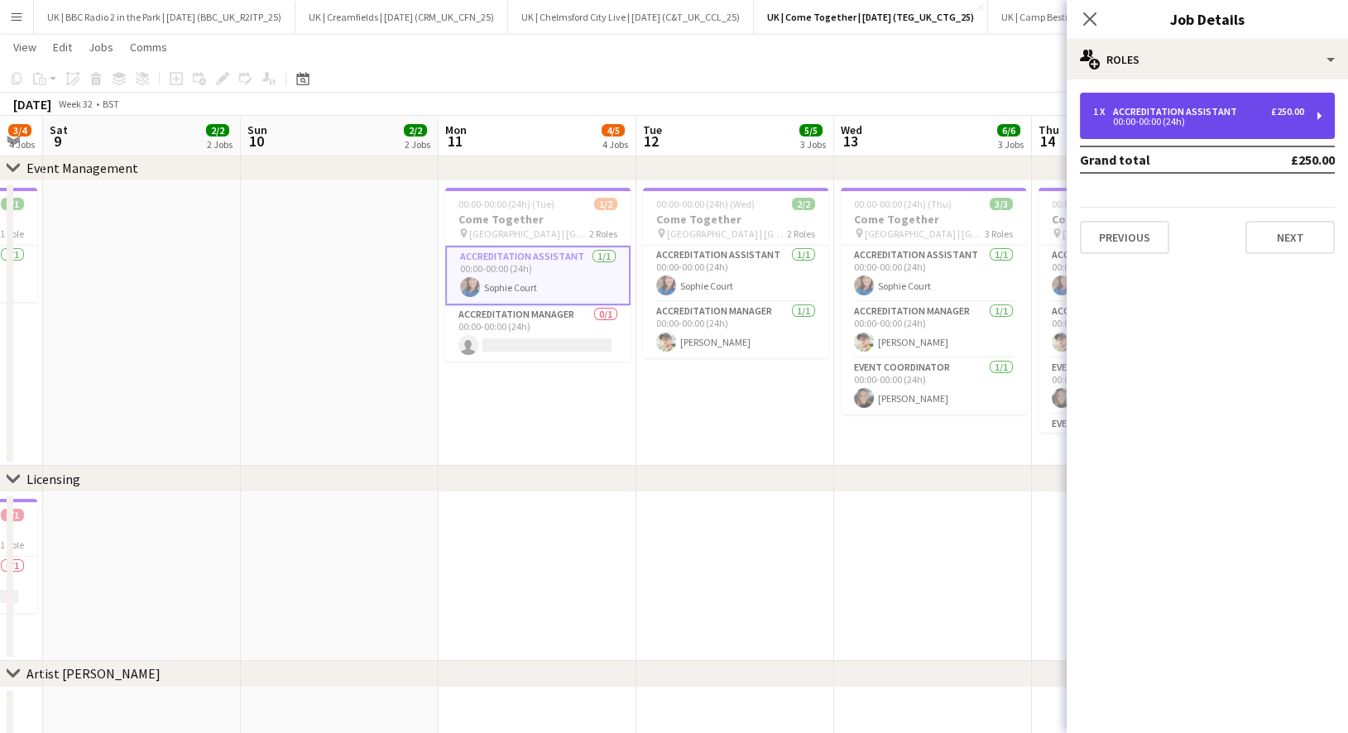
click at [1154, 117] on div "00:00-00:00 (24h)" at bounding box center [1198, 121] width 211 height 8
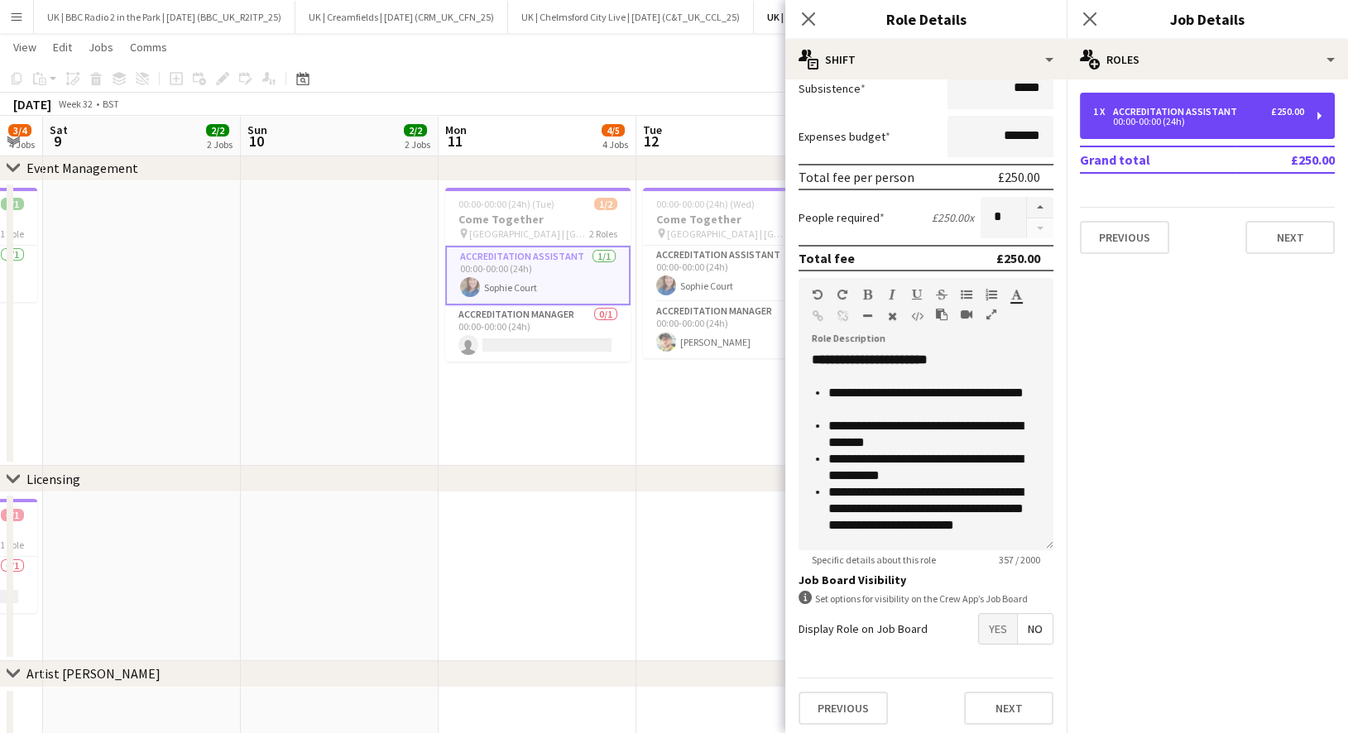
scroll to position [79, 0]
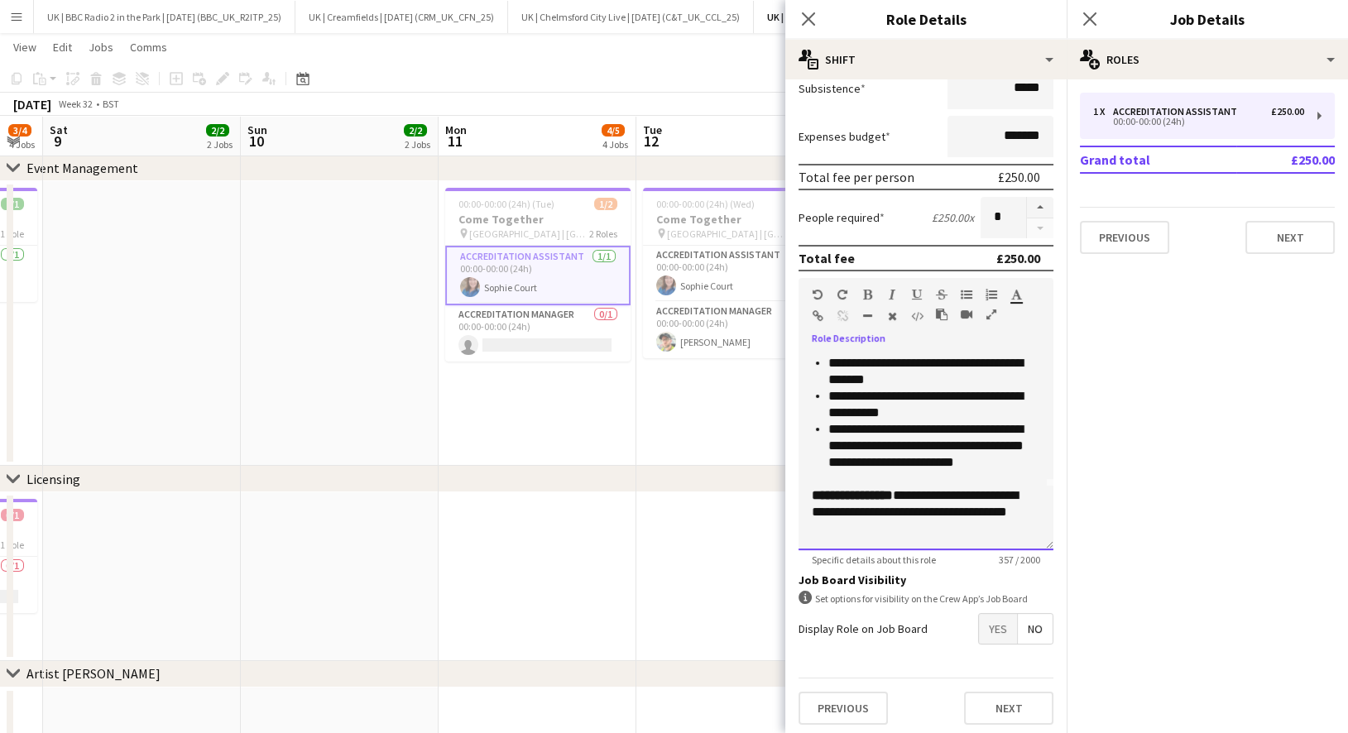
drag, startPoint x: 868, startPoint y: 516, endPoint x: 810, endPoint y: 481, distance: 68.0
click at [810, 481] on div "**********" at bounding box center [925, 451] width 255 height 199
click at [693, 69] on app-toolbar "Copy Paste Paste Command V Paste with crew Command Shift V Paste linked Job [GE…" at bounding box center [674, 79] width 1348 height 28
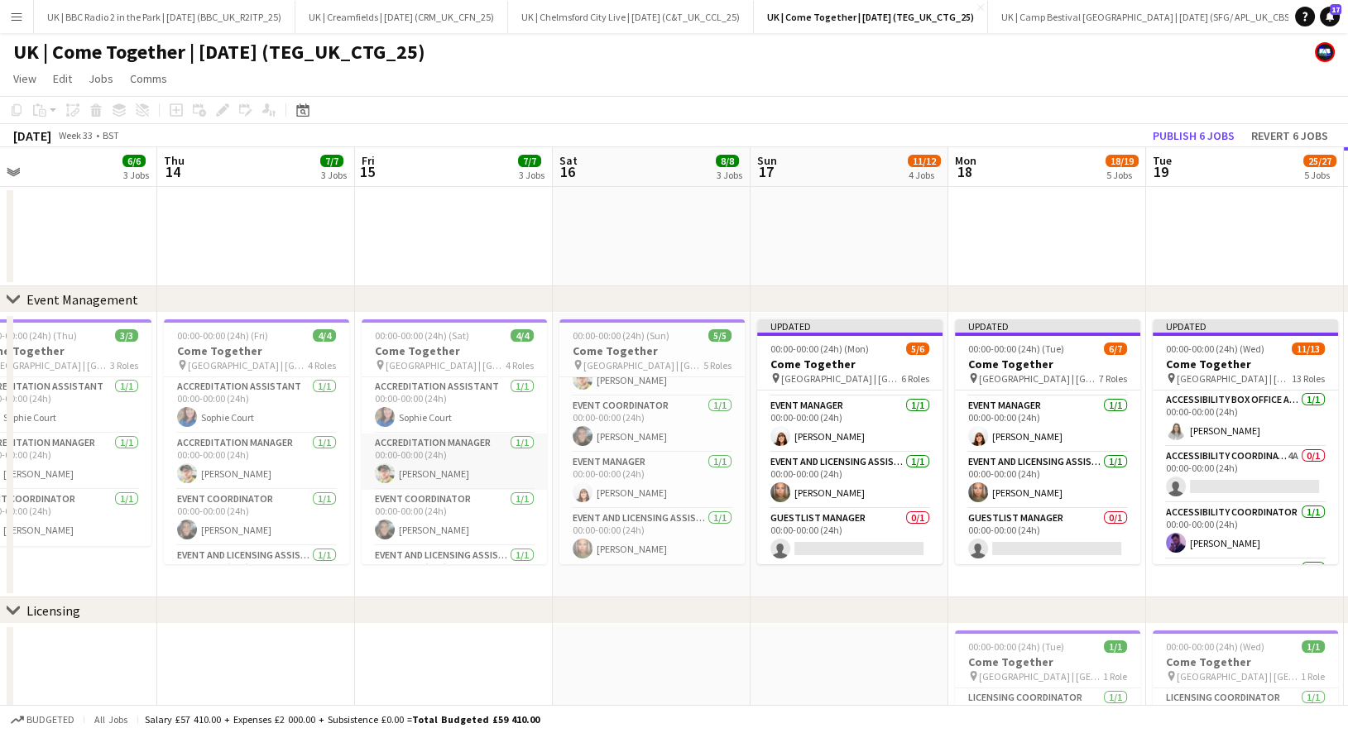
scroll to position [37, 0]
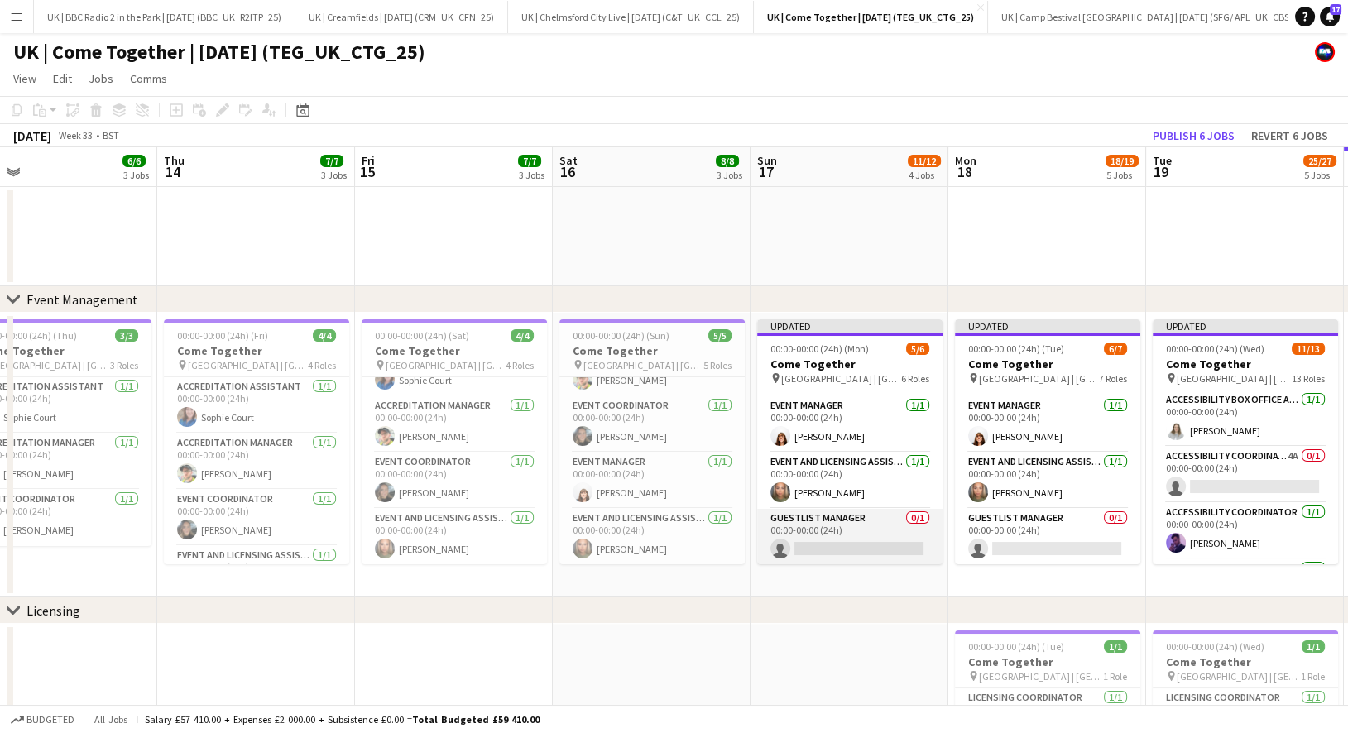
click at [866, 524] on app-card-role "Guestlist Manager 0/1 00:00-00:00 (24h) single-neutral-actions" at bounding box center [849, 537] width 185 height 56
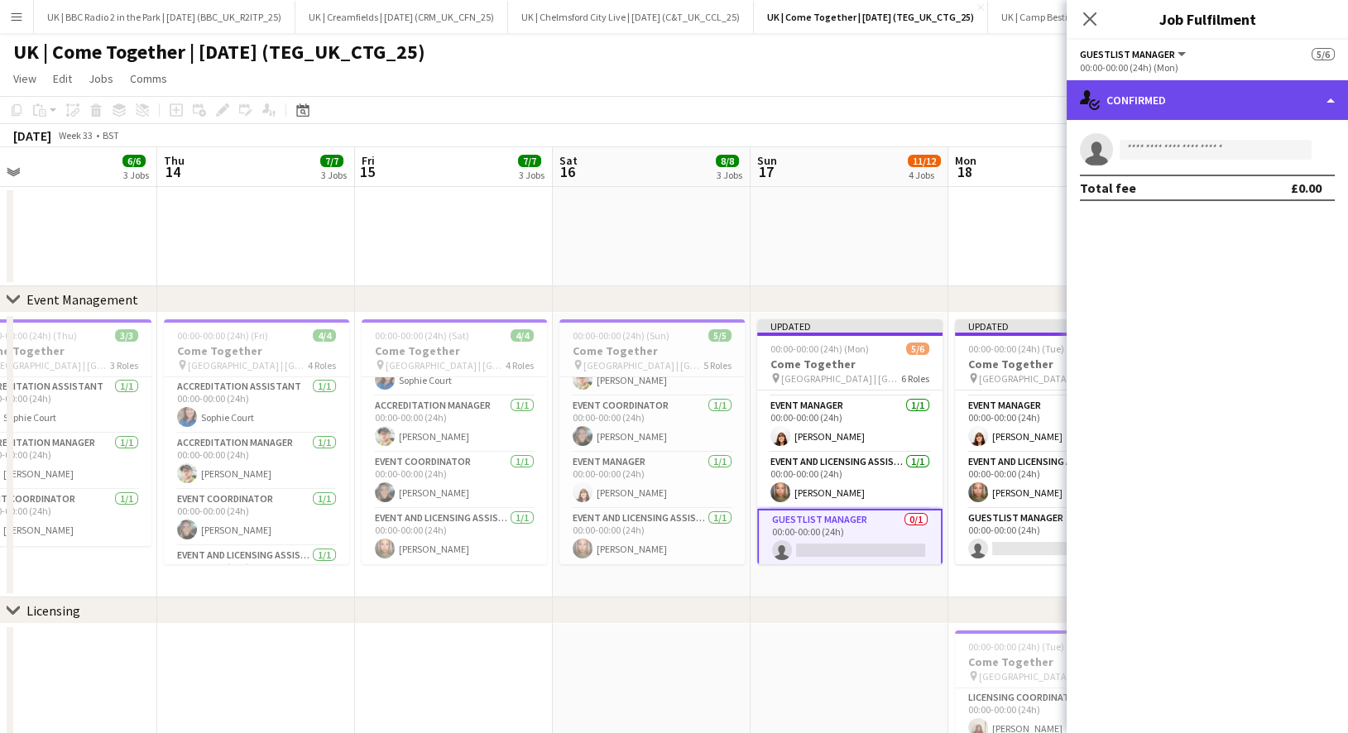
click at [1182, 85] on div "single-neutral-actions-check-2 Confirmed" at bounding box center [1207, 100] width 281 height 40
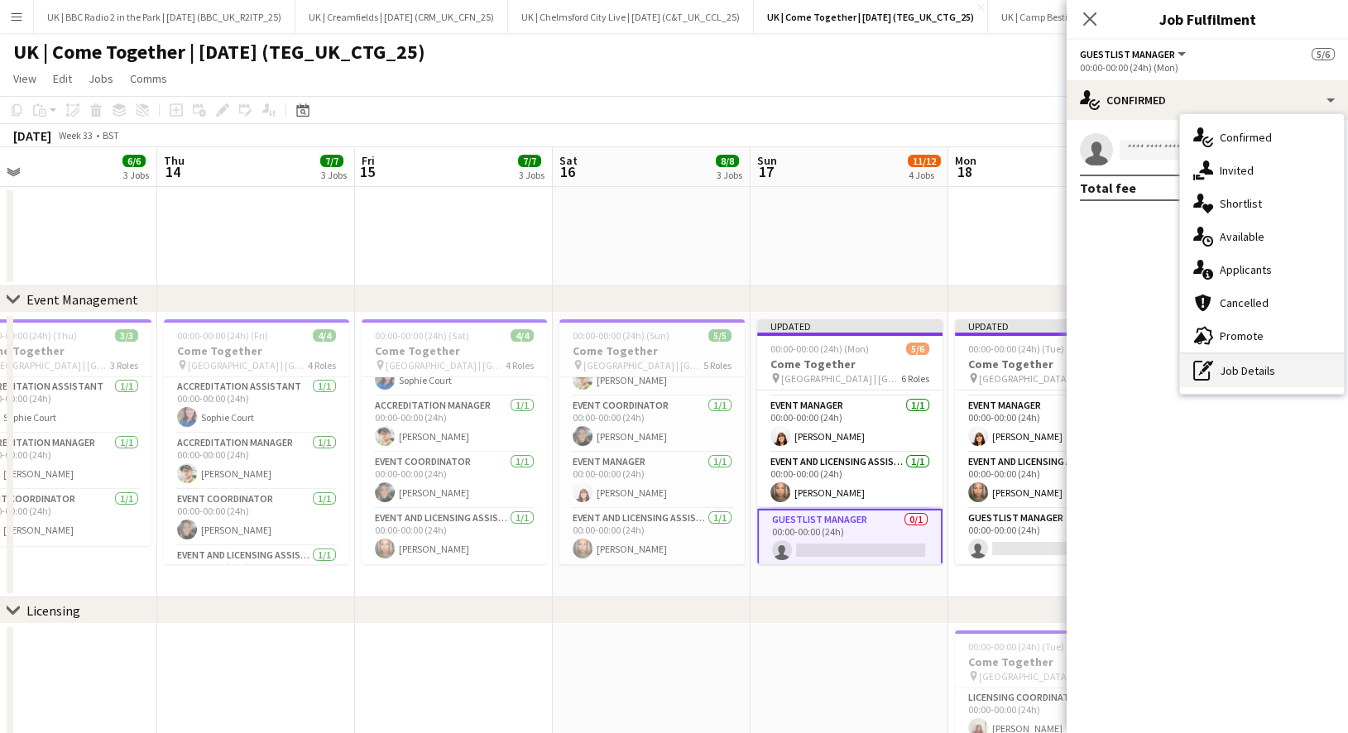
click at [1238, 367] on div "pen-write Job Details" at bounding box center [1262, 370] width 164 height 33
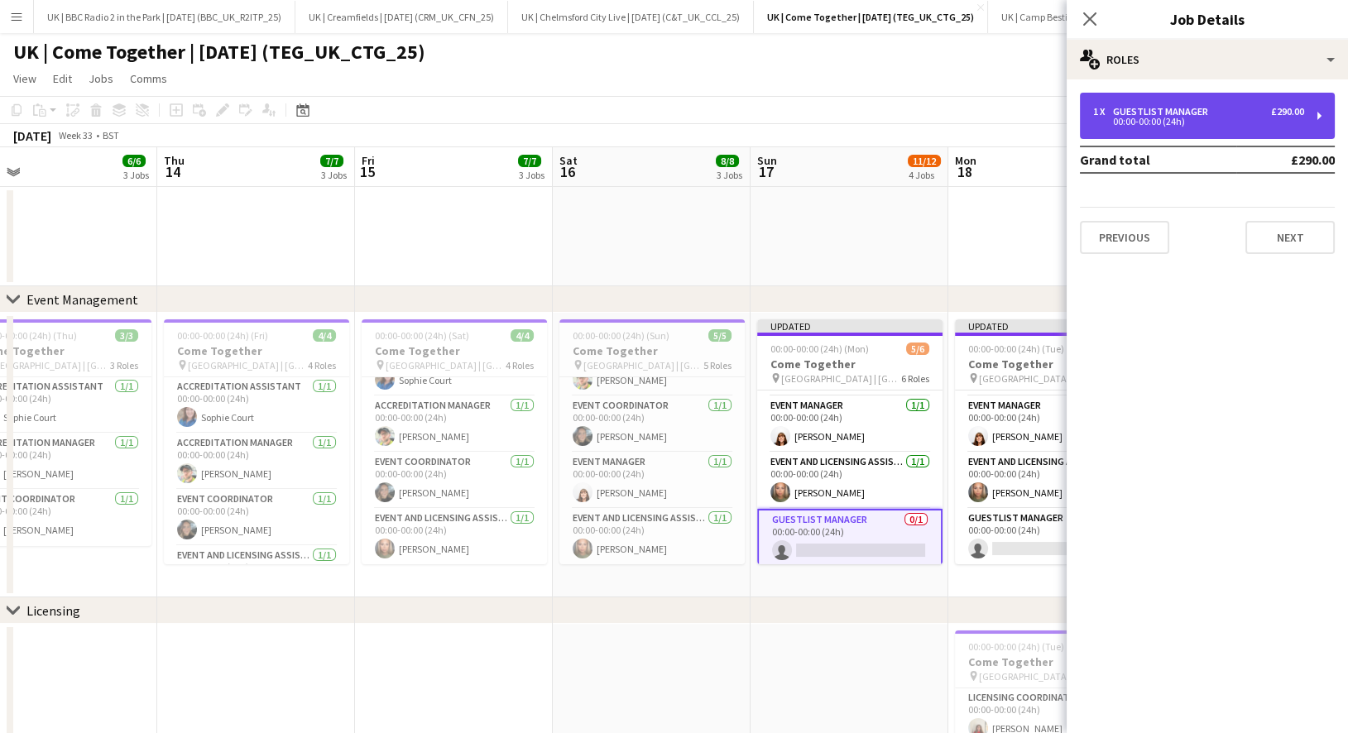
click at [1245, 117] on div "00:00-00:00 (24h)" at bounding box center [1198, 121] width 211 height 8
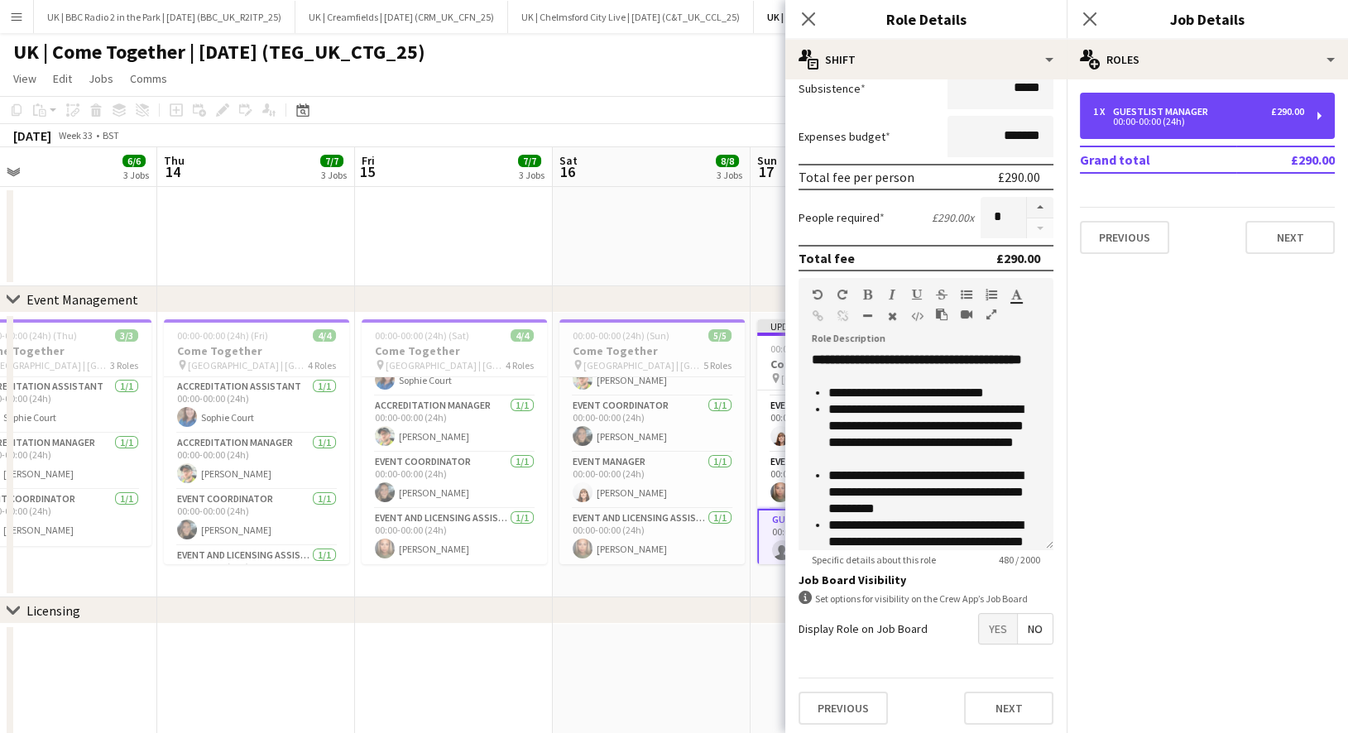
scroll to position [112, 0]
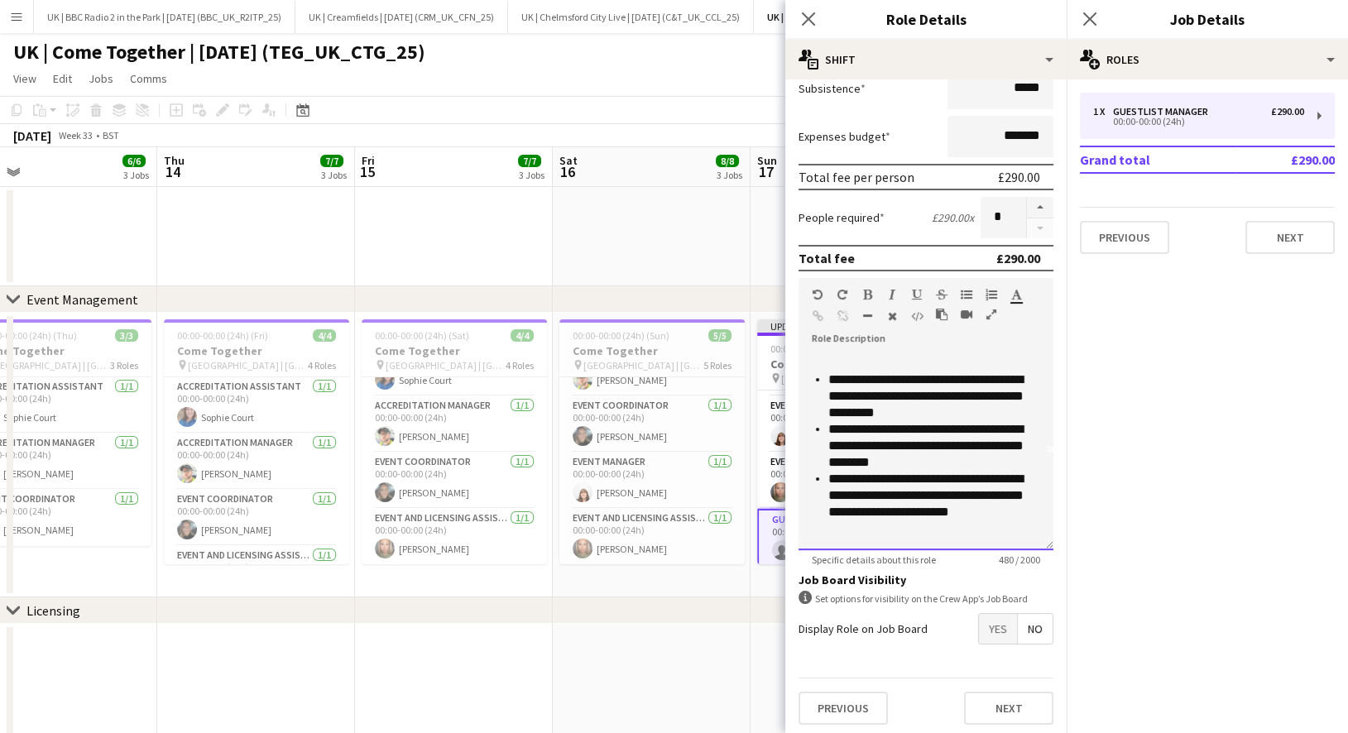
click at [983, 514] on li "**********" at bounding box center [934, 496] width 212 height 50
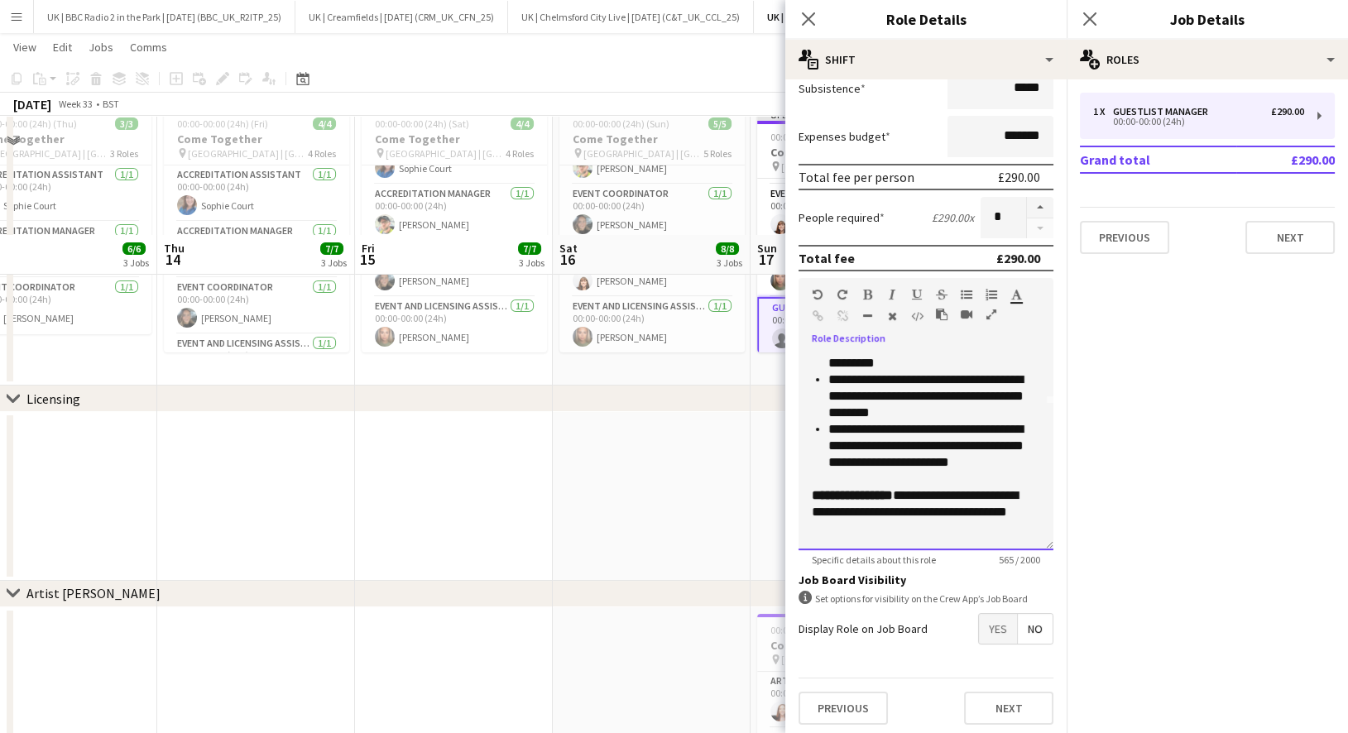
scroll to position [375, 0]
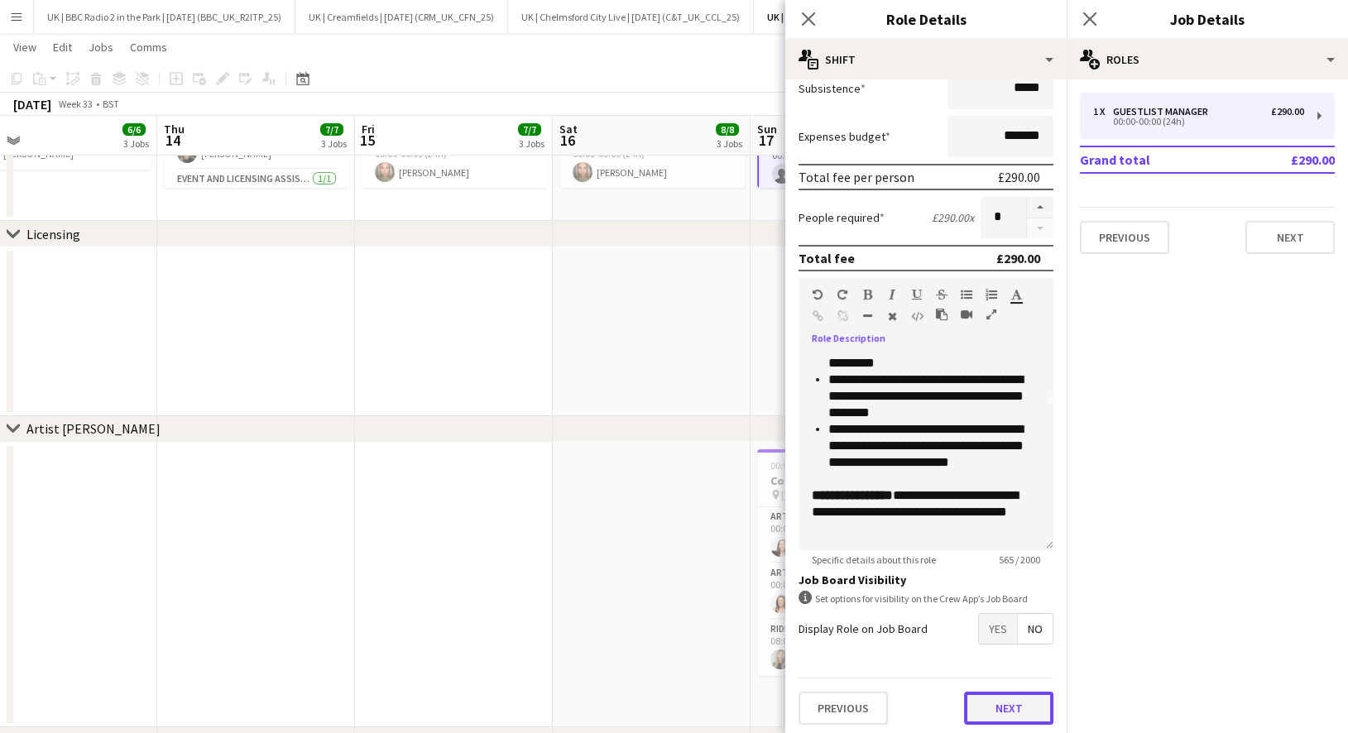
click at [1011, 699] on button "Next" at bounding box center [1008, 708] width 89 height 33
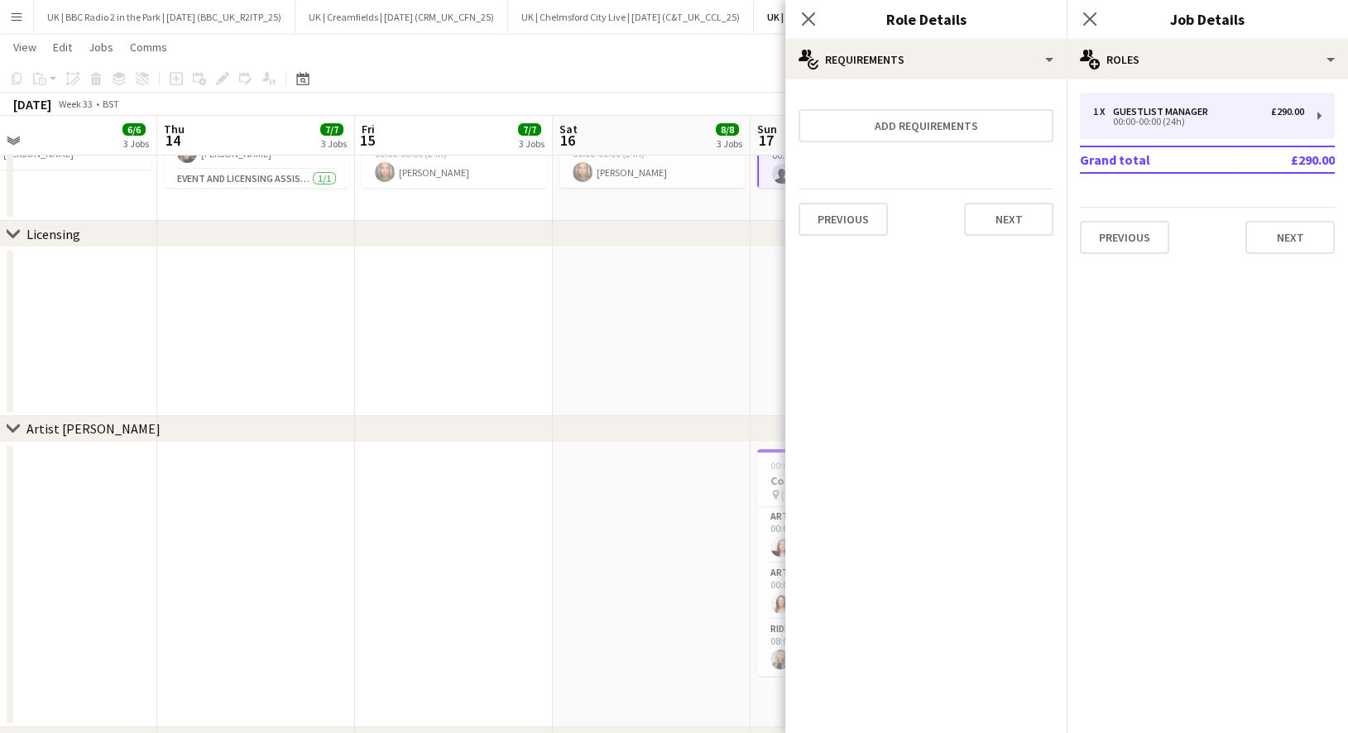
scroll to position [0, 0]
click at [1008, 215] on button "Next" at bounding box center [1008, 219] width 89 height 33
click at [1018, 242] on div "Collect a response when crew apply from the Job Board. Responses appear within …" at bounding box center [925, 165] width 281 height 172
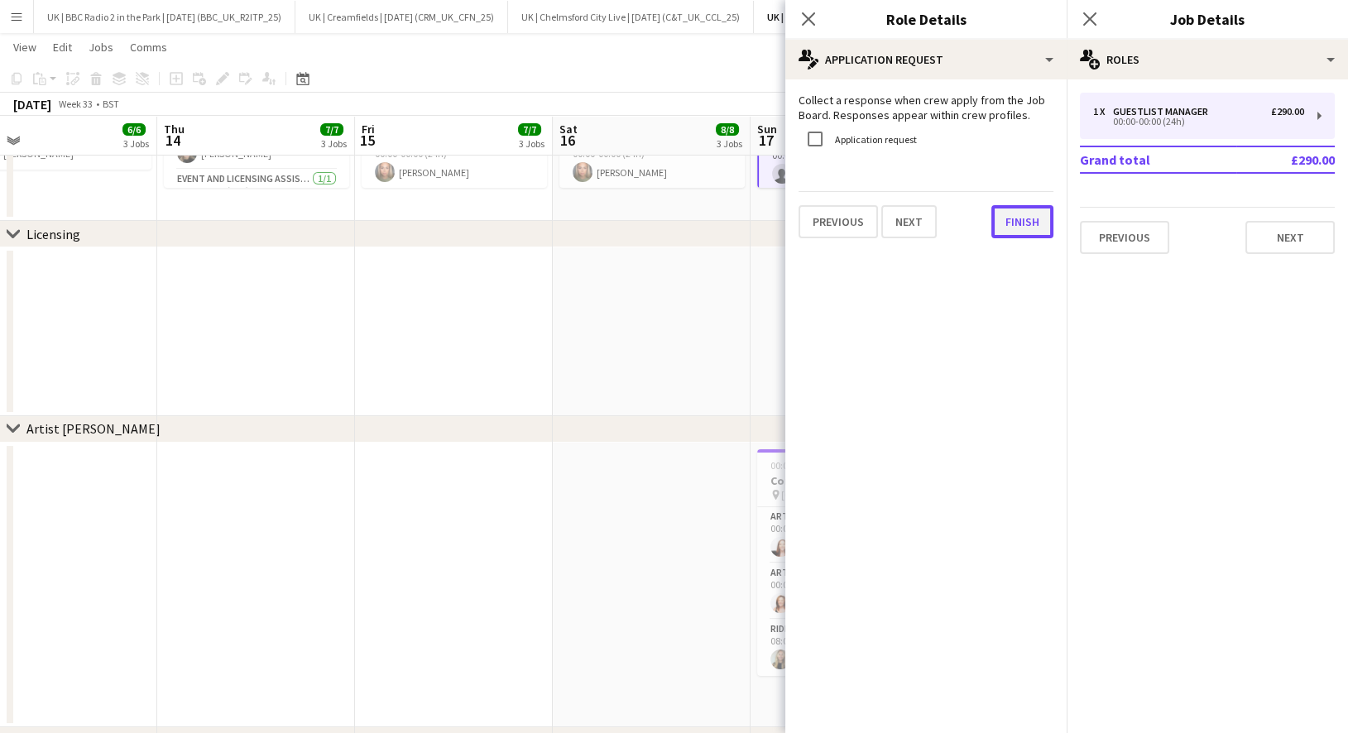
click at [1017, 221] on button "Finish" at bounding box center [1022, 221] width 62 height 33
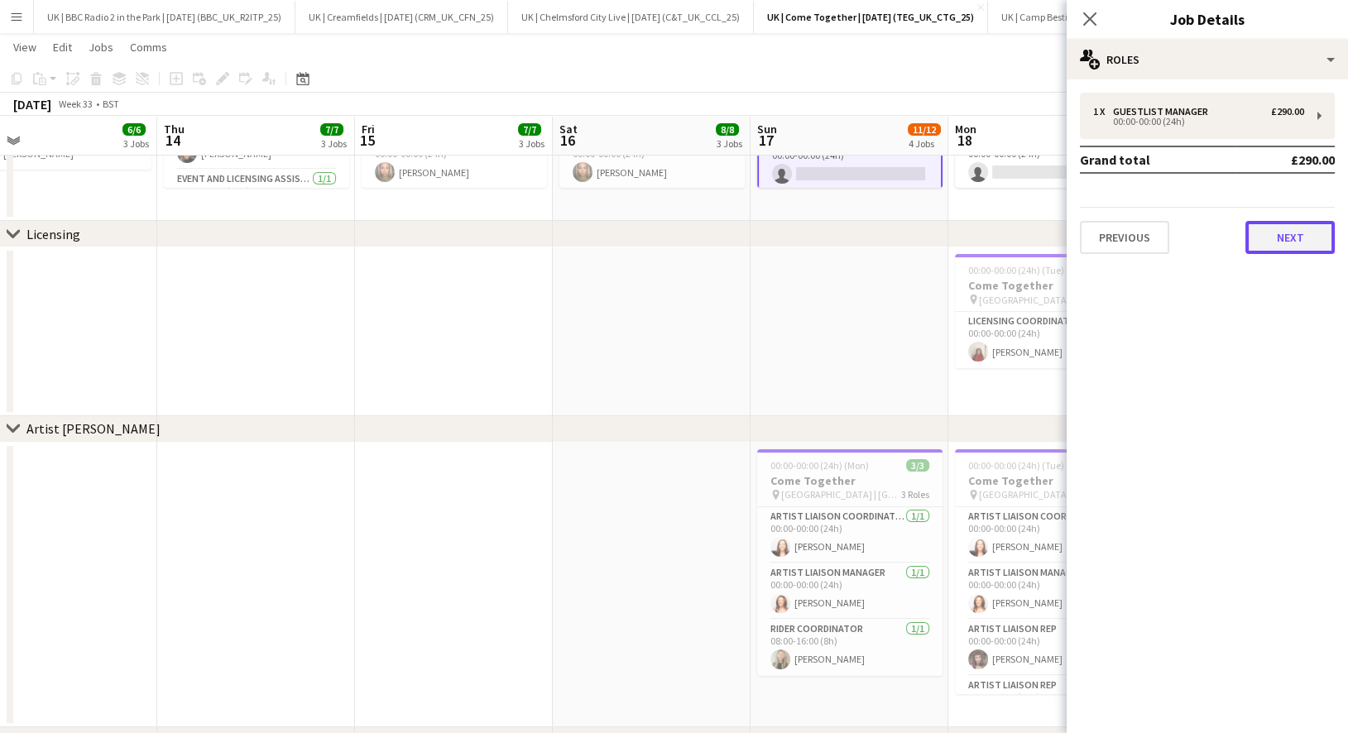
click at [1283, 242] on button "Next" at bounding box center [1289, 237] width 89 height 33
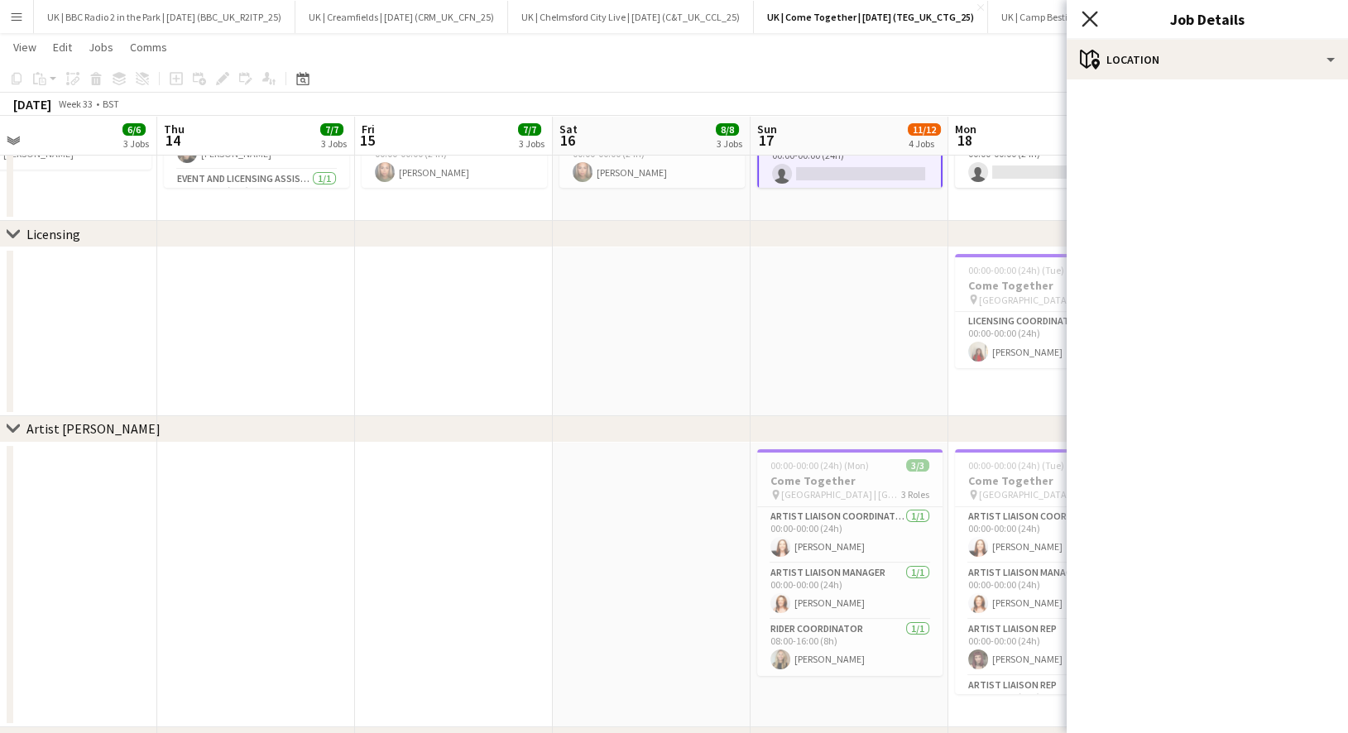
click at [1090, 20] on icon at bounding box center [1089, 19] width 16 height 16
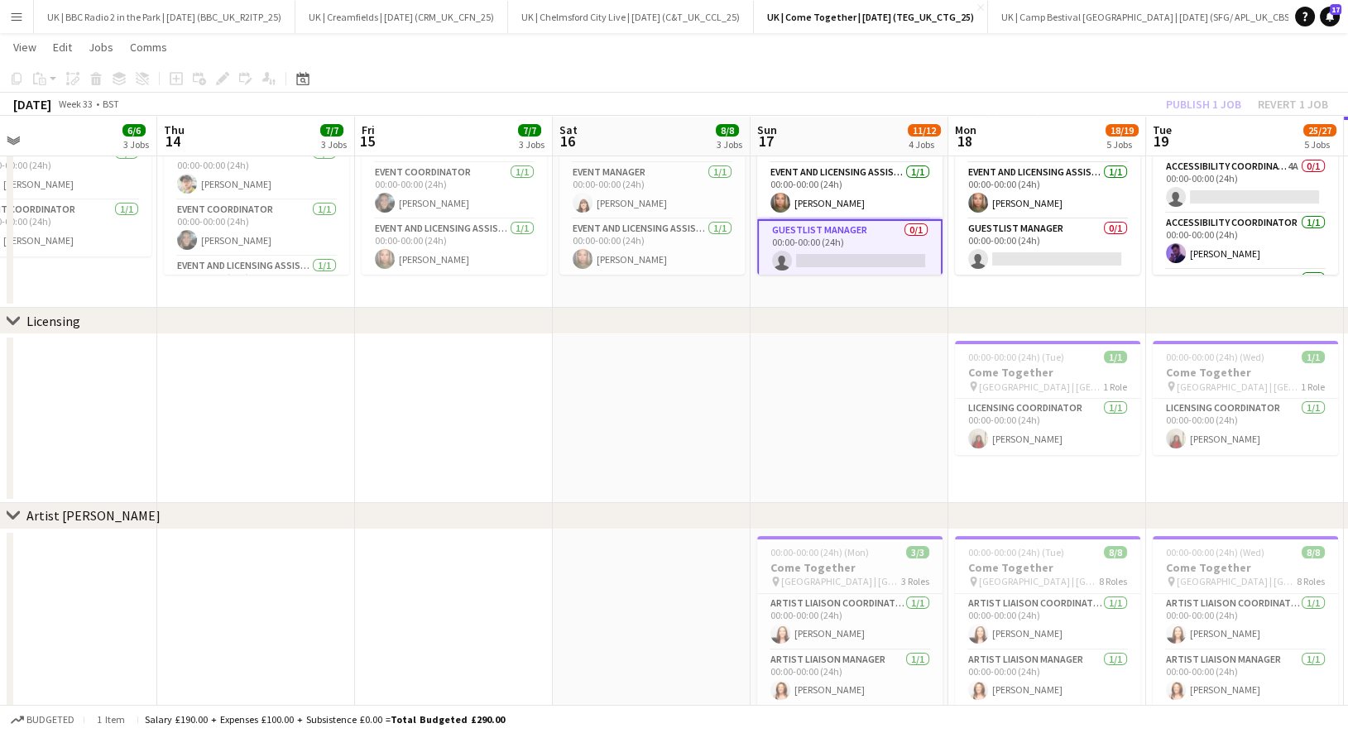
scroll to position [285, 0]
click at [826, 254] on app-card-role "Guestlist Manager 0/1 00:00-00:00 (24h) single-neutral-actions" at bounding box center [849, 252] width 185 height 60
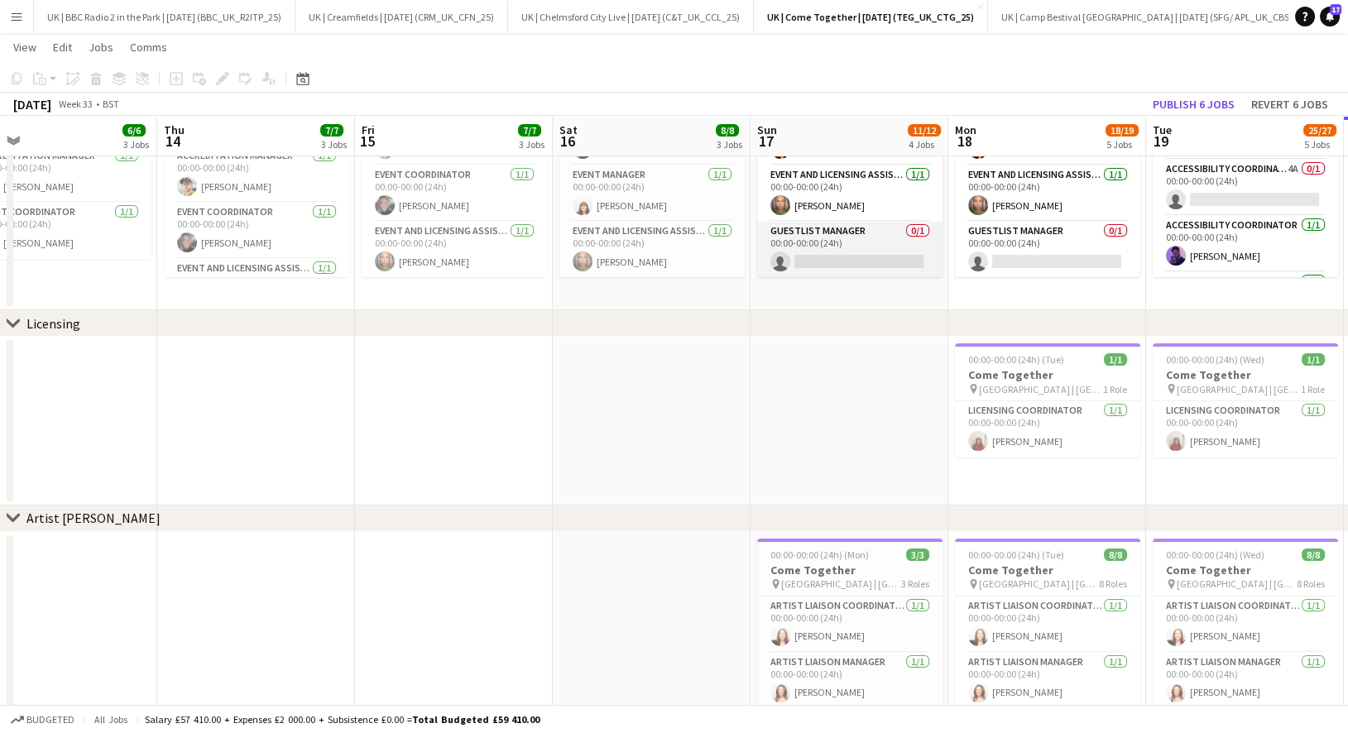
click at [875, 233] on app-card-role "Guestlist Manager 0/1 00:00-00:00 (24h) single-neutral-actions" at bounding box center [849, 250] width 185 height 56
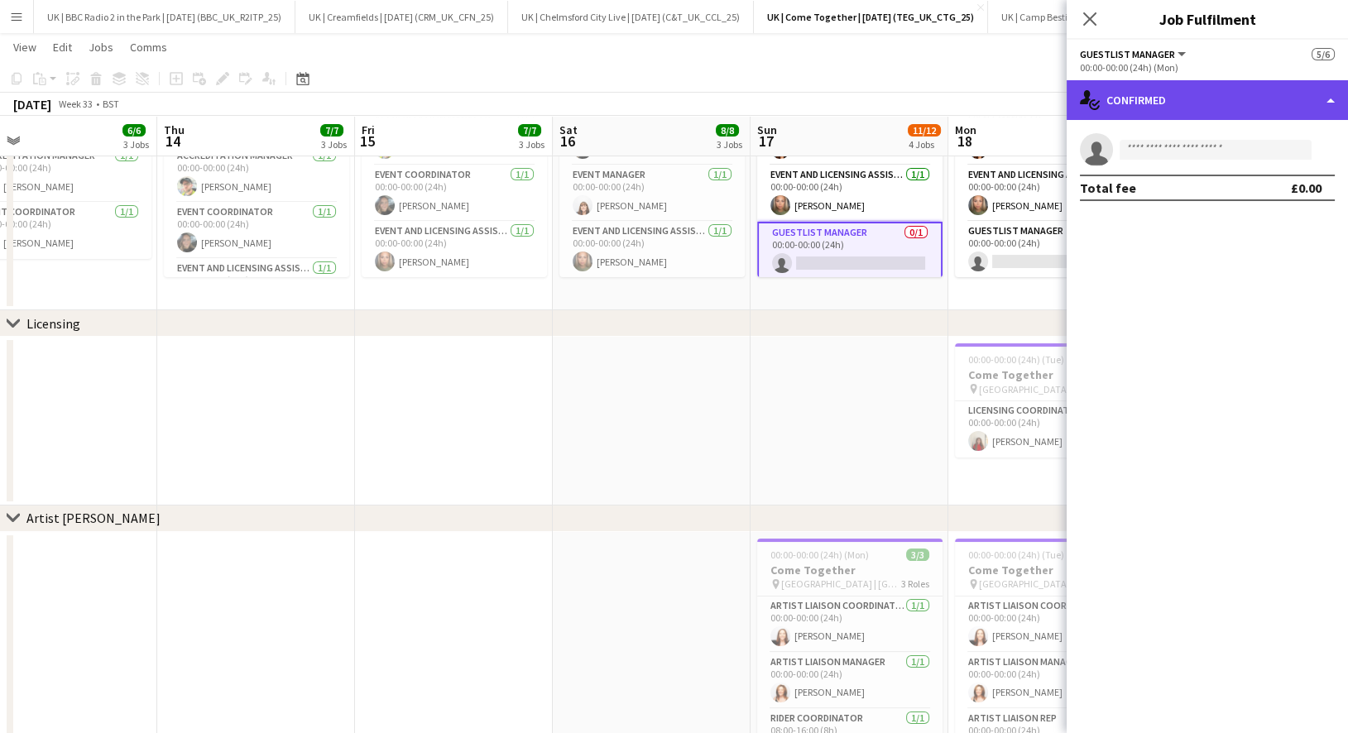
click at [1214, 86] on div "single-neutral-actions-check-2 Confirmed" at bounding box center [1207, 100] width 281 height 40
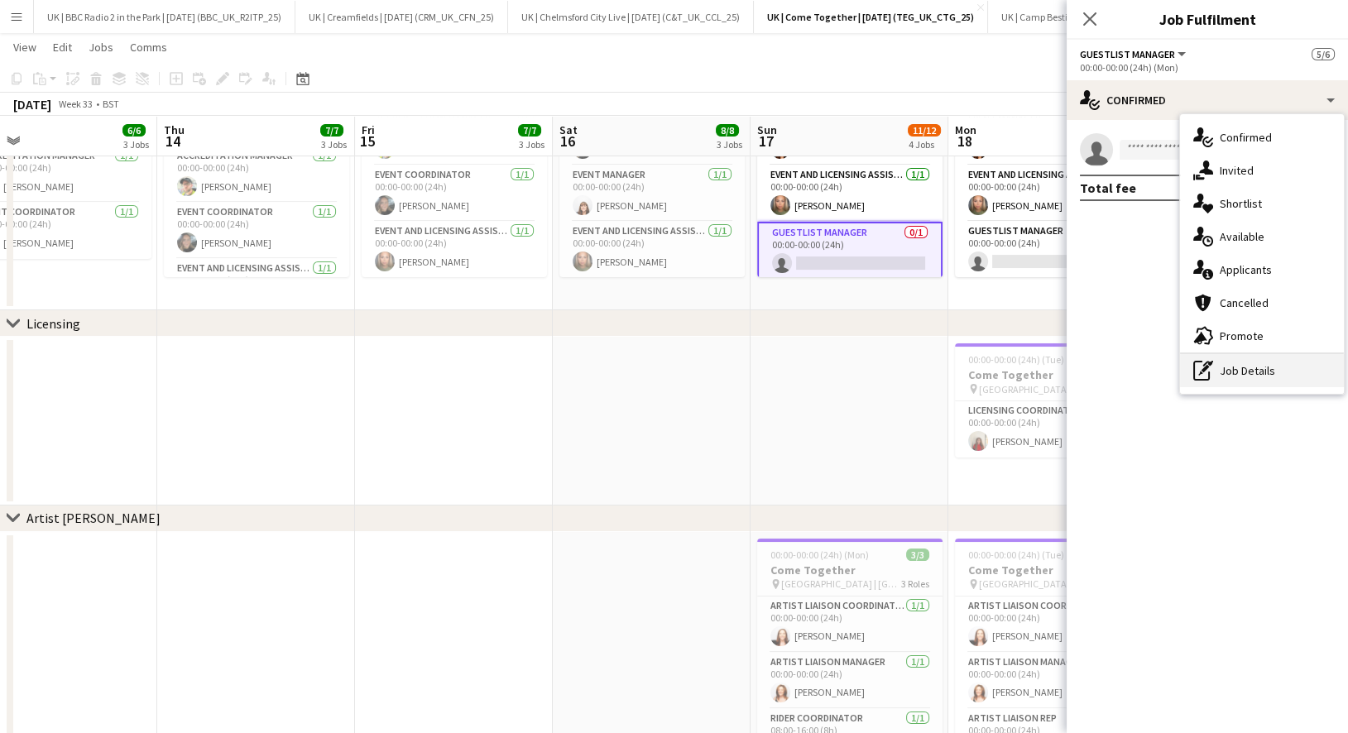
click at [1246, 376] on div "pen-write Job Details" at bounding box center [1262, 370] width 164 height 33
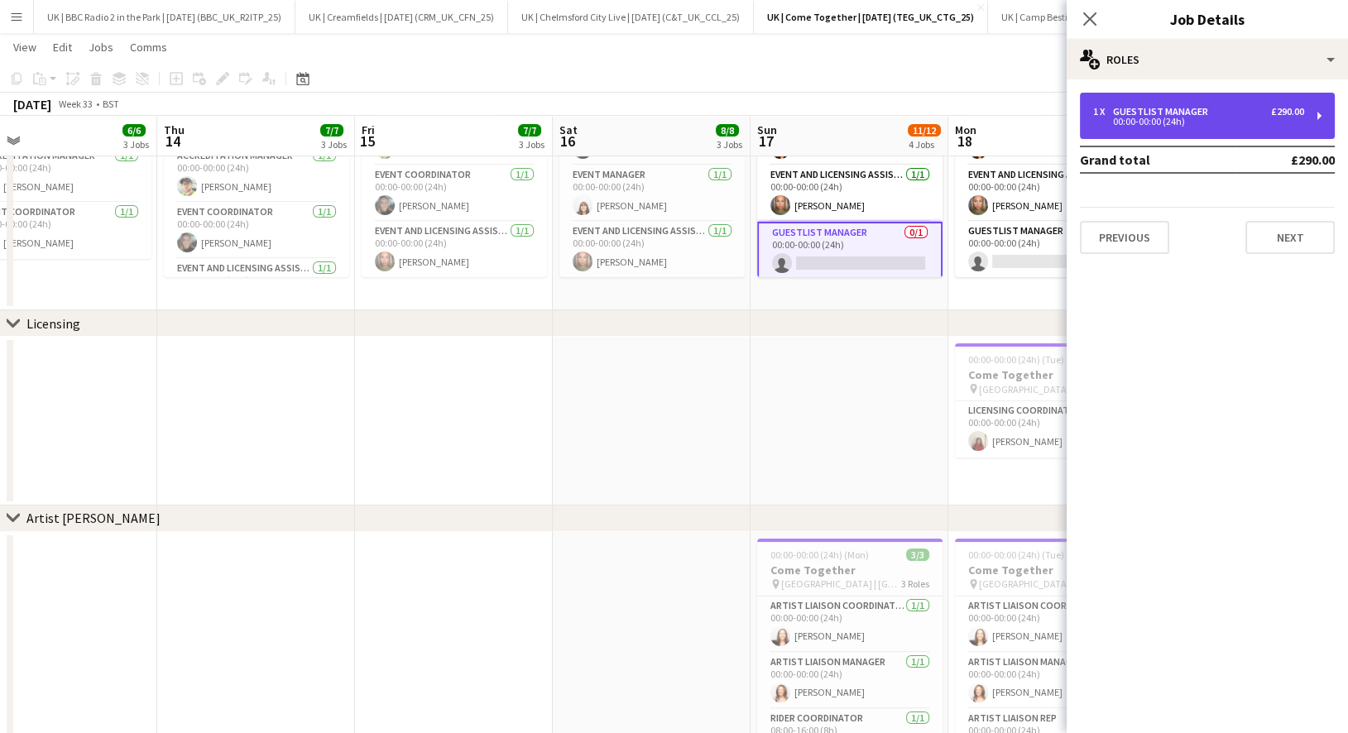
click at [1220, 118] on div "00:00-00:00 (24h)" at bounding box center [1198, 121] width 211 height 8
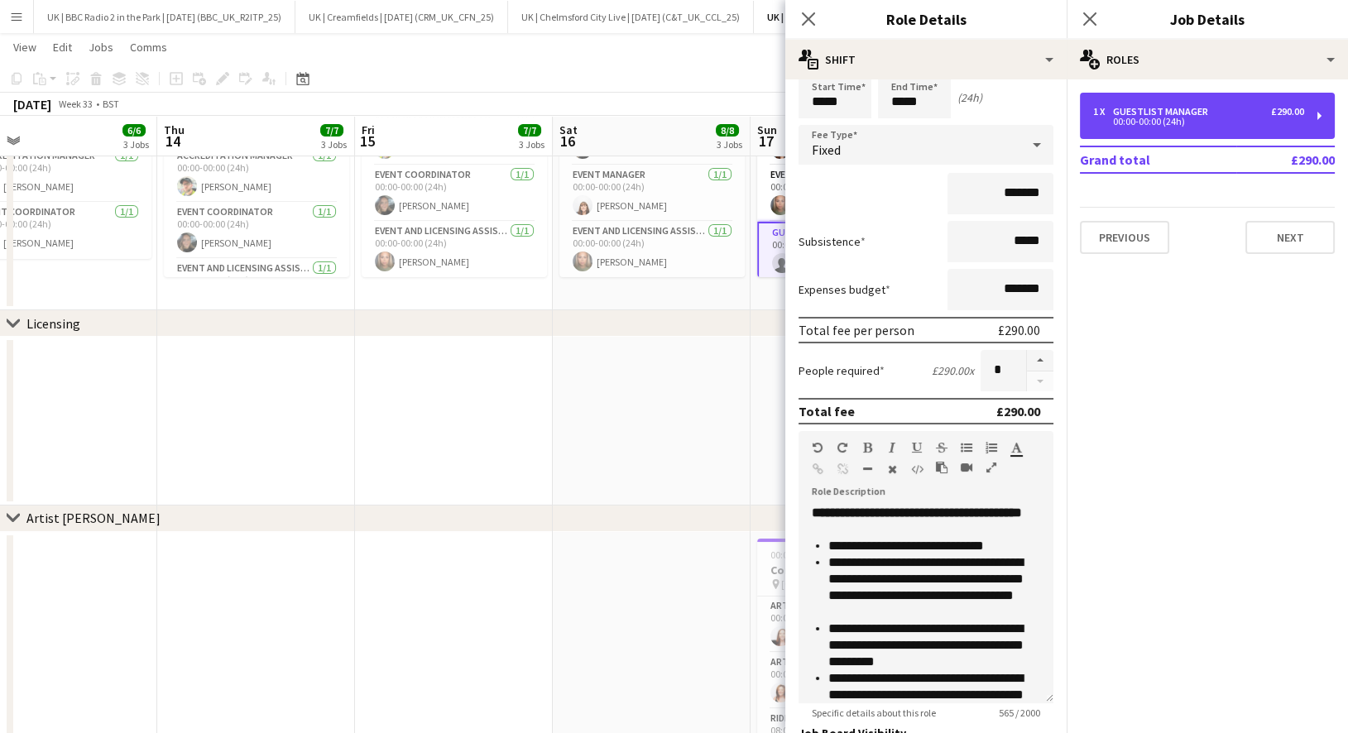
scroll to position [0, 0]
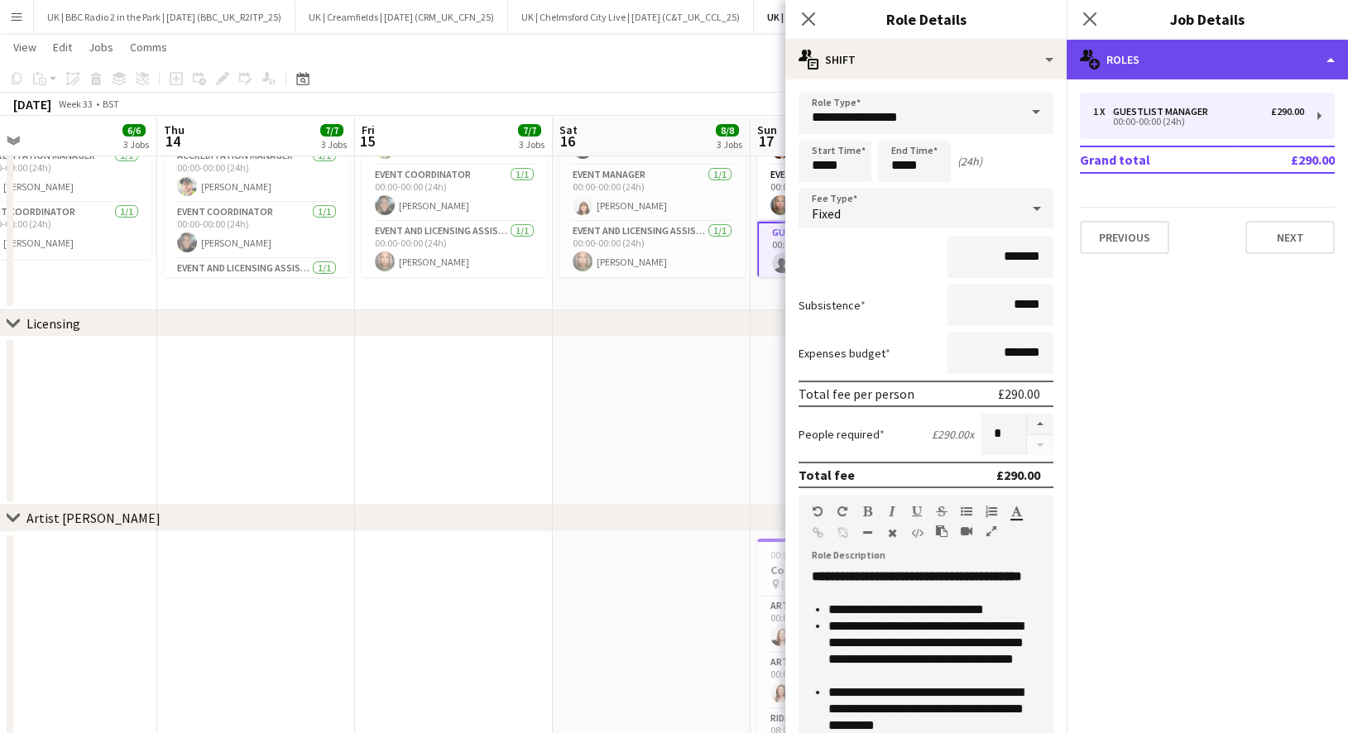
click at [1164, 58] on div "multiple-users-add Roles" at bounding box center [1207, 60] width 281 height 40
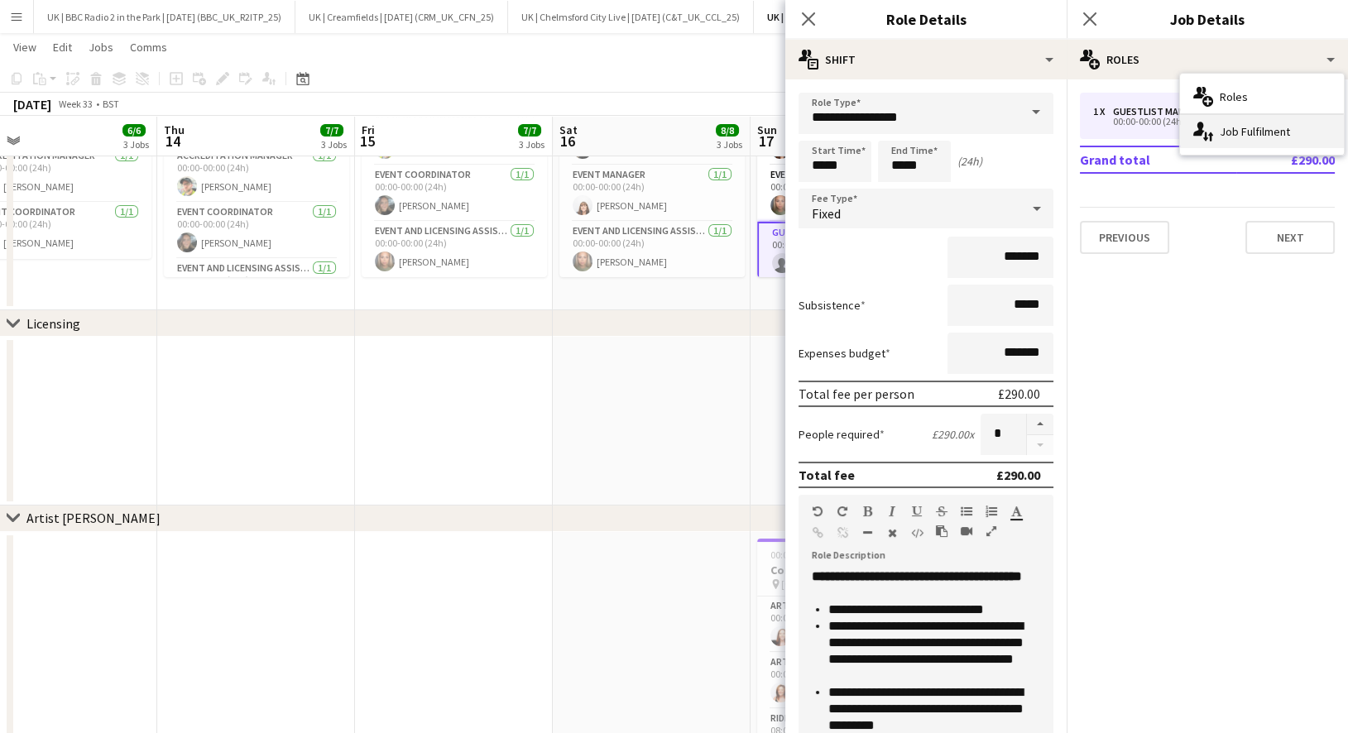
click at [1238, 122] on div "single-neutral-actions-up-down Job Fulfilment" at bounding box center [1262, 131] width 164 height 33
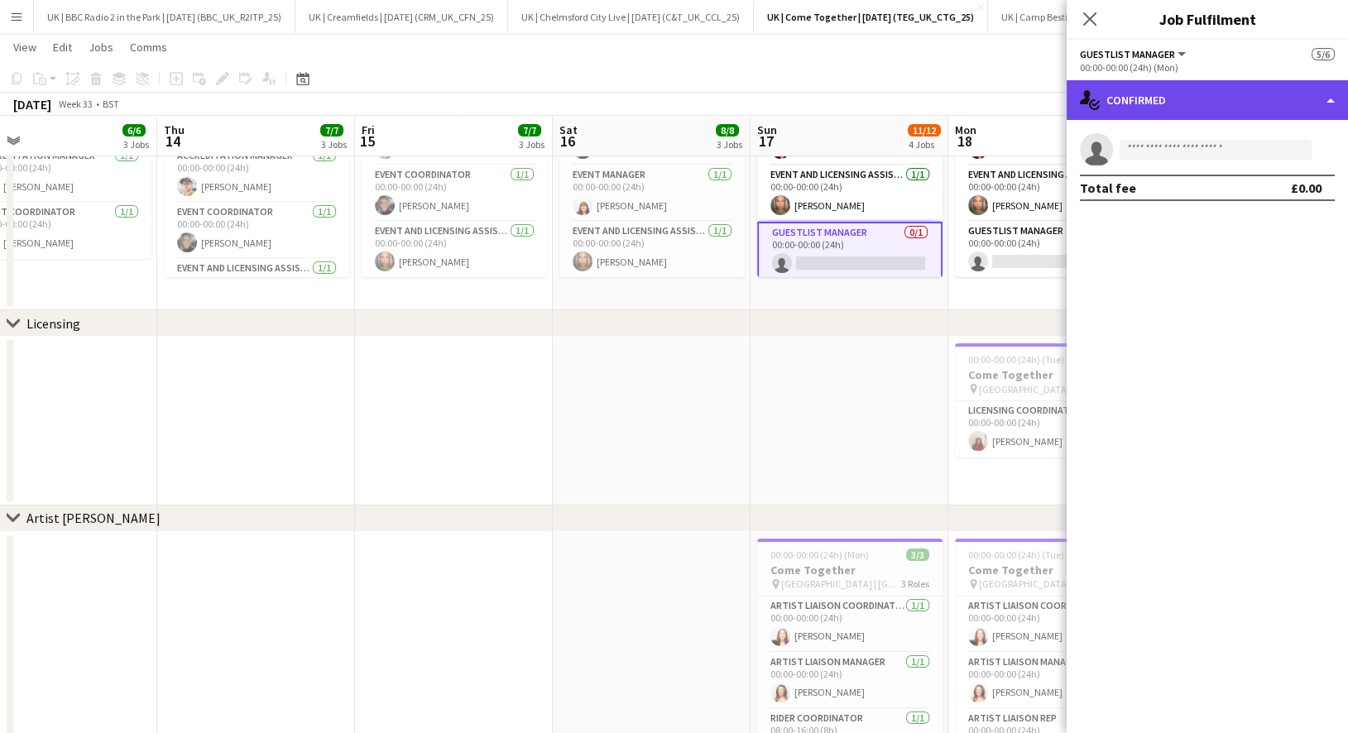
click at [1158, 85] on div "single-neutral-actions-check-2 Confirmed" at bounding box center [1207, 100] width 281 height 40
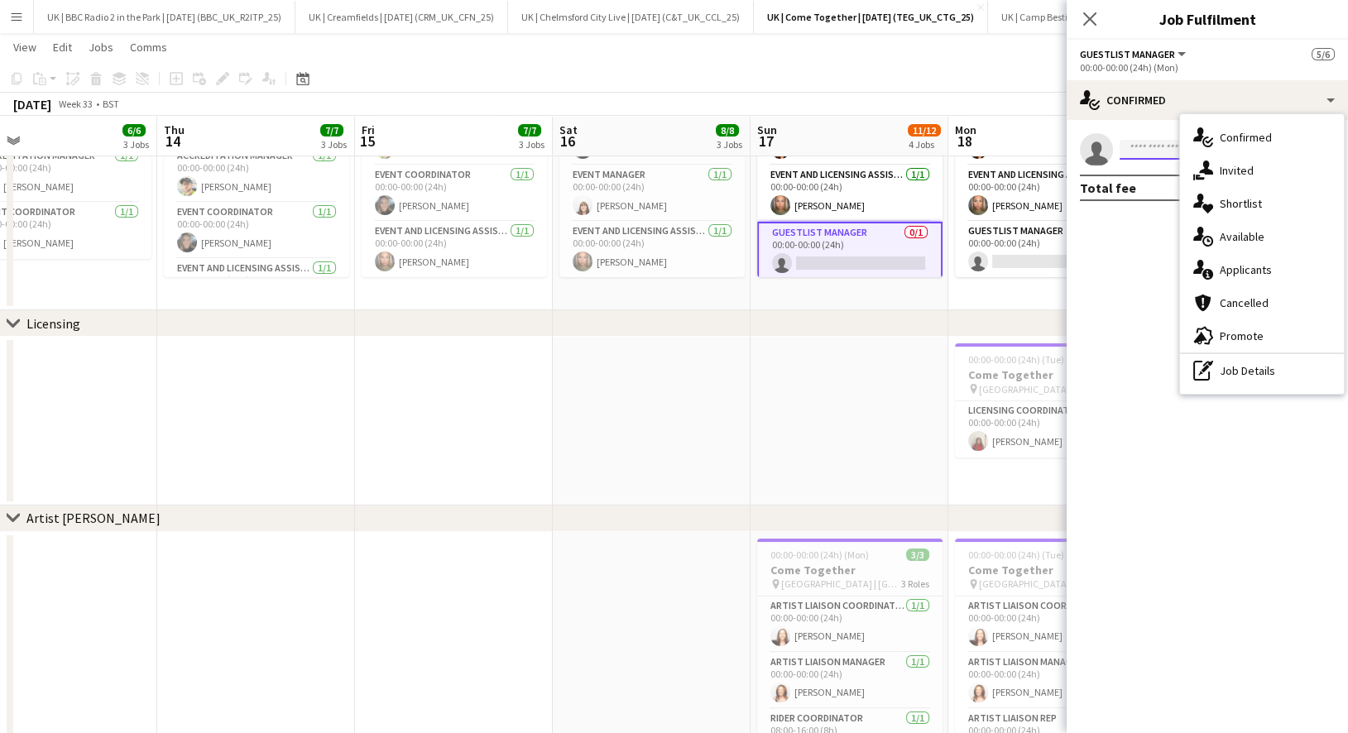
click at [1140, 144] on input at bounding box center [1215, 150] width 192 height 20
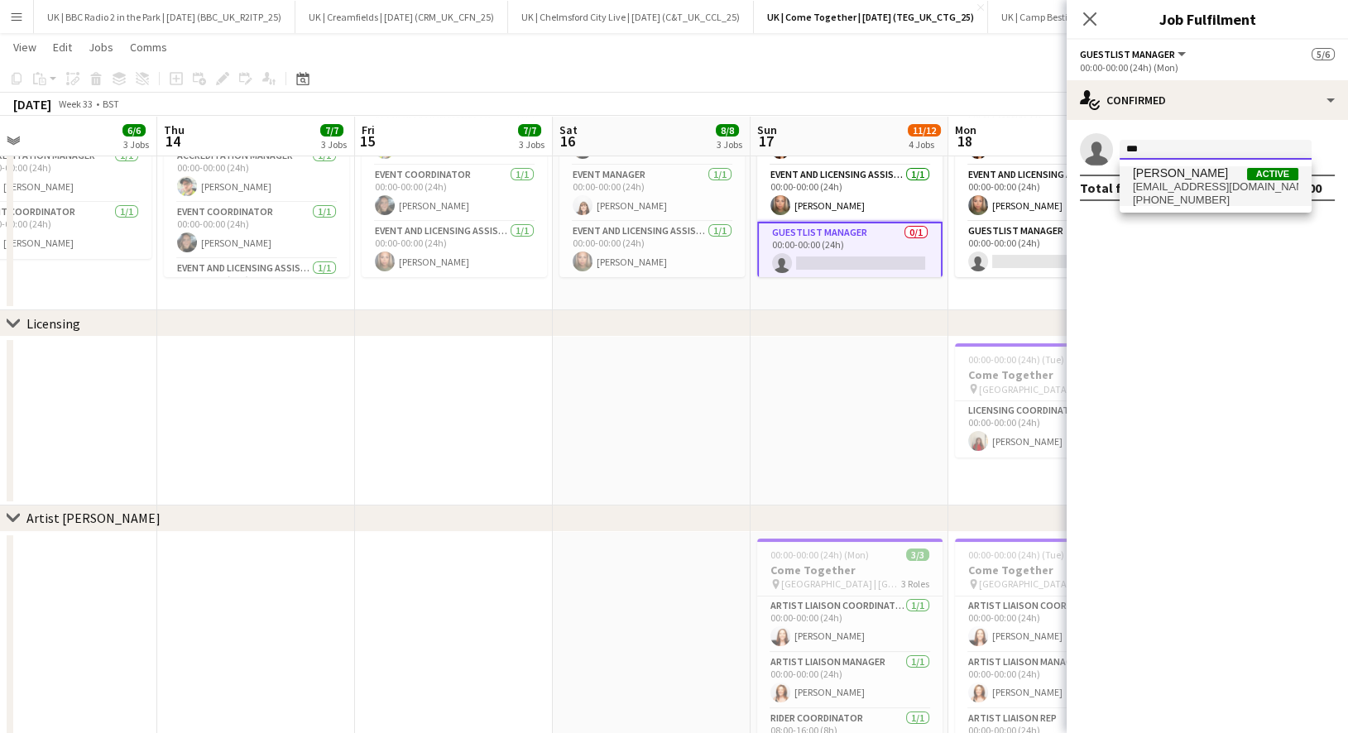
type input "***"
click at [1200, 189] on span "[EMAIL_ADDRESS][DOMAIN_NAME]" at bounding box center [1215, 186] width 165 height 13
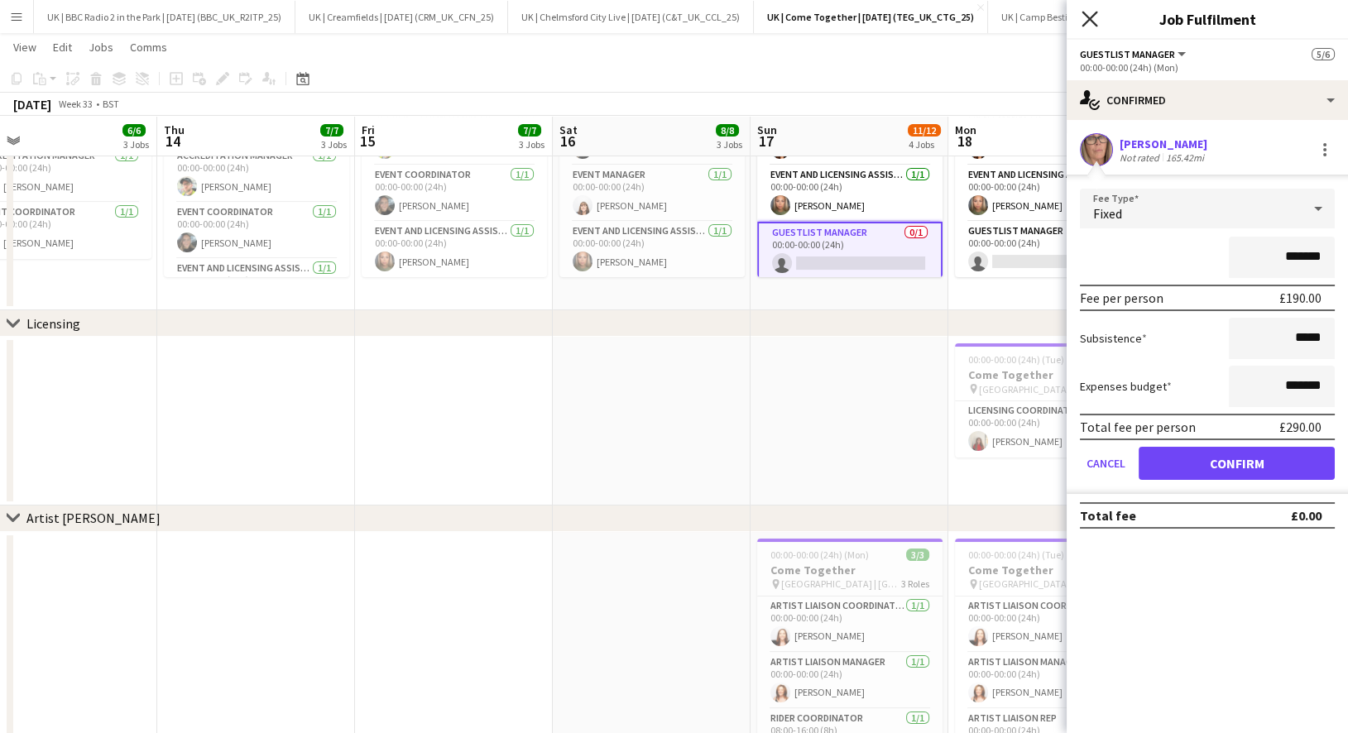
click at [1092, 22] on icon at bounding box center [1089, 19] width 16 height 16
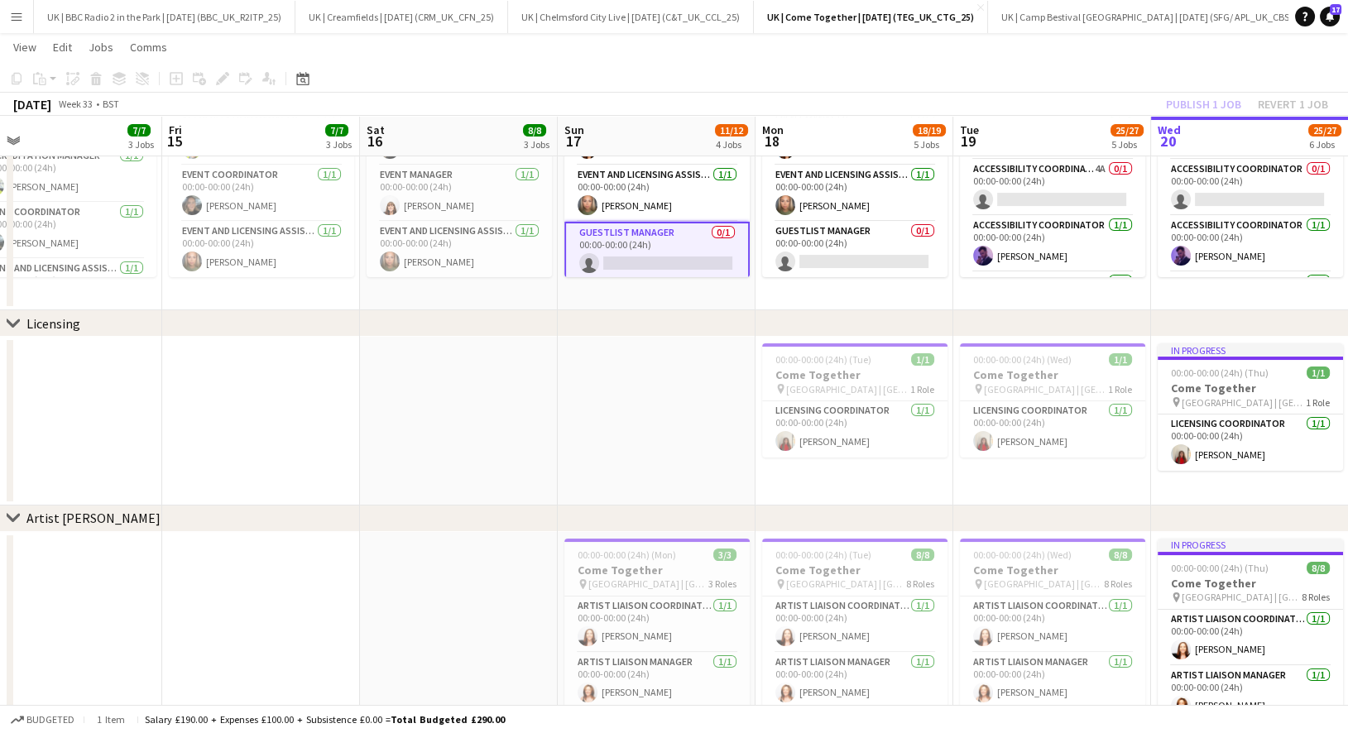
scroll to position [0, 503]
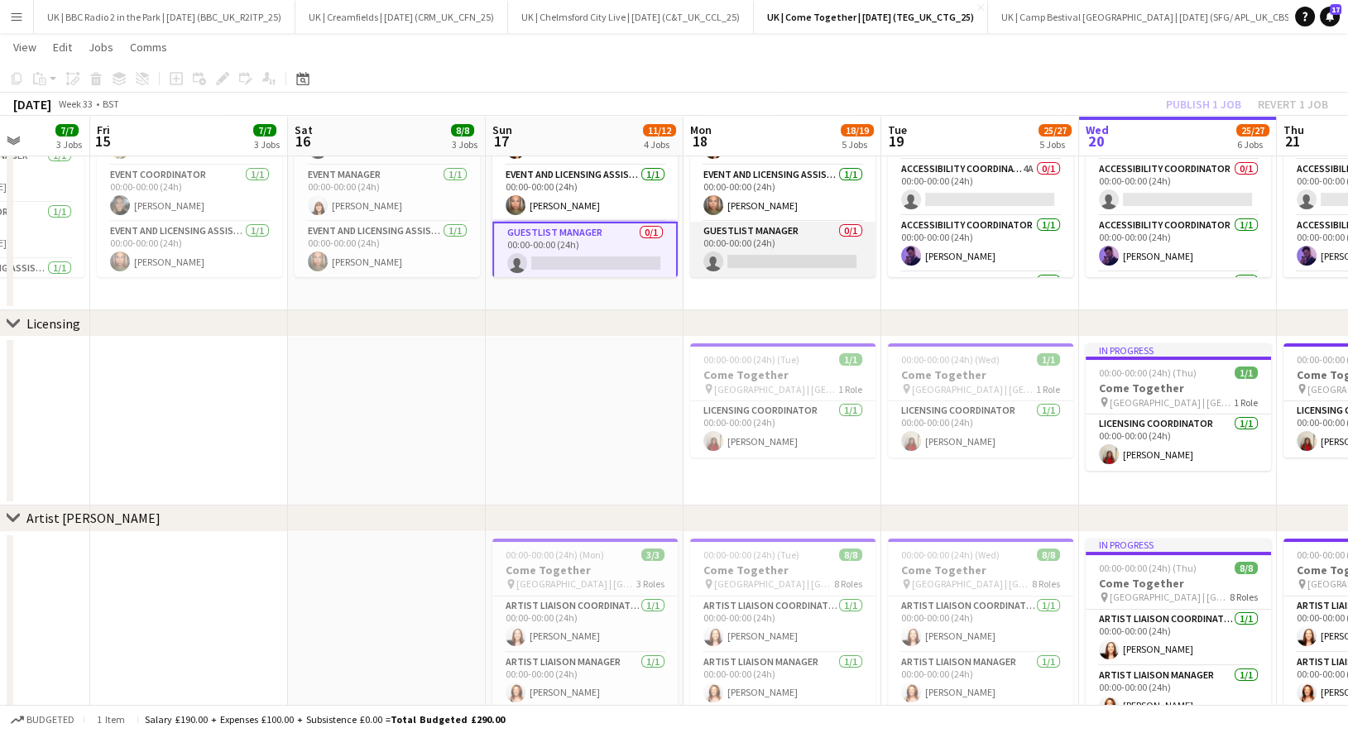
click at [769, 254] on app-card-role "Guestlist Manager 0/1 00:00-00:00 (24h) single-neutral-actions" at bounding box center [782, 250] width 185 height 56
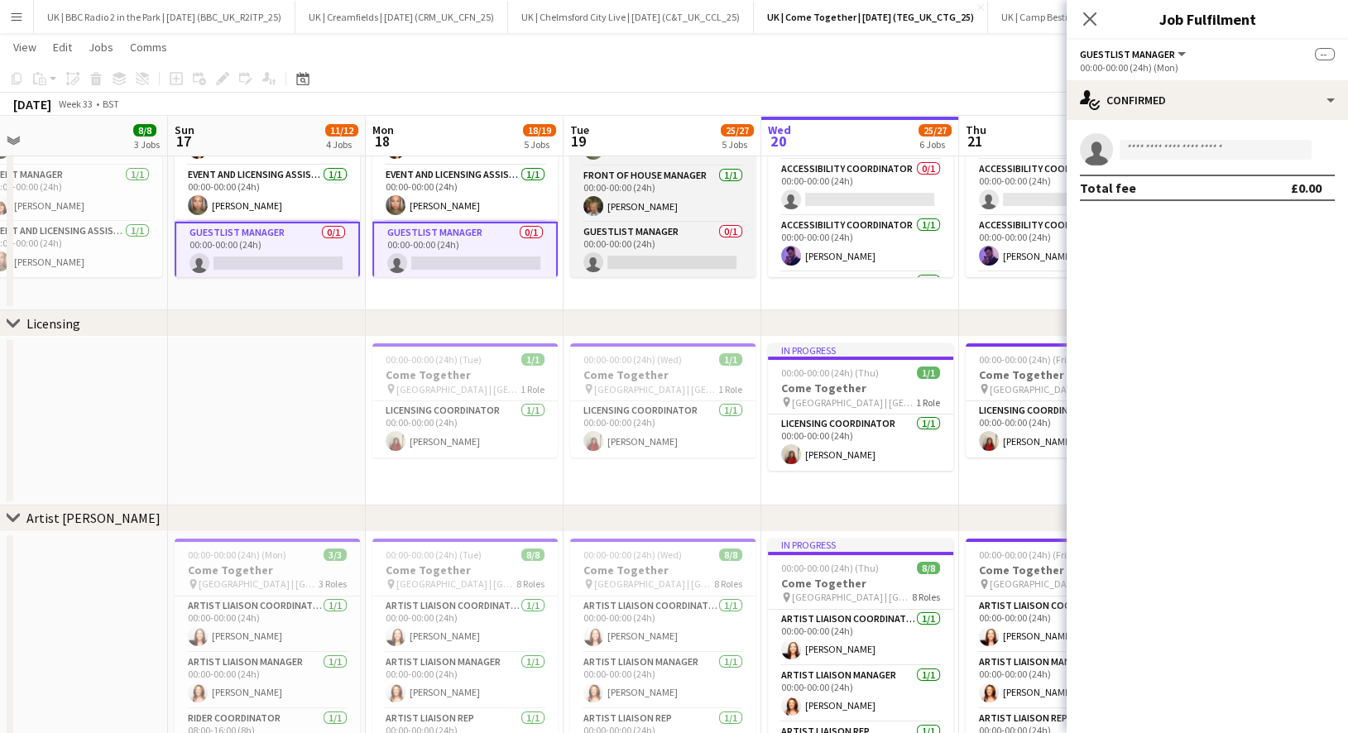
scroll to position [0, 582]
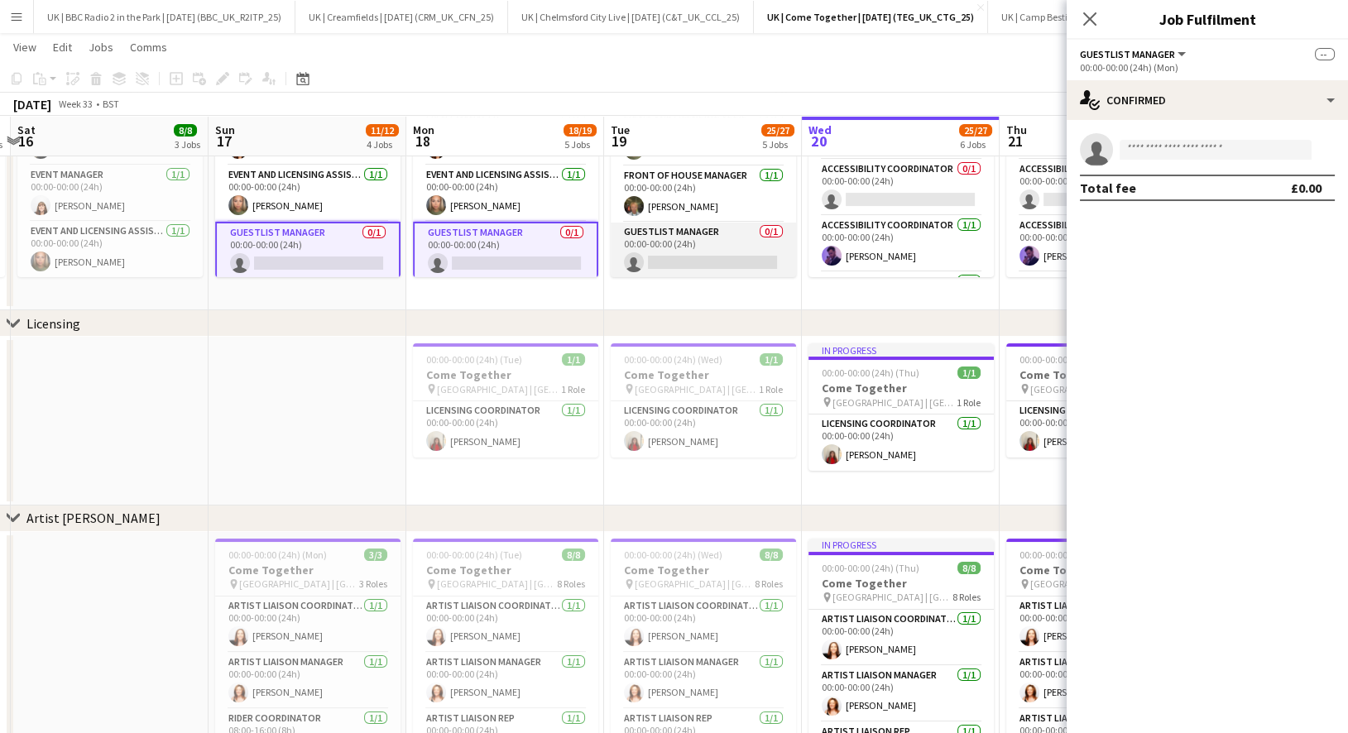
click at [704, 230] on app-card-role "Guestlist Manager 0/1 00:00-00:00 (24h) single-neutral-actions" at bounding box center [703, 251] width 185 height 56
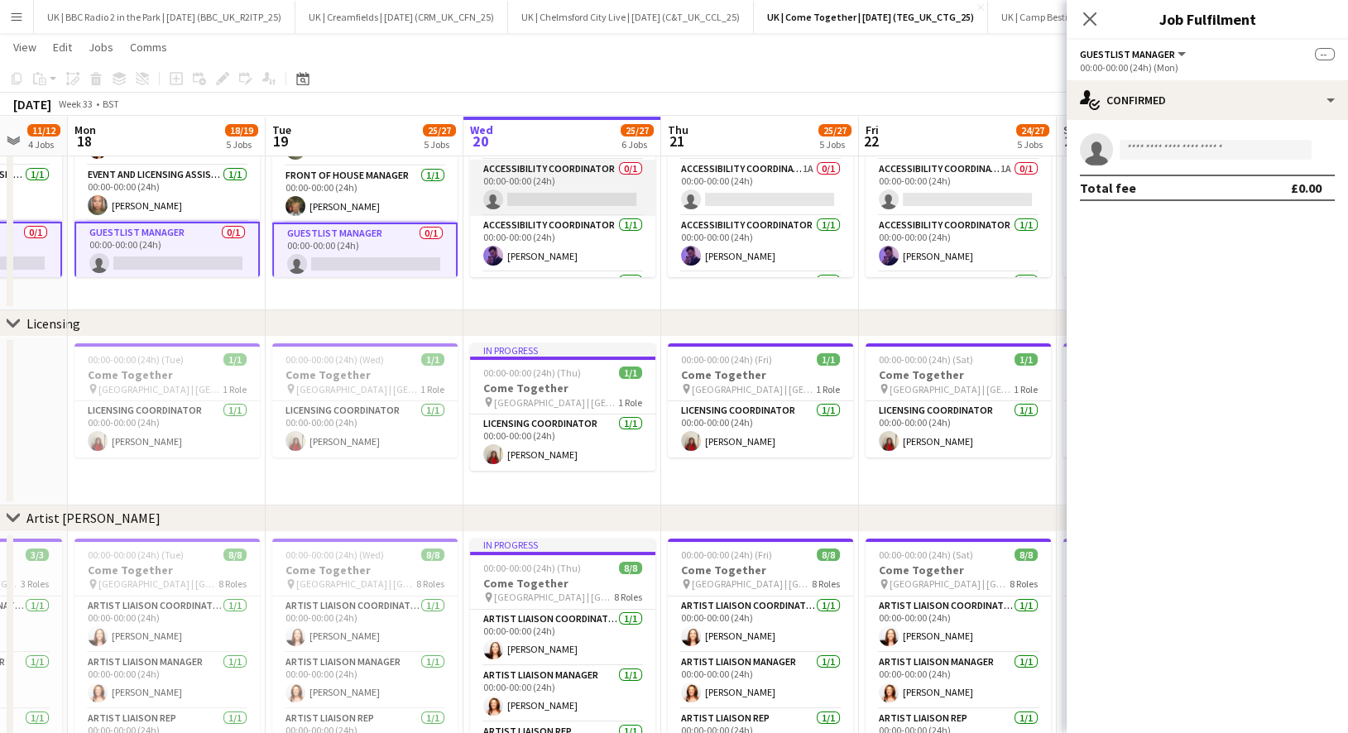
scroll to position [556, 0]
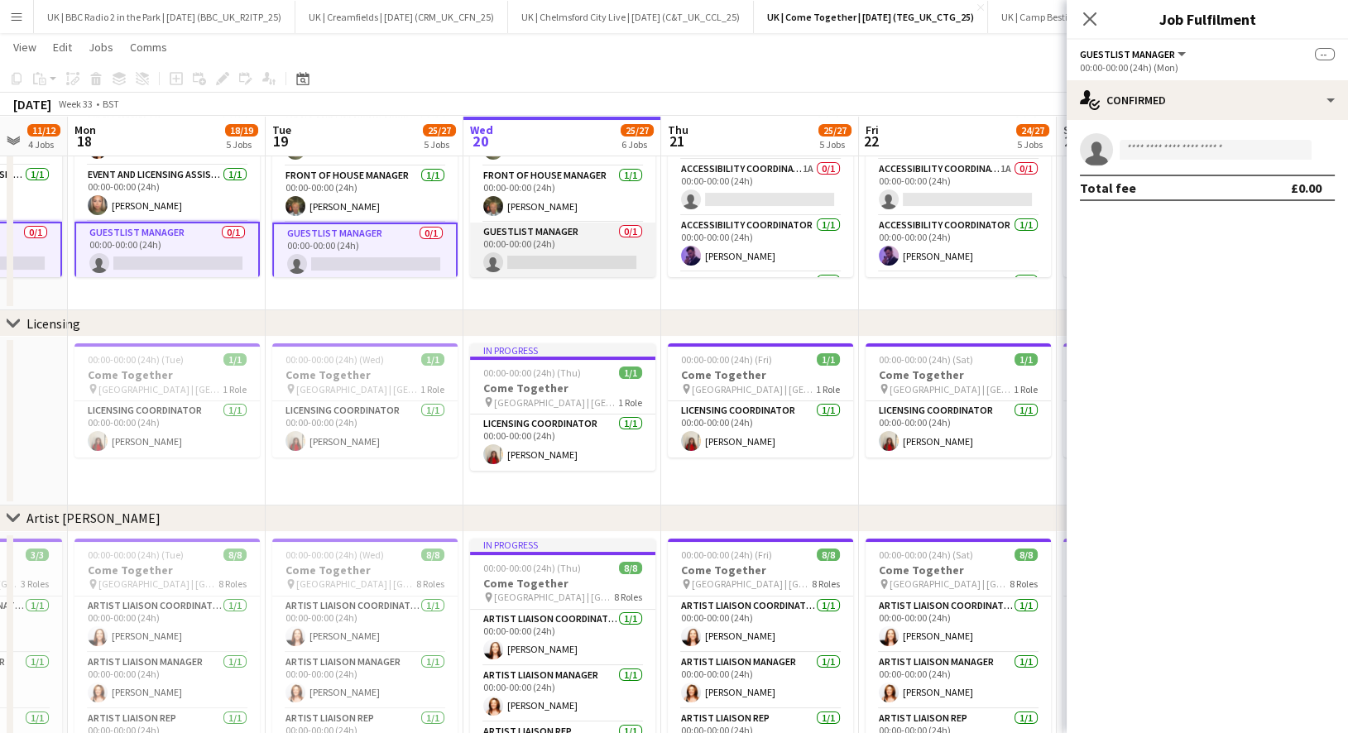
click at [539, 234] on app-card-role "Guestlist Manager 0/1 00:00-00:00 (24h) single-neutral-actions" at bounding box center [562, 251] width 185 height 56
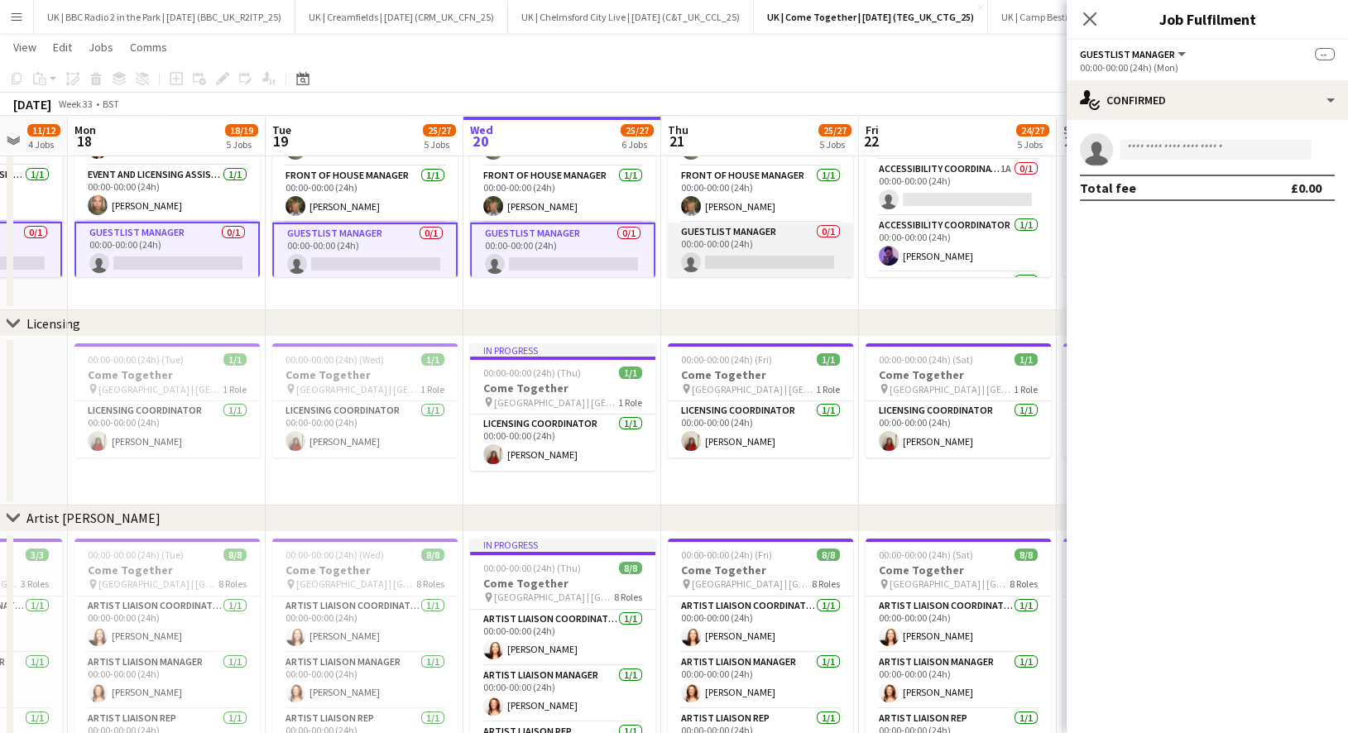
click at [726, 235] on app-card-role "Guestlist Manager 0/1 00:00-00:00 (24h) single-neutral-actions" at bounding box center [760, 251] width 185 height 56
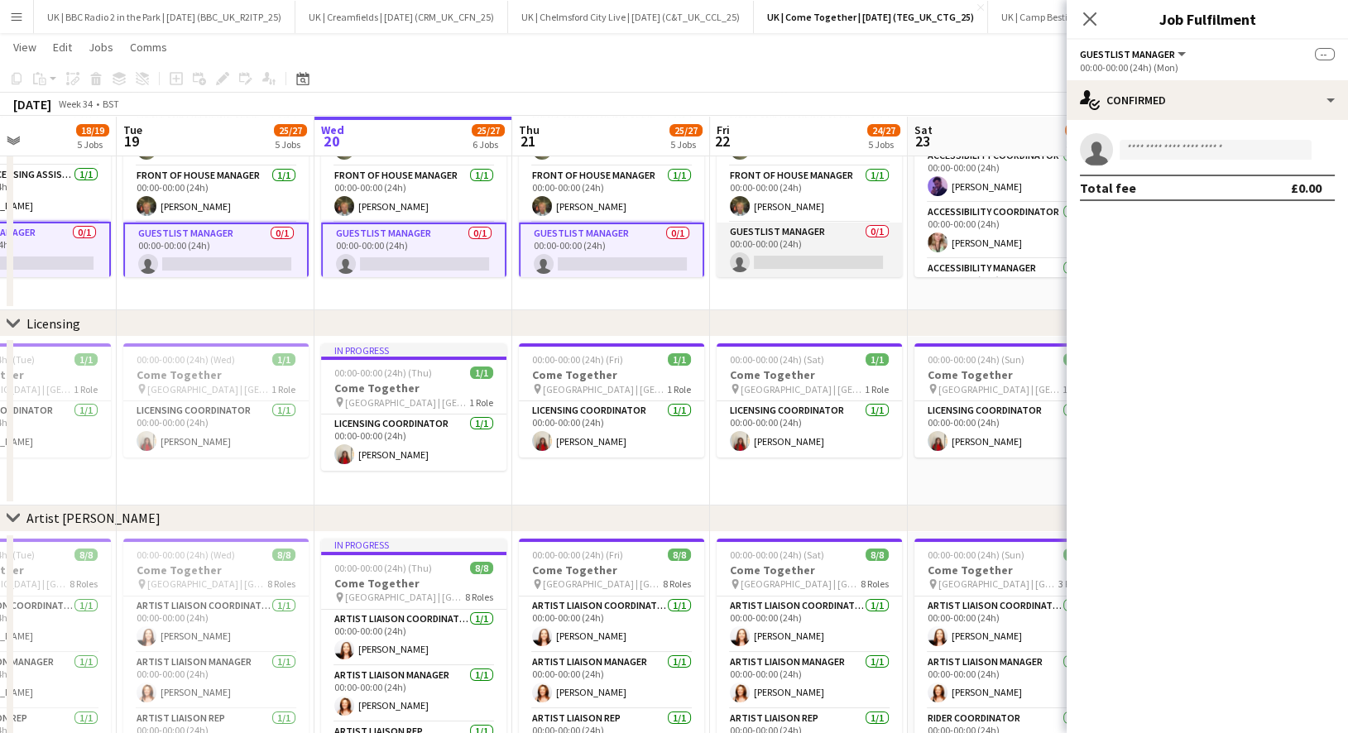
click at [810, 235] on app-card-role "Guestlist Manager 0/1 00:00-00:00 (24h) single-neutral-actions" at bounding box center [809, 251] width 185 height 56
click at [1177, 154] on input at bounding box center [1215, 150] width 192 height 20
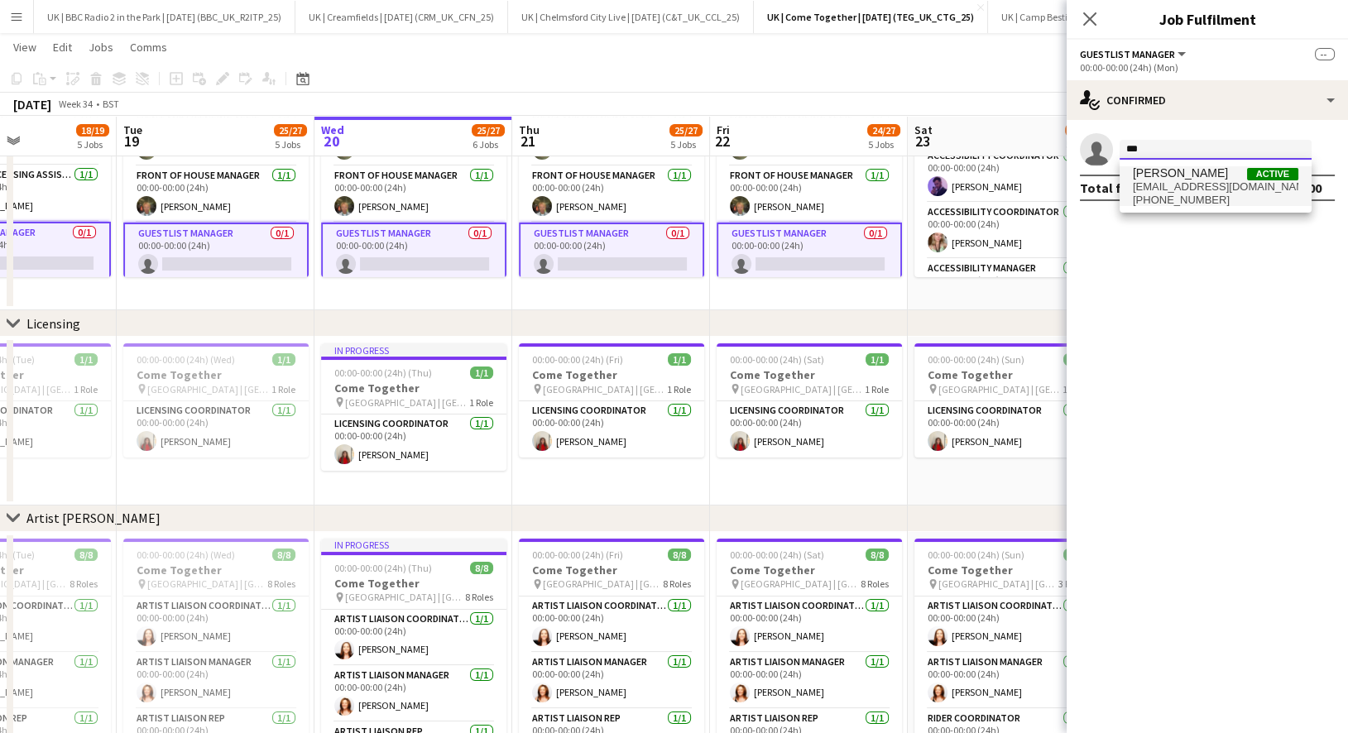
type input "***"
click at [1182, 190] on span "[EMAIL_ADDRESS][DOMAIN_NAME]" at bounding box center [1215, 186] width 165 height 13
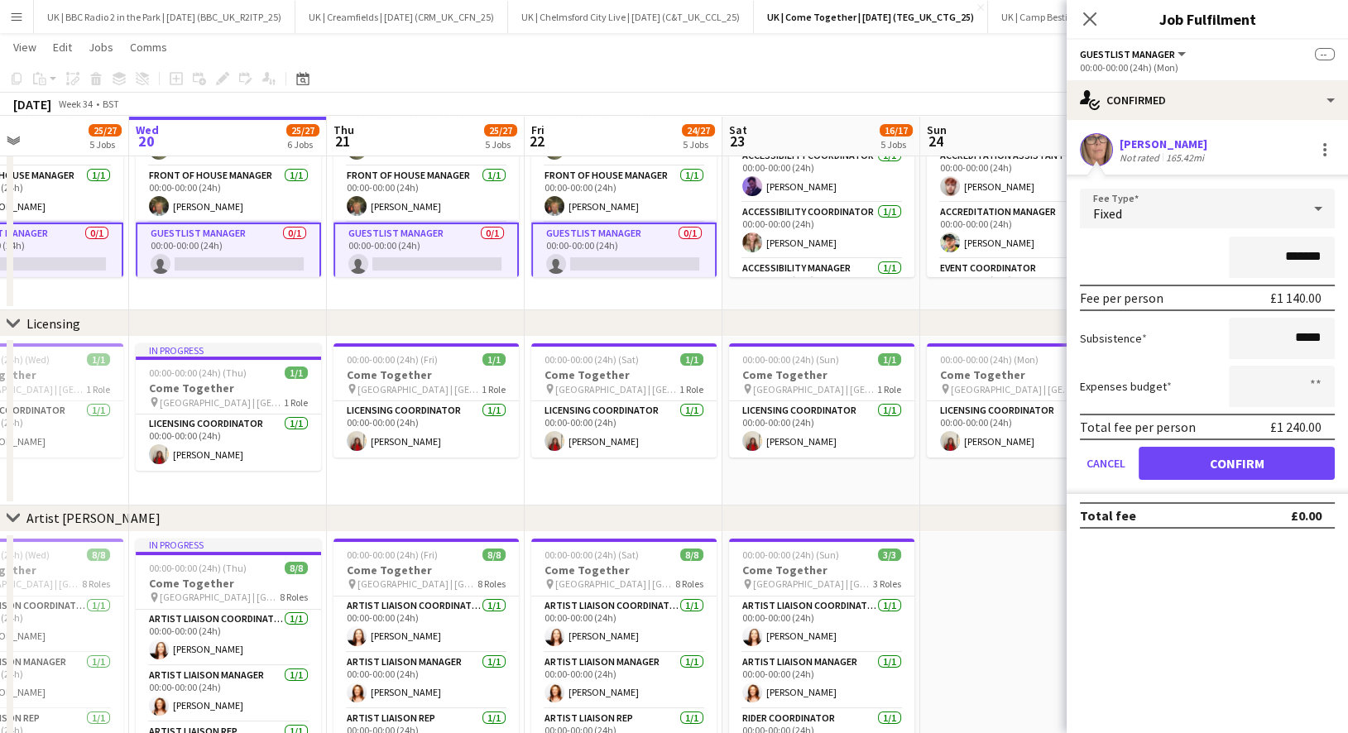
scroll to position [0, 530]
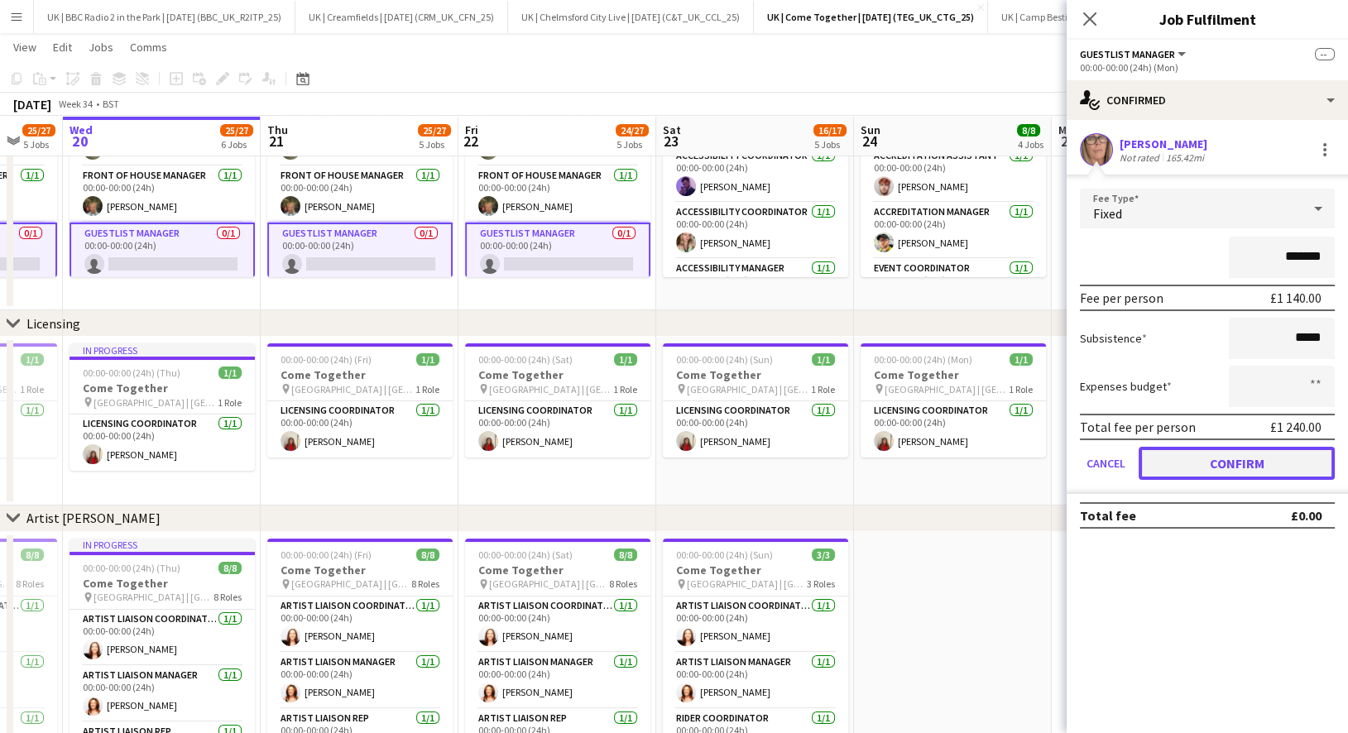
click at [1239, 461] on button "Confirm" at bounding box center [1237, 463] width 196 height 33
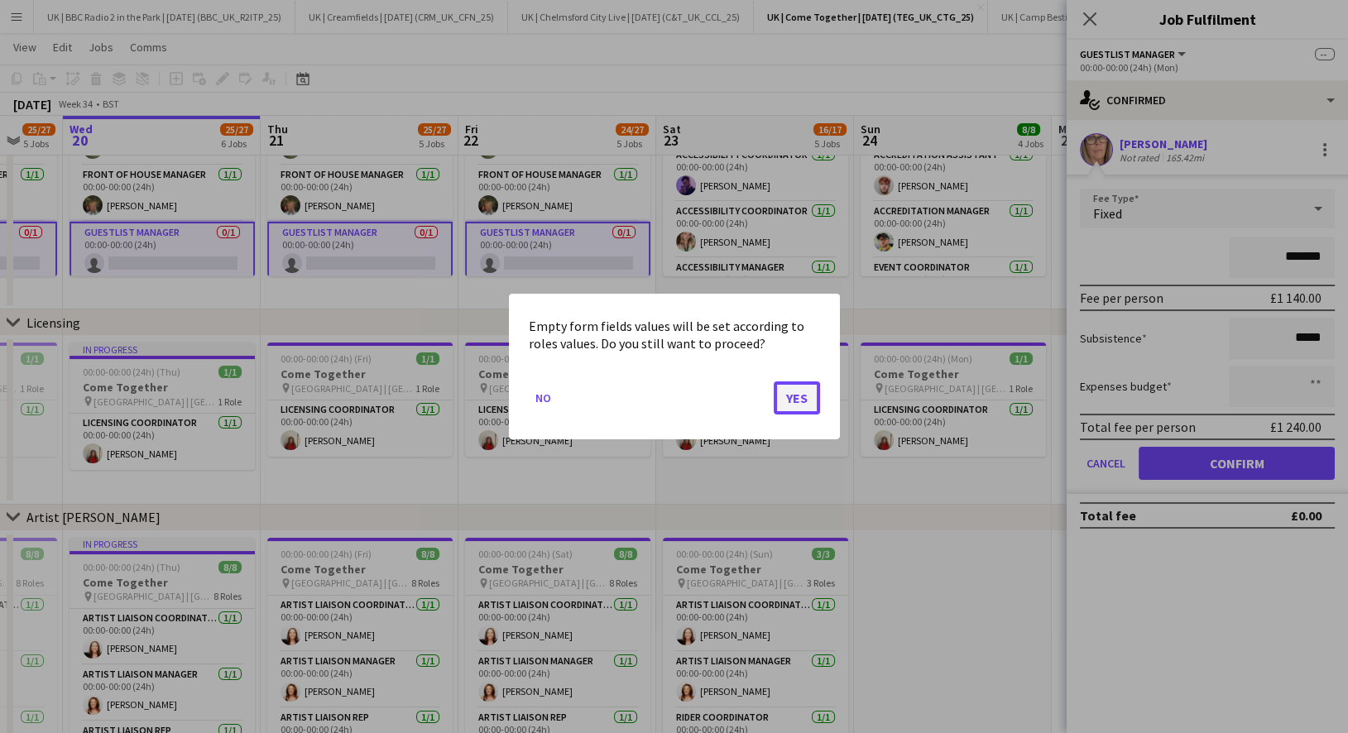
click at [783, 398] on button "Yes" at bounding box center [797, 397] width 46 height 33
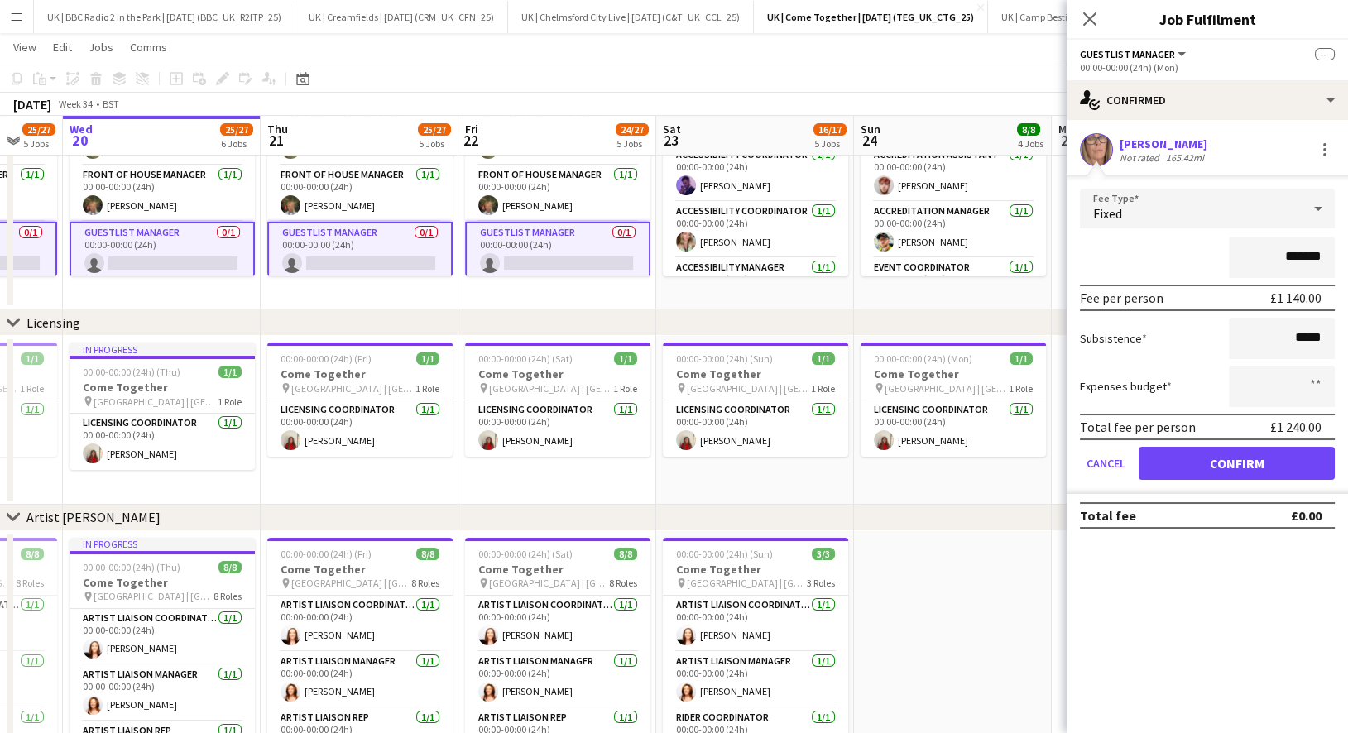
scroll to position [285, 0]
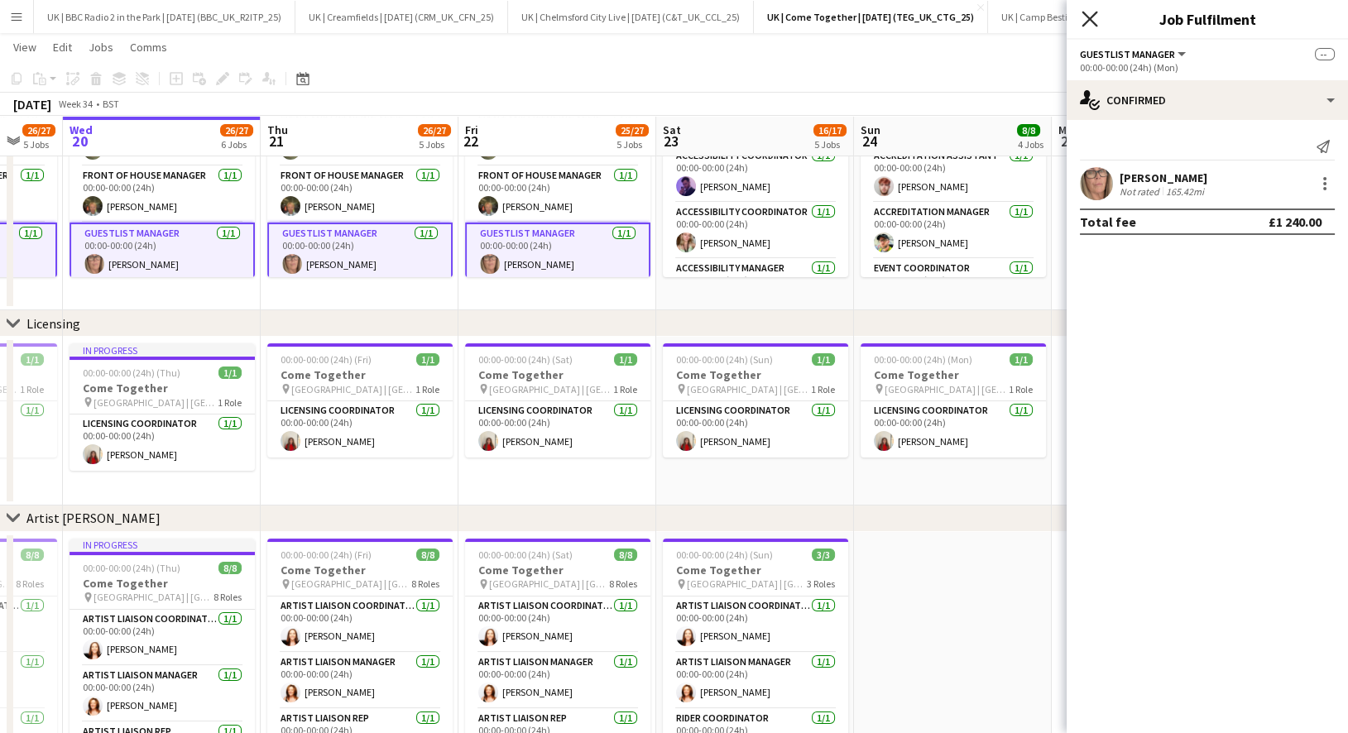
click at [1095, 19] on icon "Close pop-in" at bounding box center [1089, 19] width 16 height 16
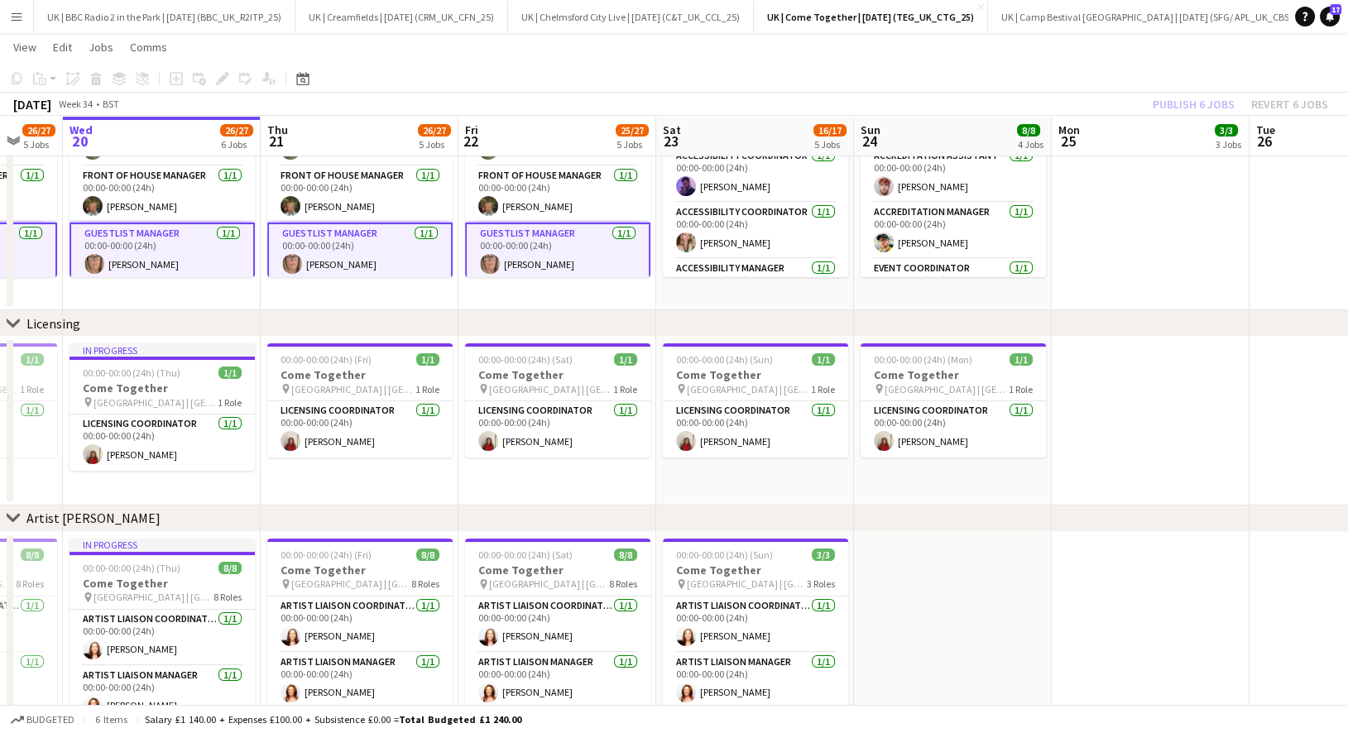
click at [1182, 104] on div "Publish 6 jobs Revert 6 jobs" at bounding box center [1240, 104] width 215 height 22
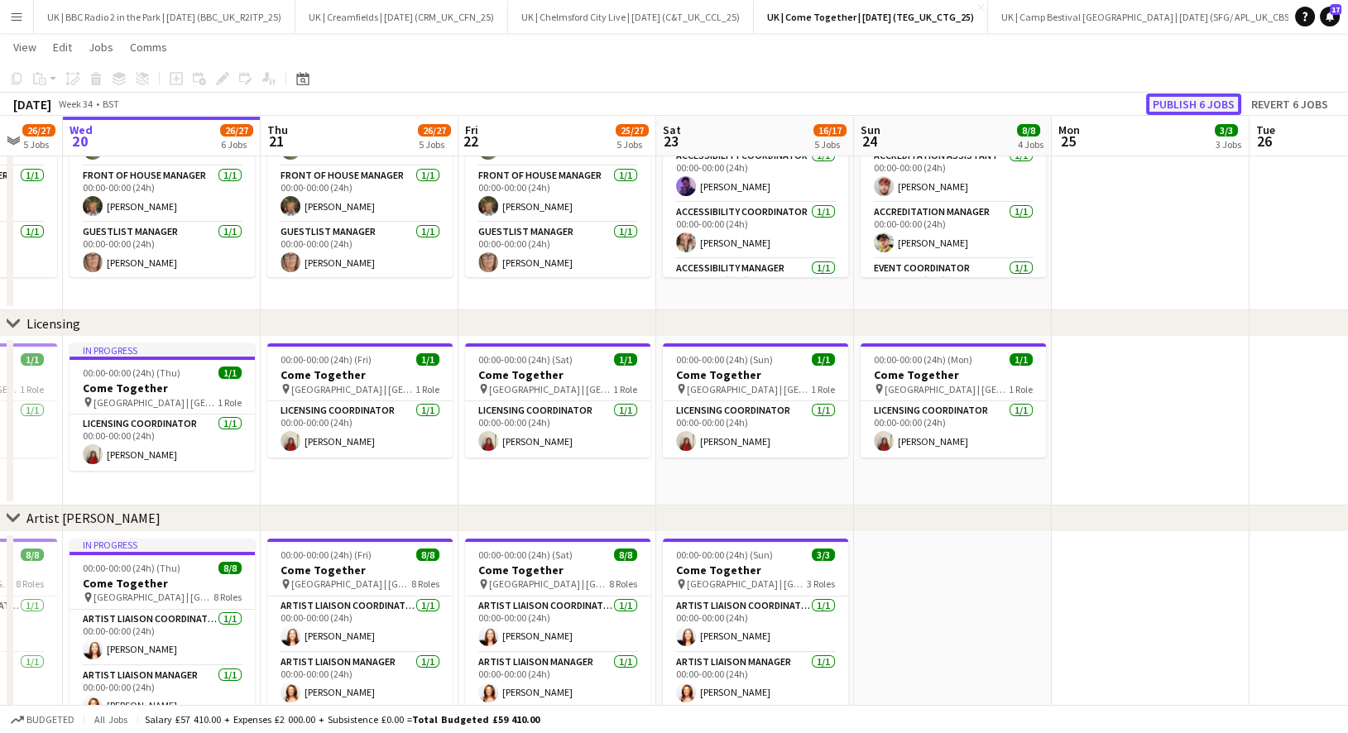
click at [1191, 101] on button "Publish 6 jobs" at bounding box center [1193, 104] width 95 height 22
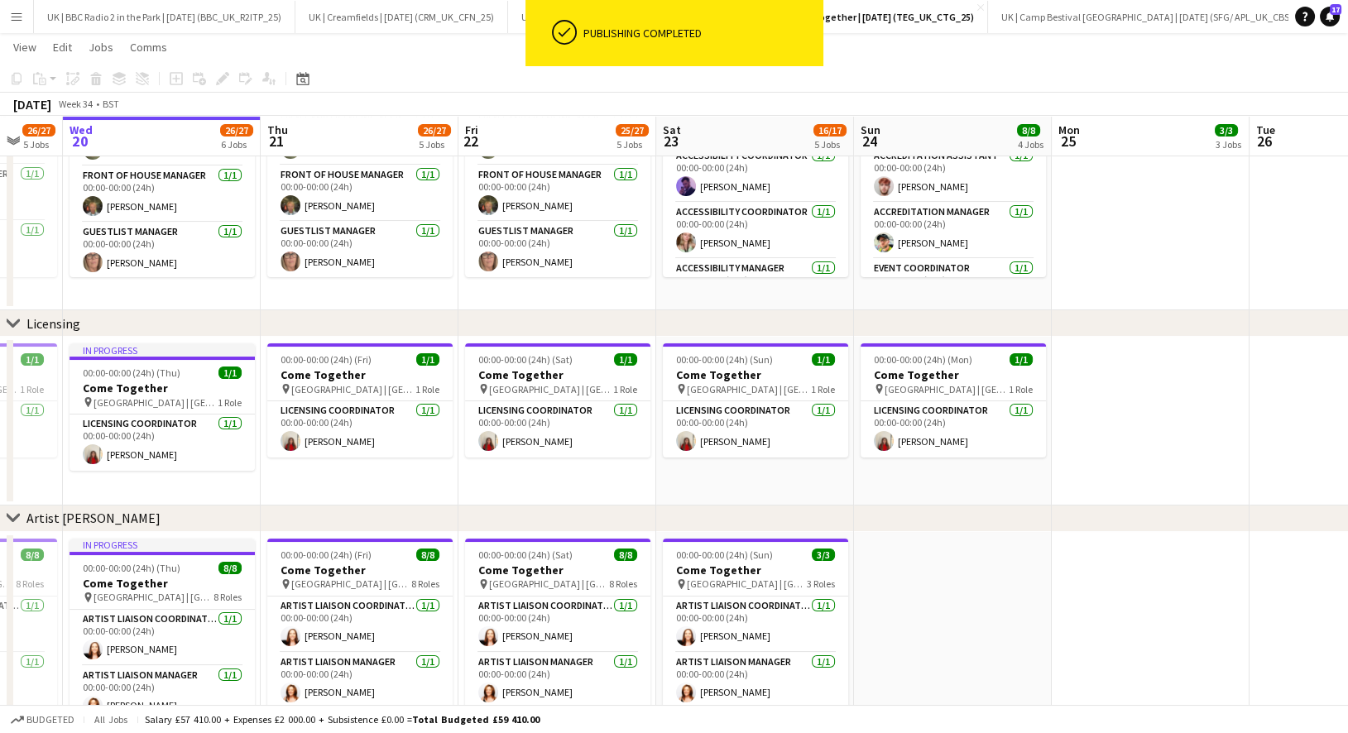
scroll to position [544, 0]
